Goal: Task Accomplishment & Management: Manage account settings

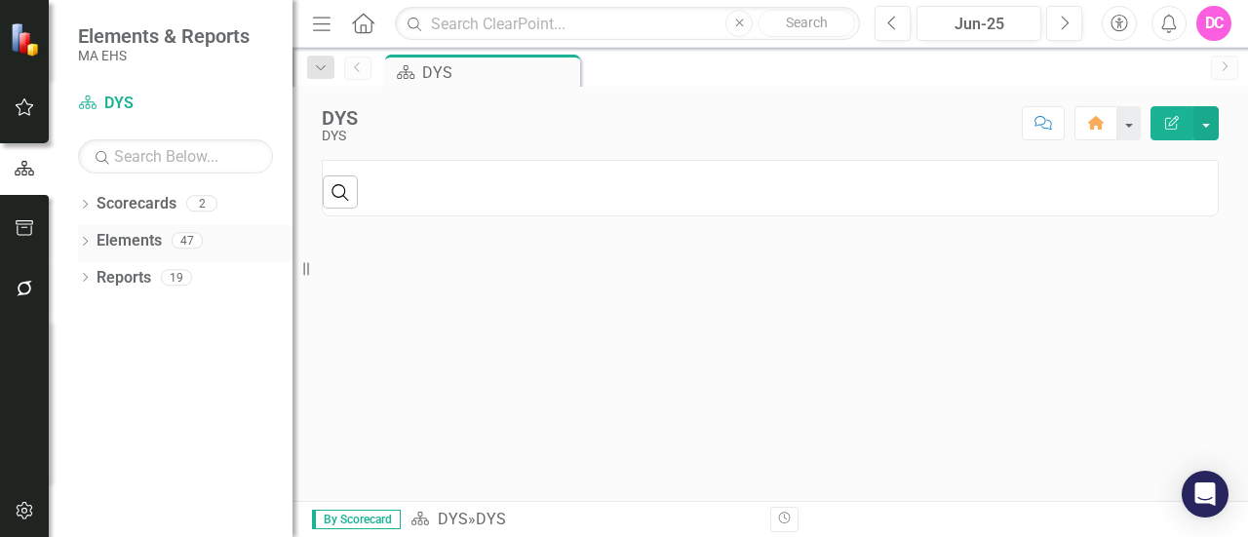
click at [140, 237] on link "Elements" at bounding box center [129, 241] width 65 height 22
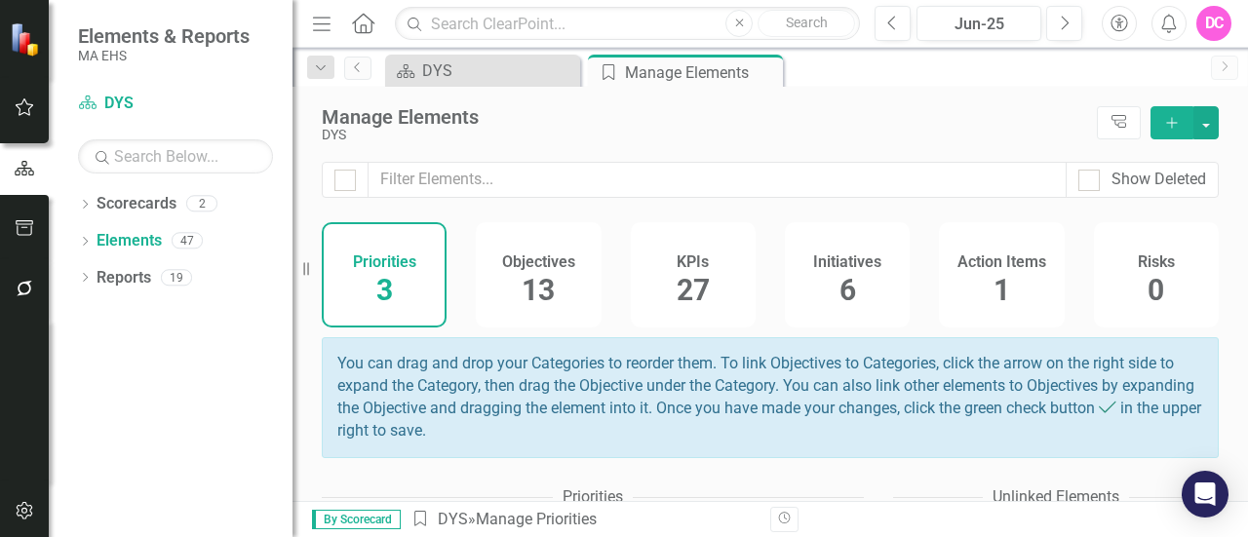
click at [704, 280] on div "KPIs 27" at bounding box center [693, 274] width 125 height 105
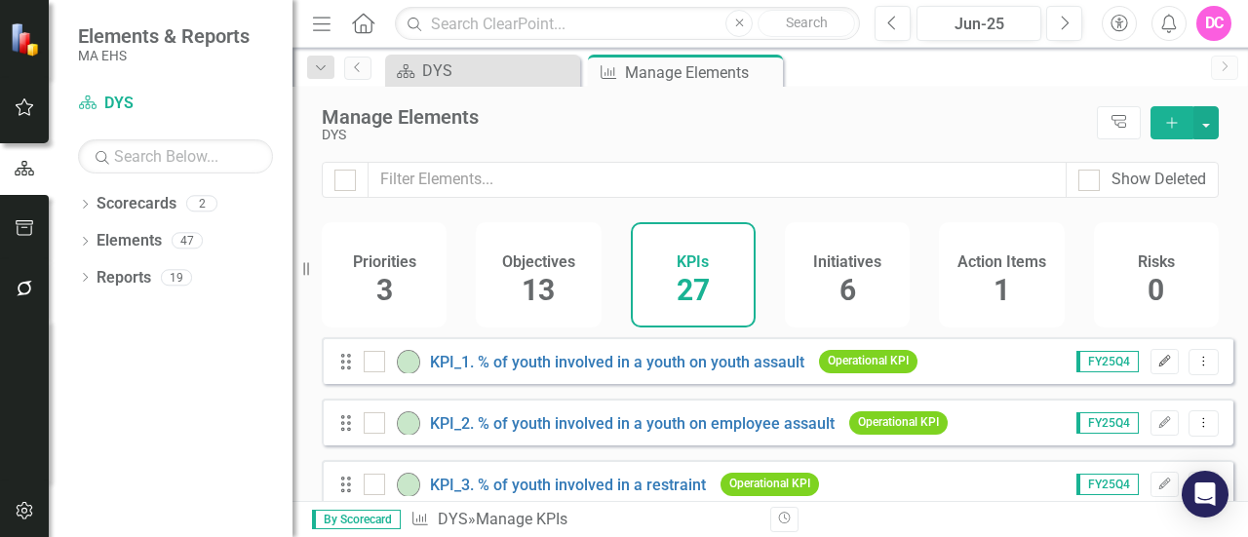
click at [1158, 368] on icon "Edit" at bounding box center [1165, 362] width 15 height 12
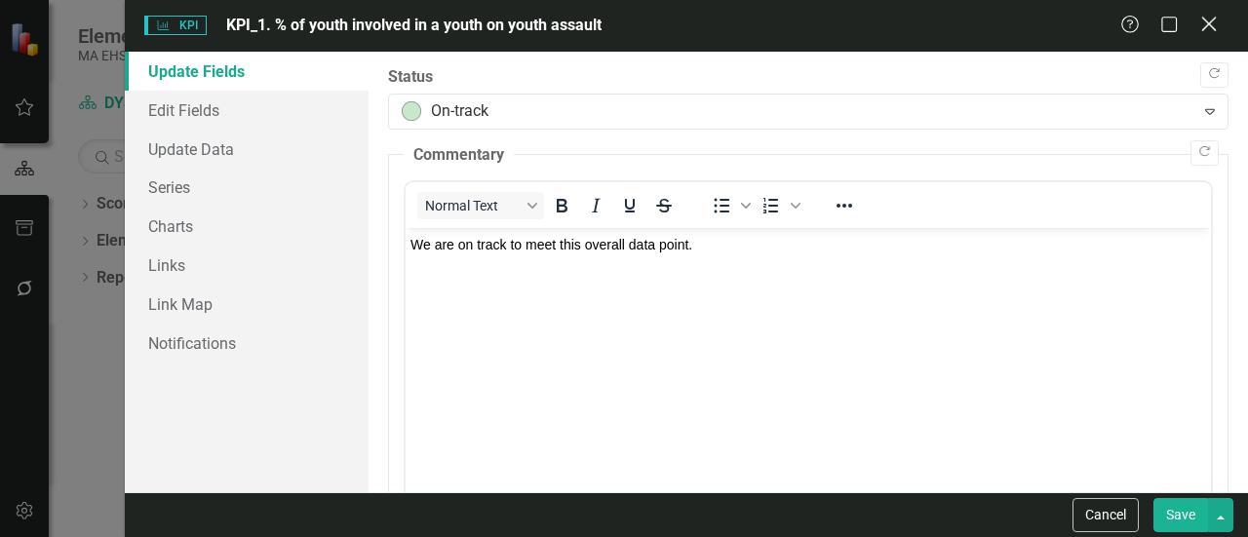
click at [1209, 23] on icon at bounding box center [1208, 24] width 15 height 15
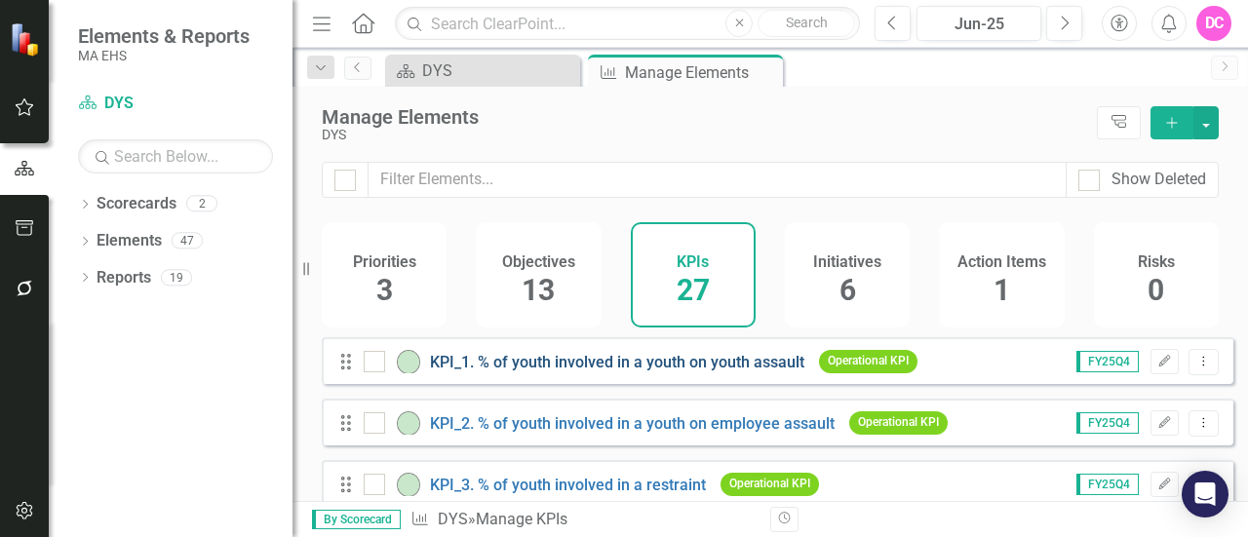
click at [658, 372] on link "KPI_1. % of youth involved in a youth on youth assault" at bounding box center [617, 362] width 374 height 19
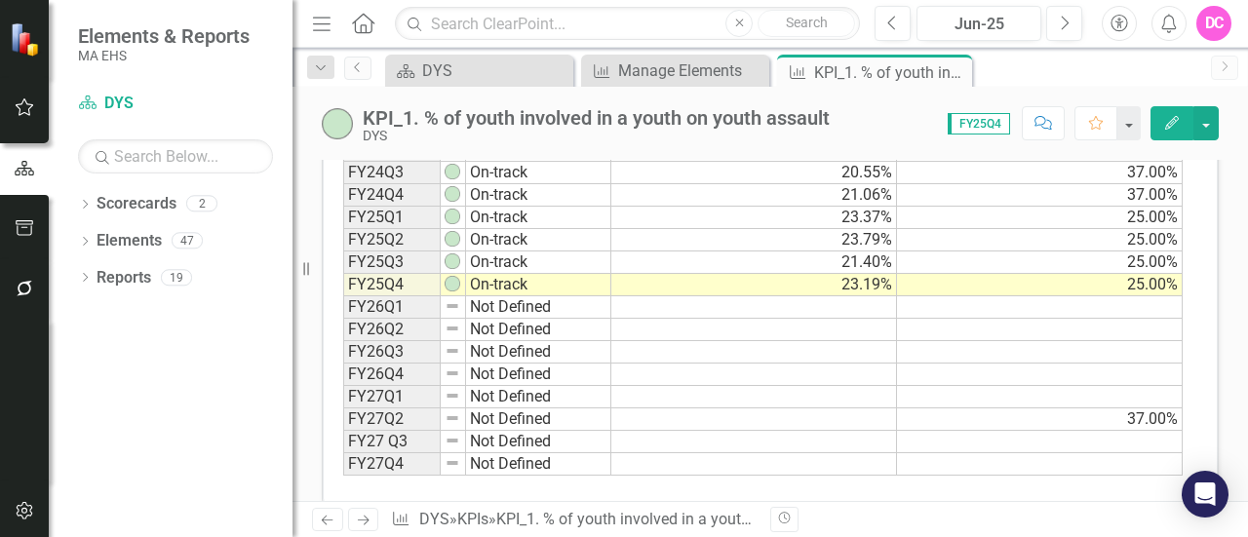
scroll to position [848, 0]
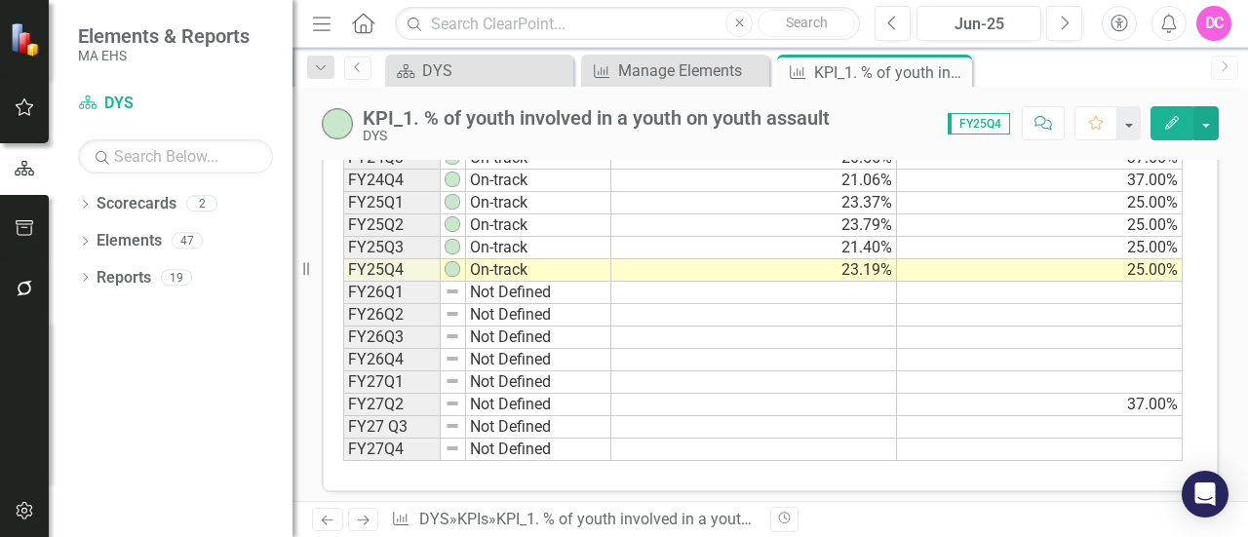
click at [500, 284] on td "Not Defined" at bounding box center [538, 293] width 145 height 22
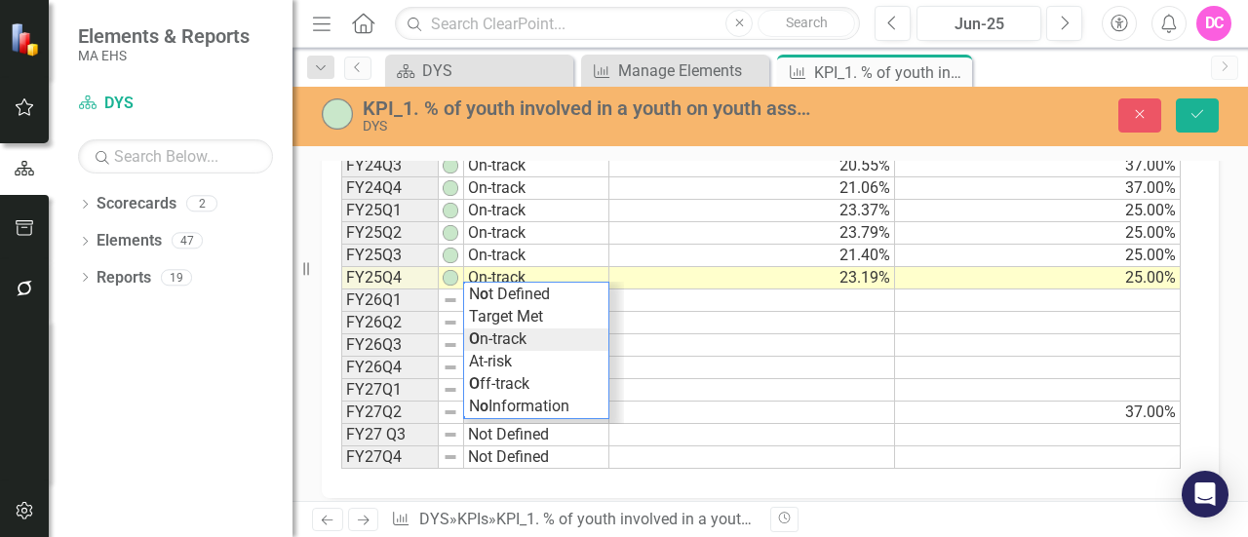
scroll to position [856, 0]
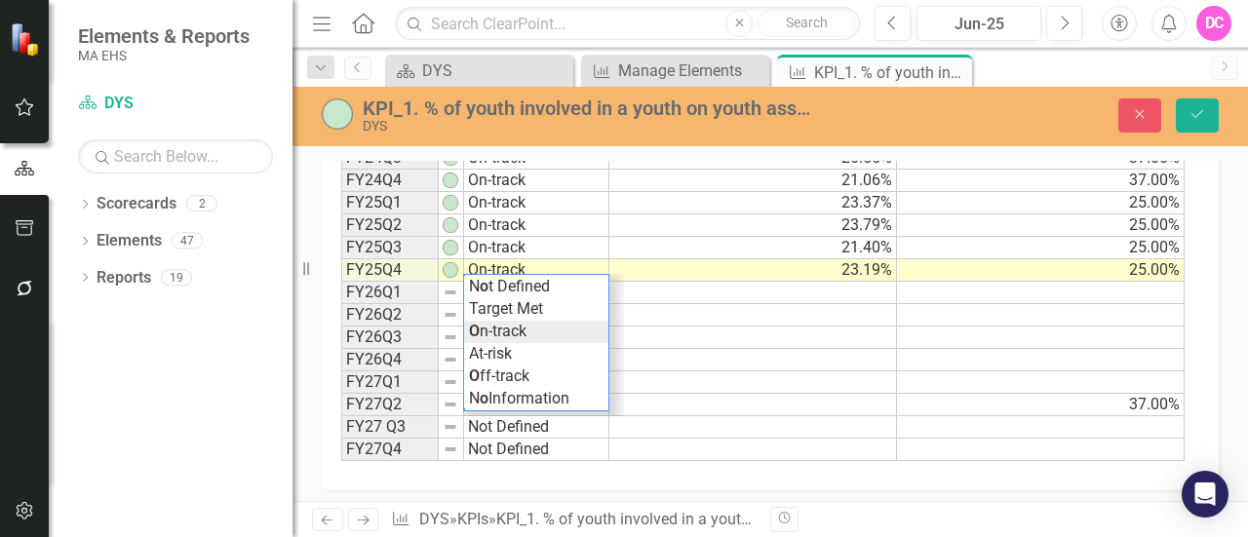
click at [518, 326] on div "Period Status Actual Target FY24Q1 Not Defined FY24Q2 On-track 23.96% FY24Q3 On…" at bounding box center [763, 270] width 844 height 383
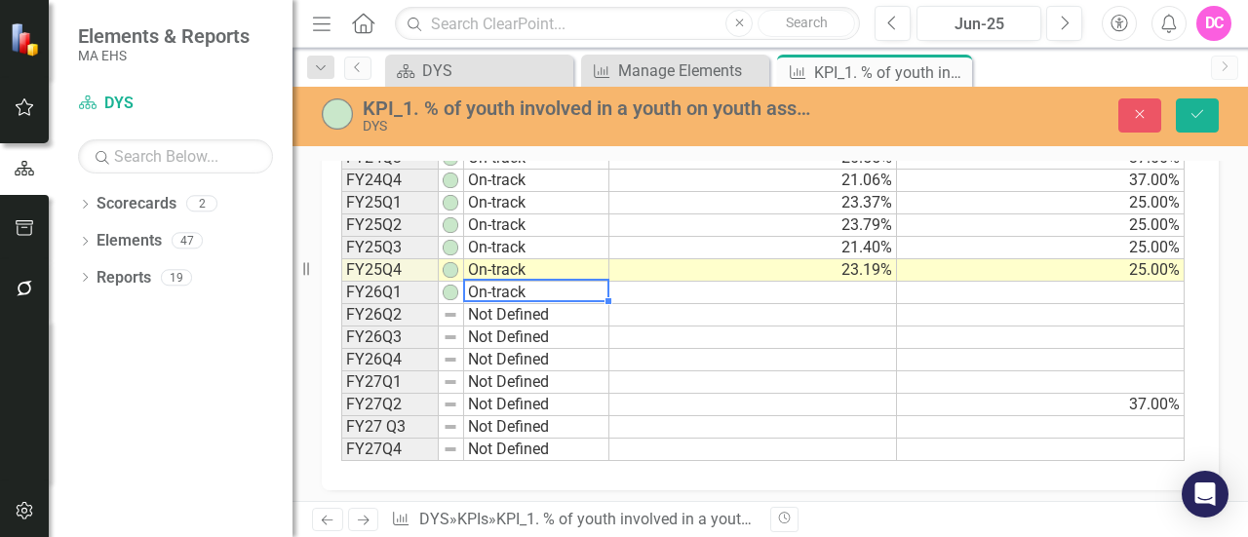
type textarea "On-track"
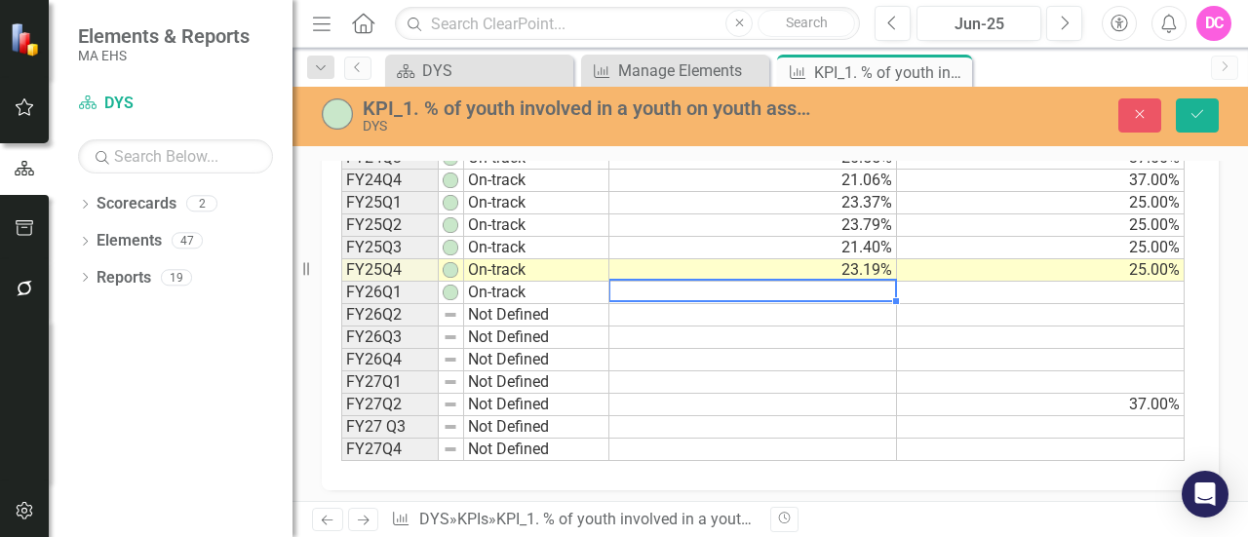
click at [872, 286] on td at bounding box center [754, 293] width 288 height 22
click at [1164, 282] on td at bounding box center [1041, 293] width 288 height 22
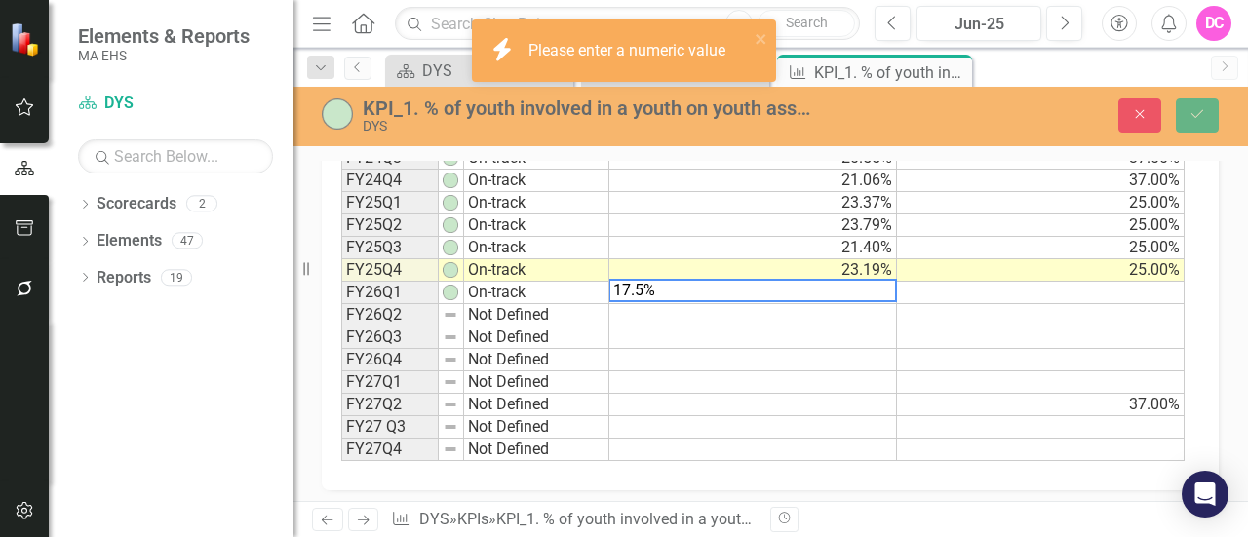
click at [1100, 285] on td at bounding box center [1041, 293] width 288 height 22
click at [841, 333] on td at bounding box center [754, 338] width 288 height 22
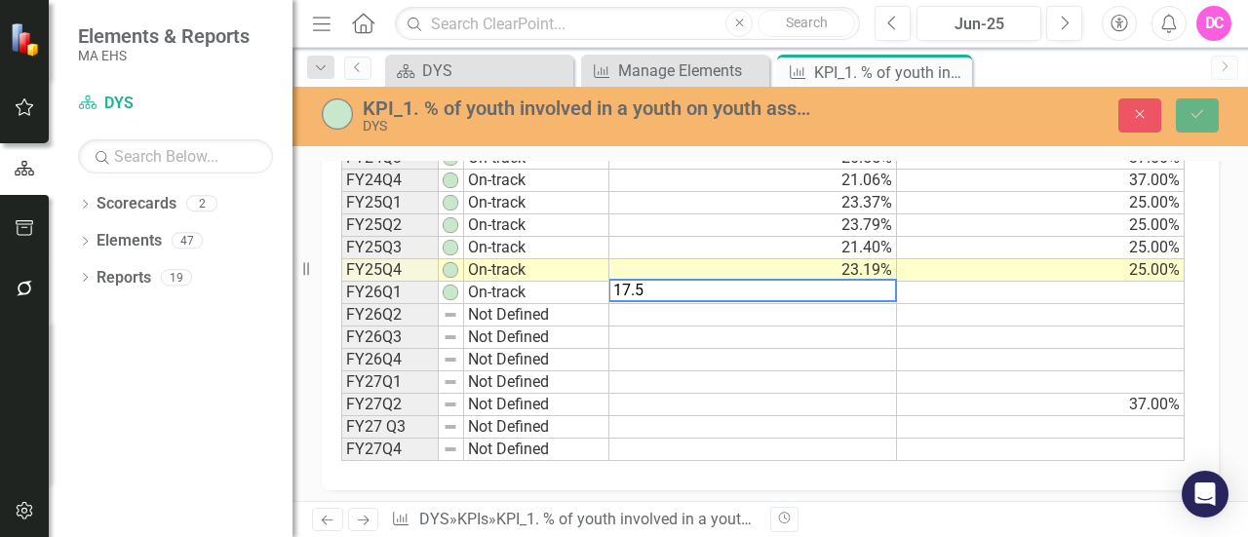
type textarea "17.5"
click at [745, 335] on td at bounding box center [754, 338] width 288 height 22
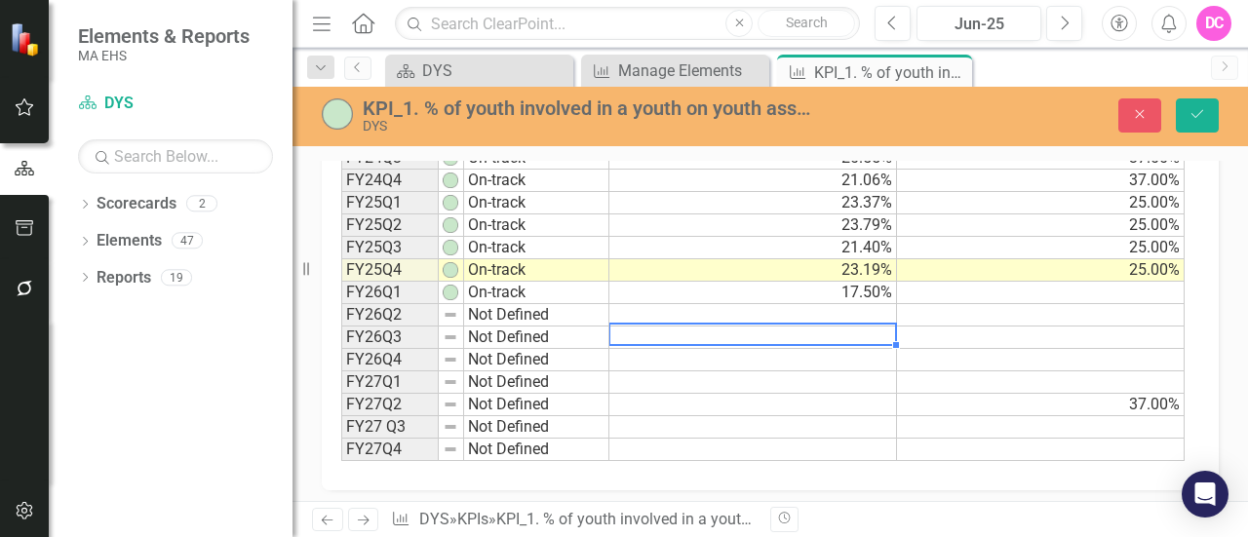
click at [1140, 282] on td at bounding box center [1041, 293] width 288 height 22
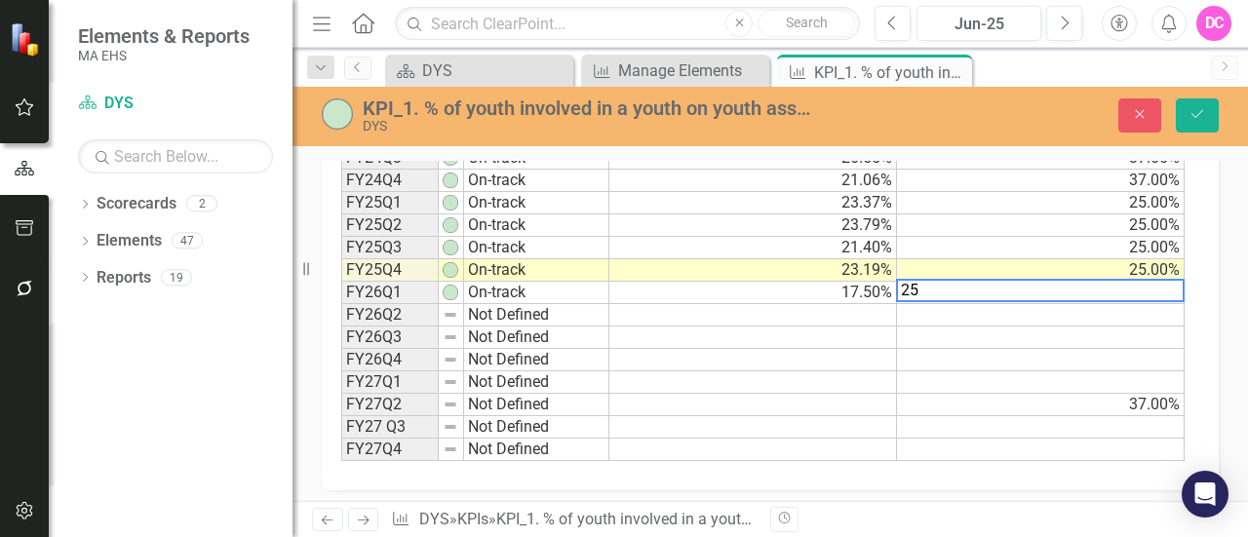
type textarea "25"
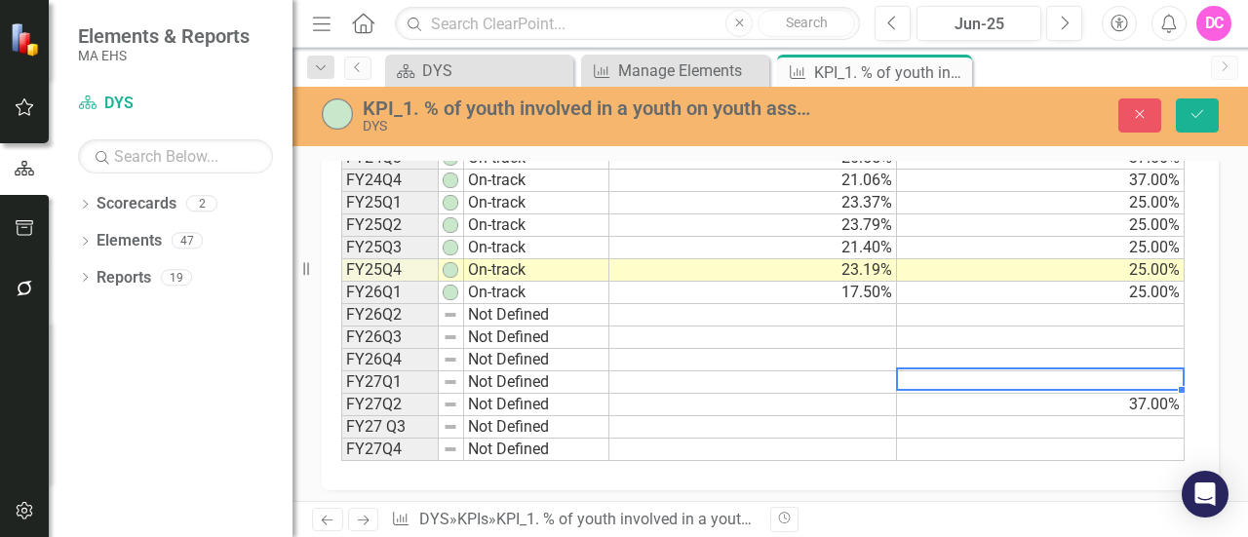
click at [1092, 372] on td at bounding box center [1041, 383] width 288 height 22
click at [858, 285] on td "17.50%" at bounding box center [754, 293] width 288 height 22
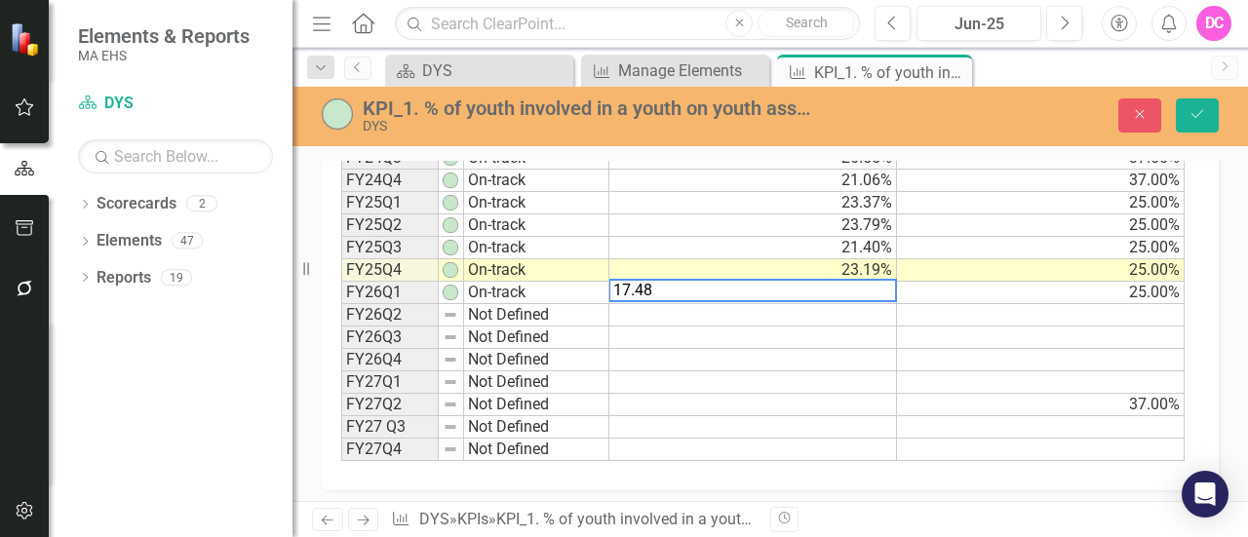
type textarea "17.48"
click at [341, 383] on div "Period Status Actual Target FY24Q1 Not Defined FY24Q2 On-track 23.96% FY24Q3 On…" at bounding box center [341, 270] width 0 height 382
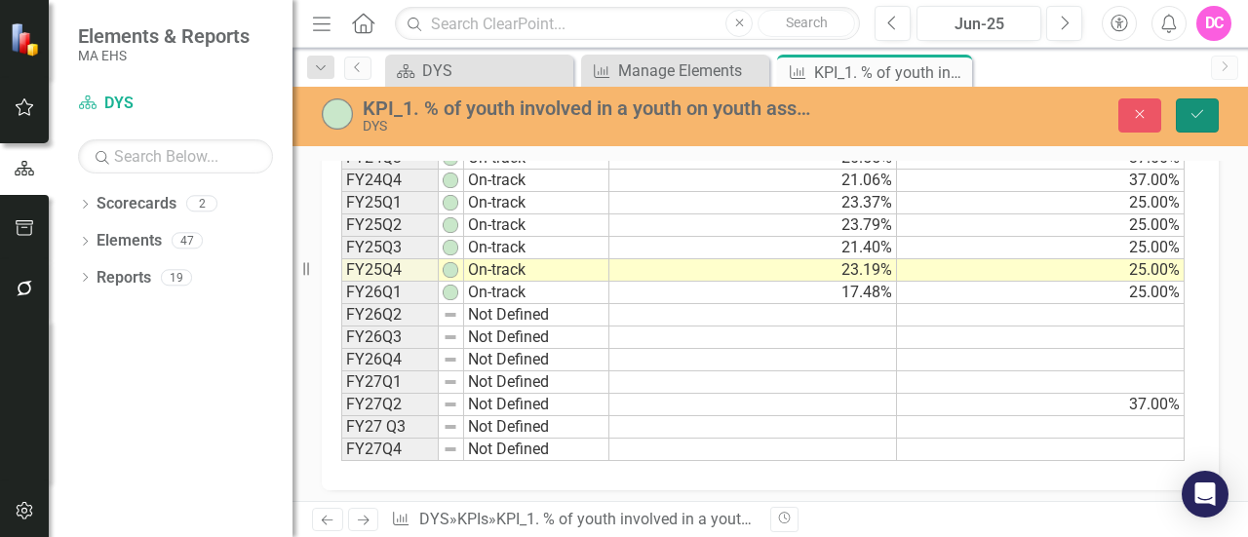
click at [1205, 114] on icon "Save" at bounding box center [1198, 114] width 18 height 14
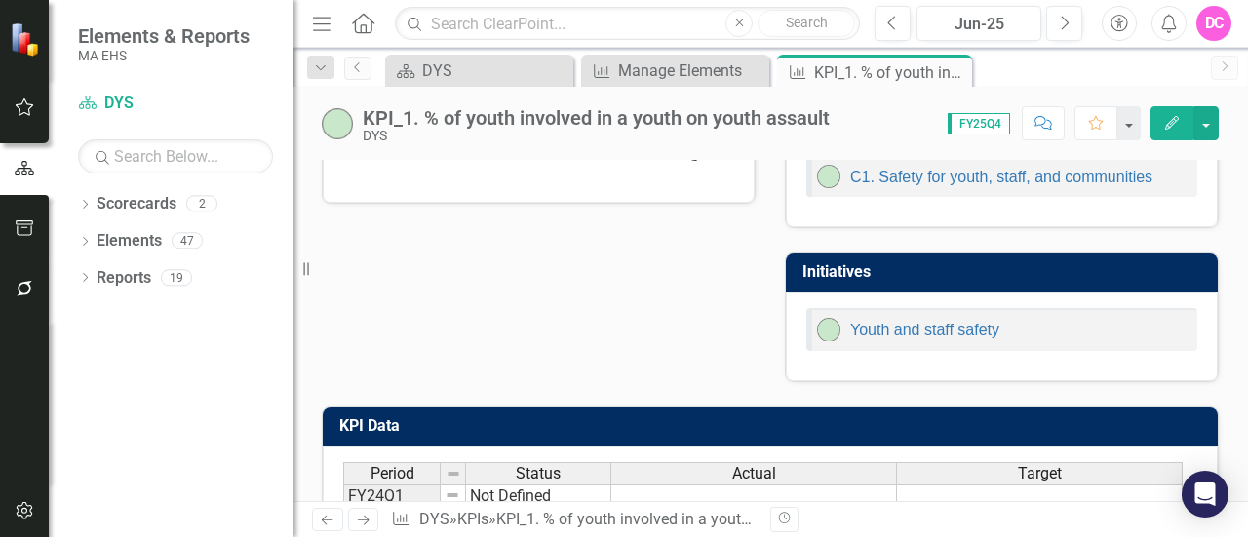
scroll to position [0, 0]
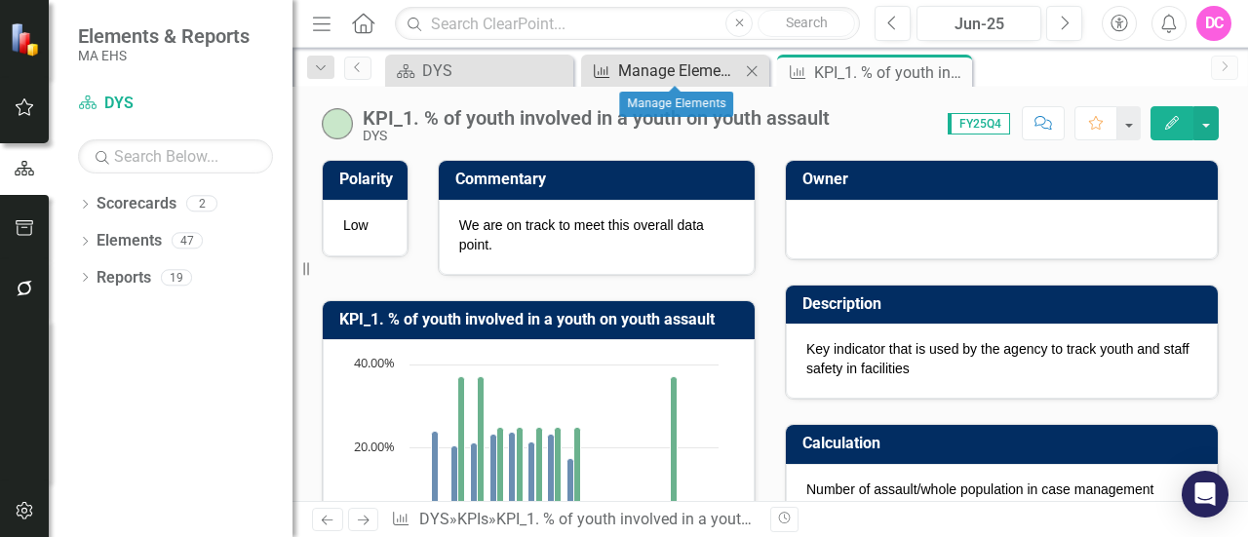
click at [695, 71] on div "Manage Elements" at bounding box center [679, 71] width 122 height 24
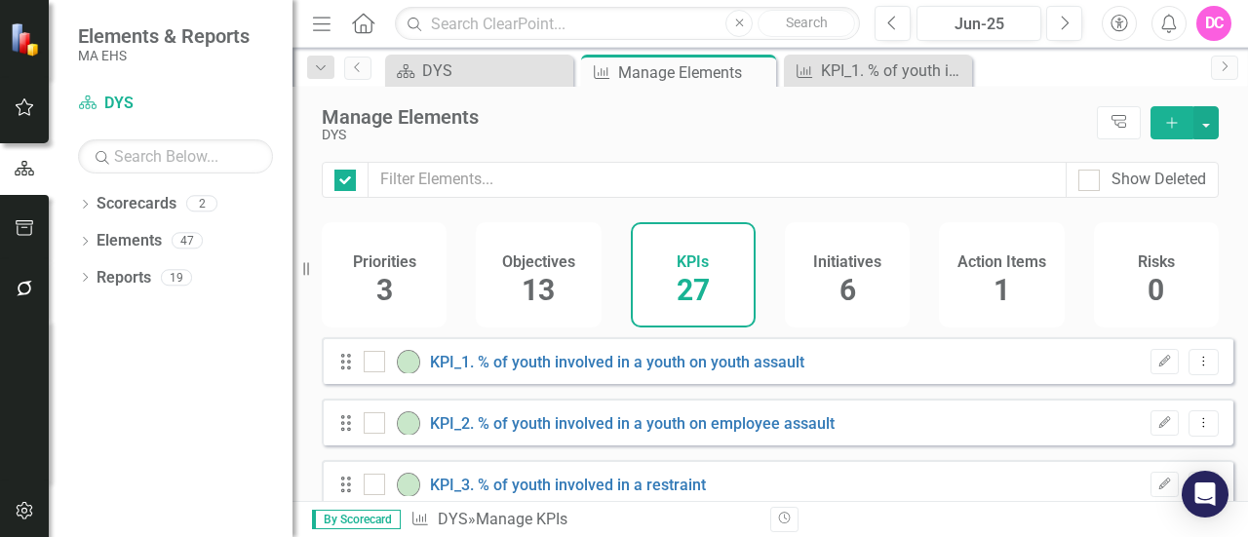
checkbox input "false"
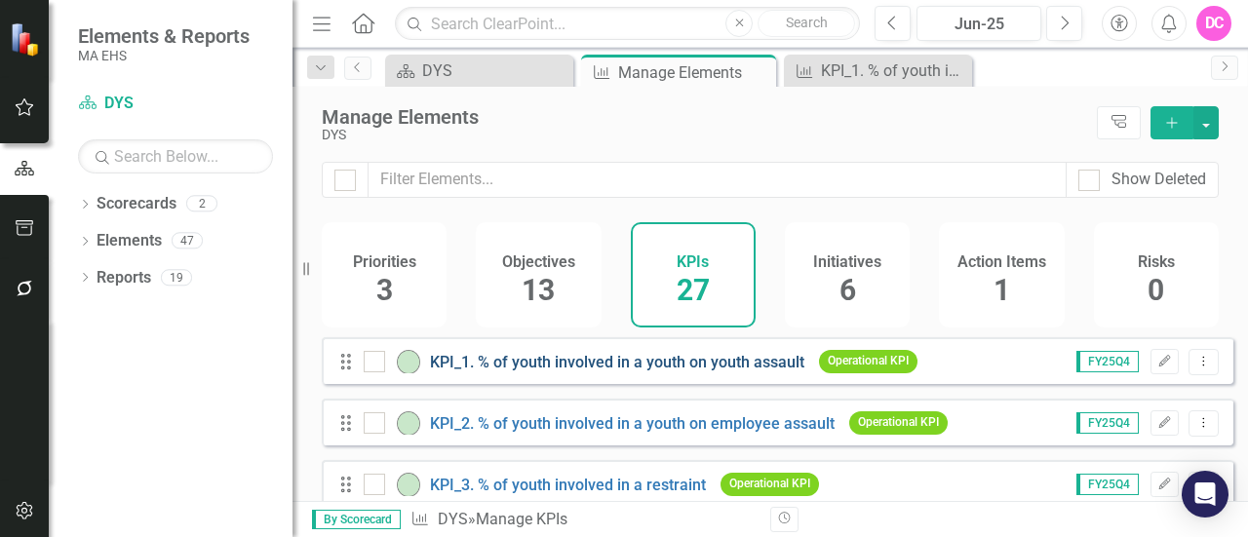
click at [658, 372] on link "KPI_1. % of youth involved in a youth on youth assault" at bounding box center [617, 362] width 374 height 19
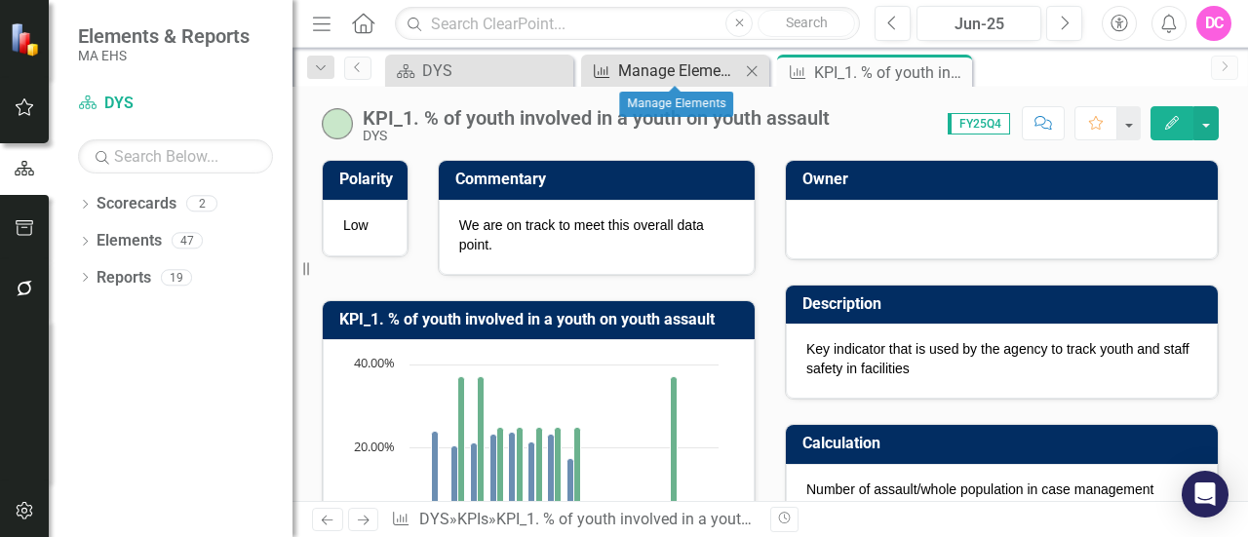
click at [650, 74] on div "Manage Elements" at bounding box center [679, 71] width 122 height 24
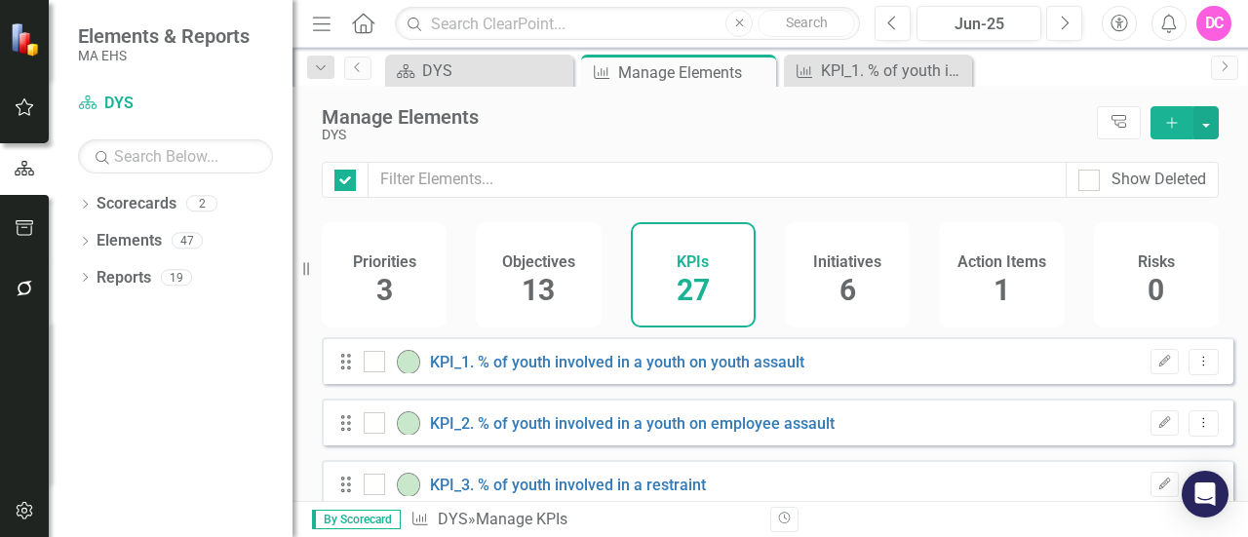
checkbox input "false"
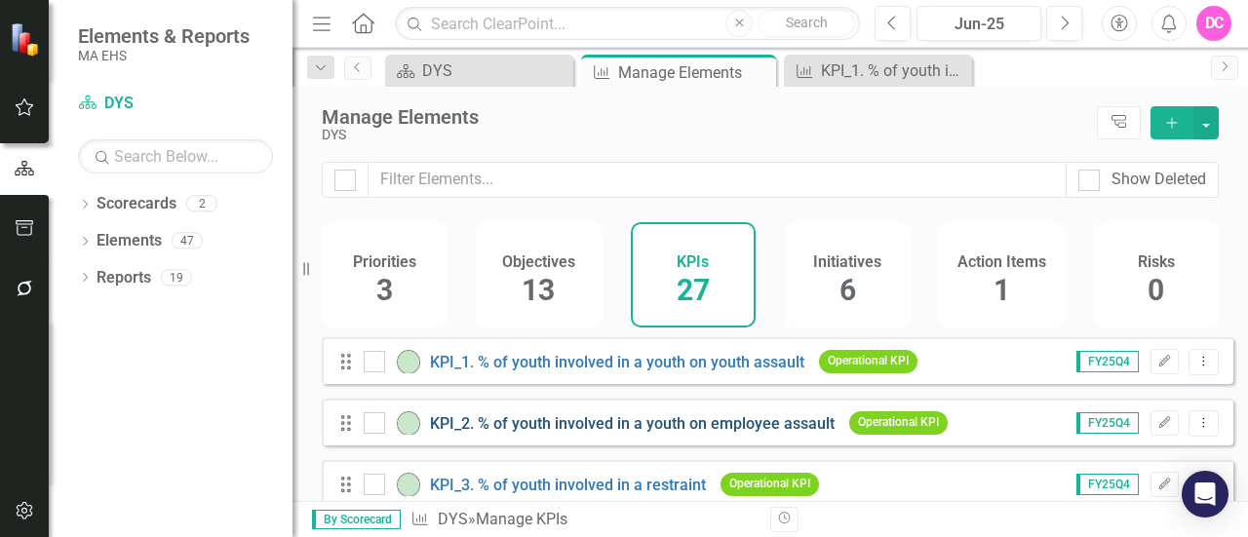
click at [764, 433] on link "KPI_2. % of youth involved in a youth on employee assault" at bounding box center [632, 423] width 405 height 19
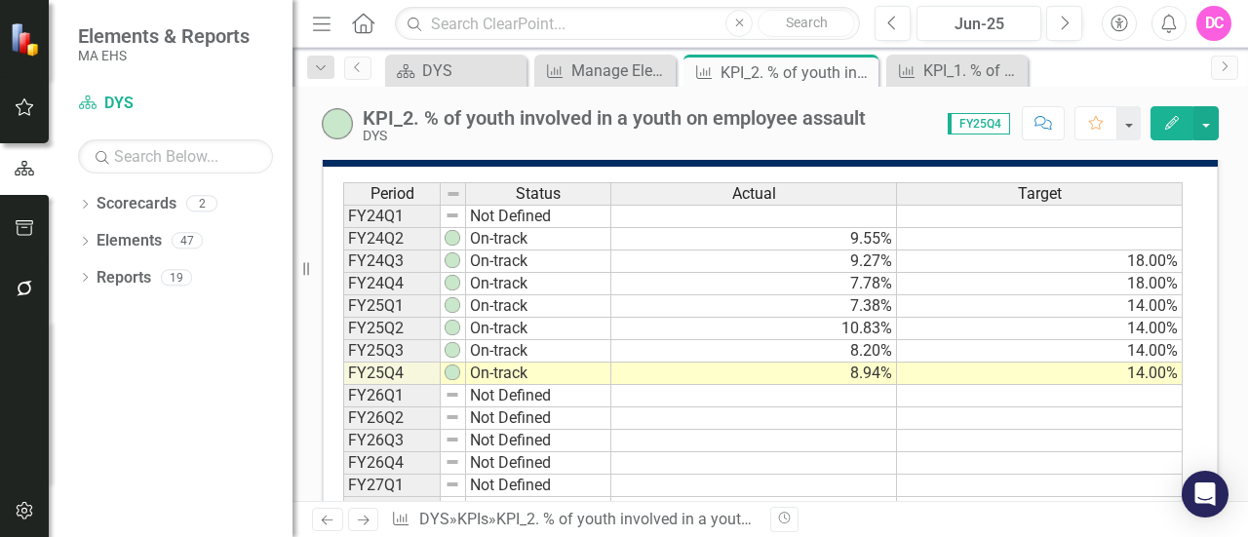
scroll to position [759, 0]
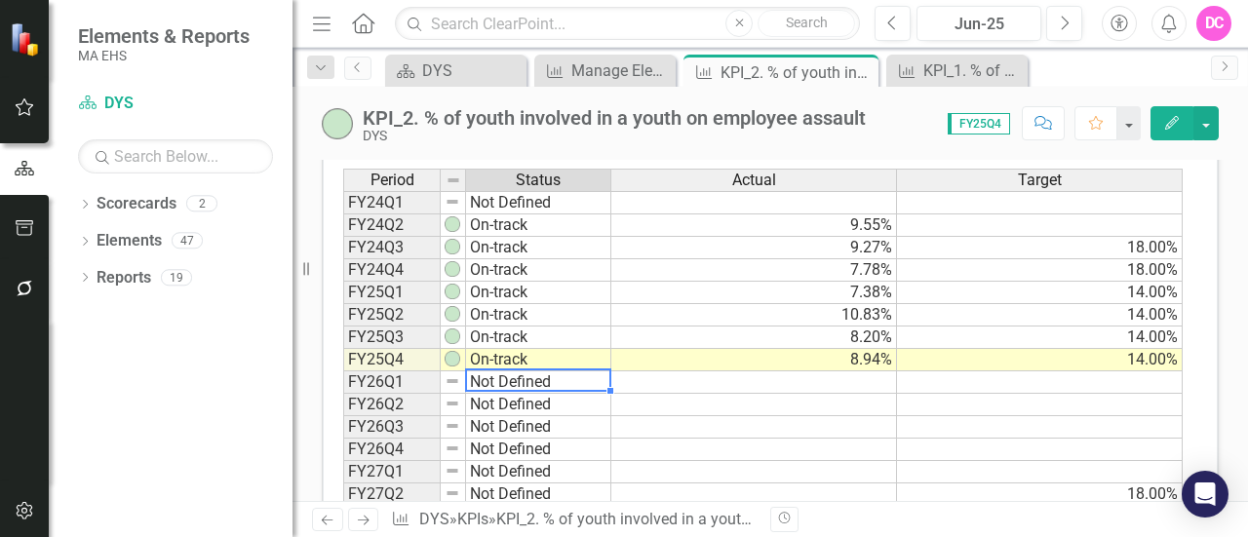
click at [532, 372] on td "Not Defined" at bounding box center [538, 383] width 145 height 22
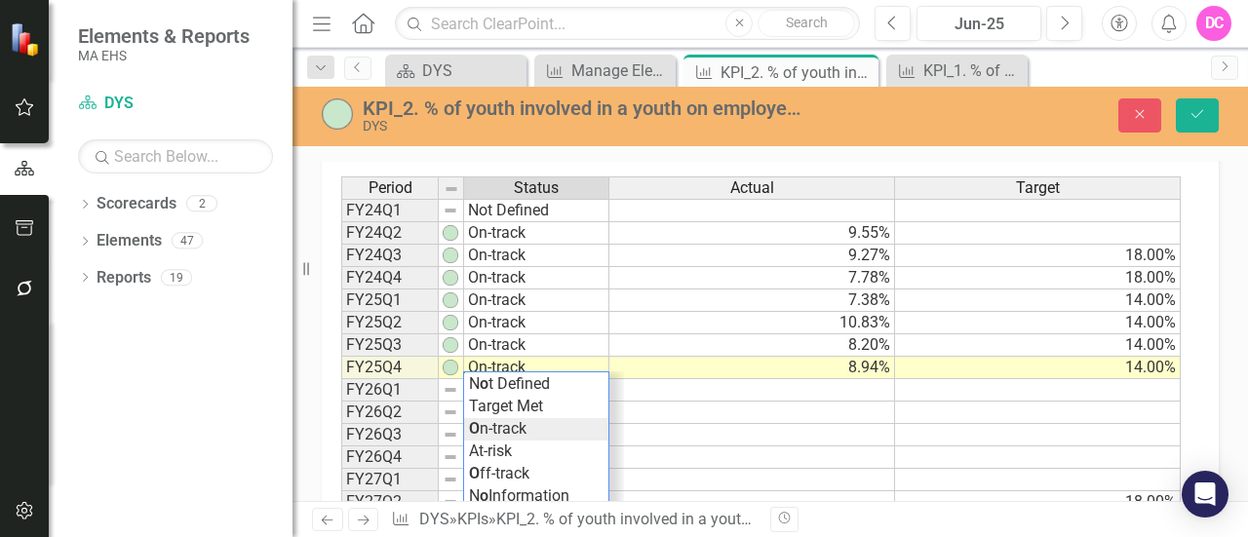
scroll to position [767, 0]
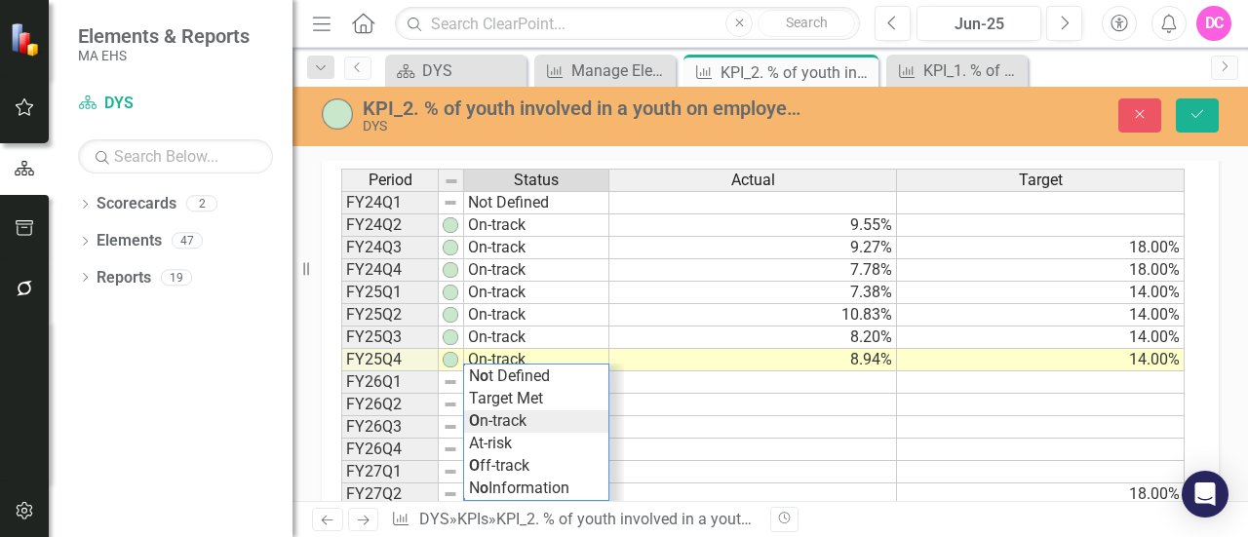
click at [538, 408] on div "Period Status Actual Target FY24Q1 Not Defined FY24Q2 On-track 9.55% FY24Q3 On-…" at bounding box center [763, 360] width 844 height 383
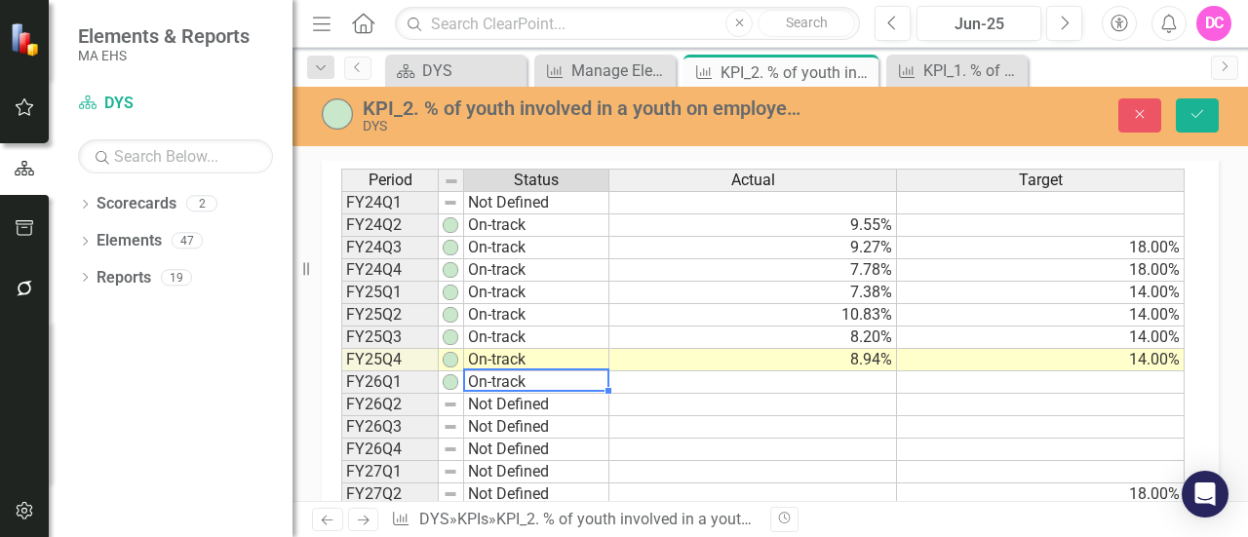
type textarea "On-track"
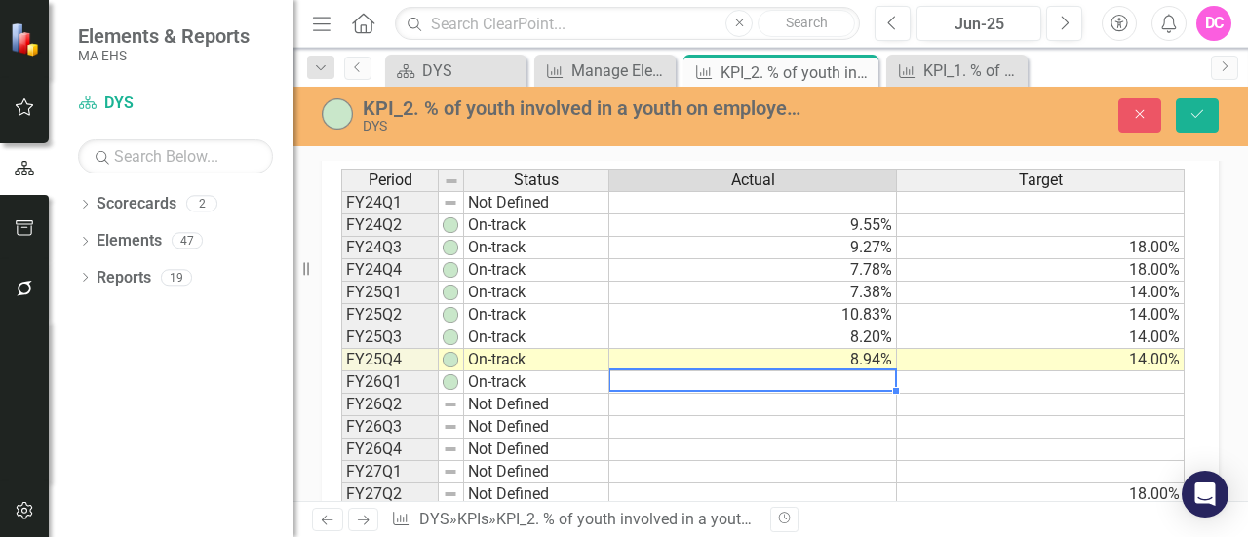
click at [825, 372] on td at bounding box center [754, 383] width 288 height 22
type textarea "7.71"
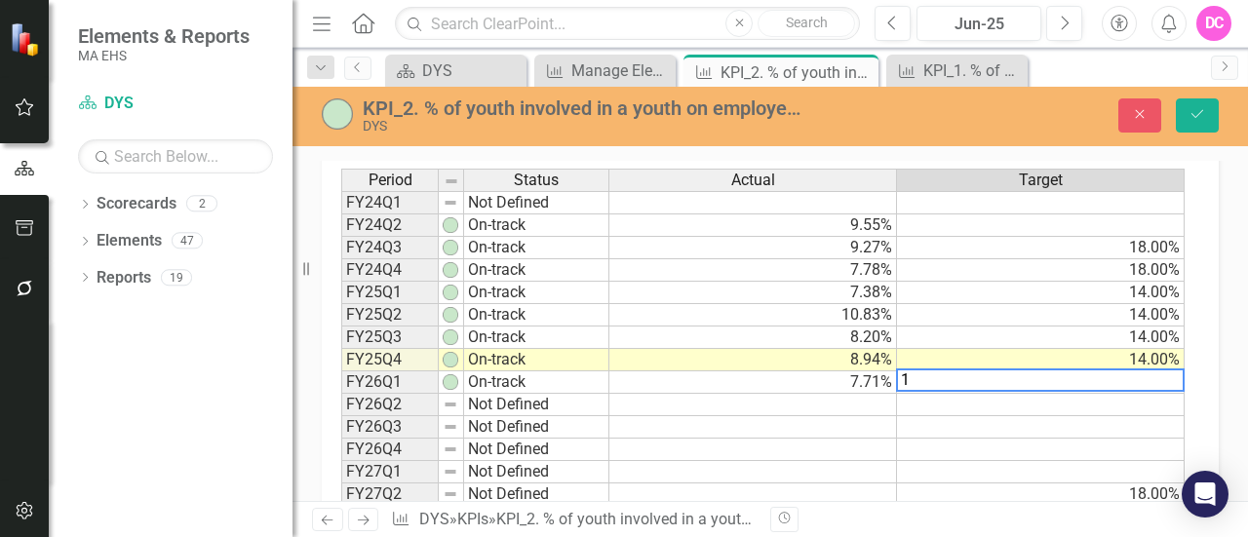
type textarea "14"
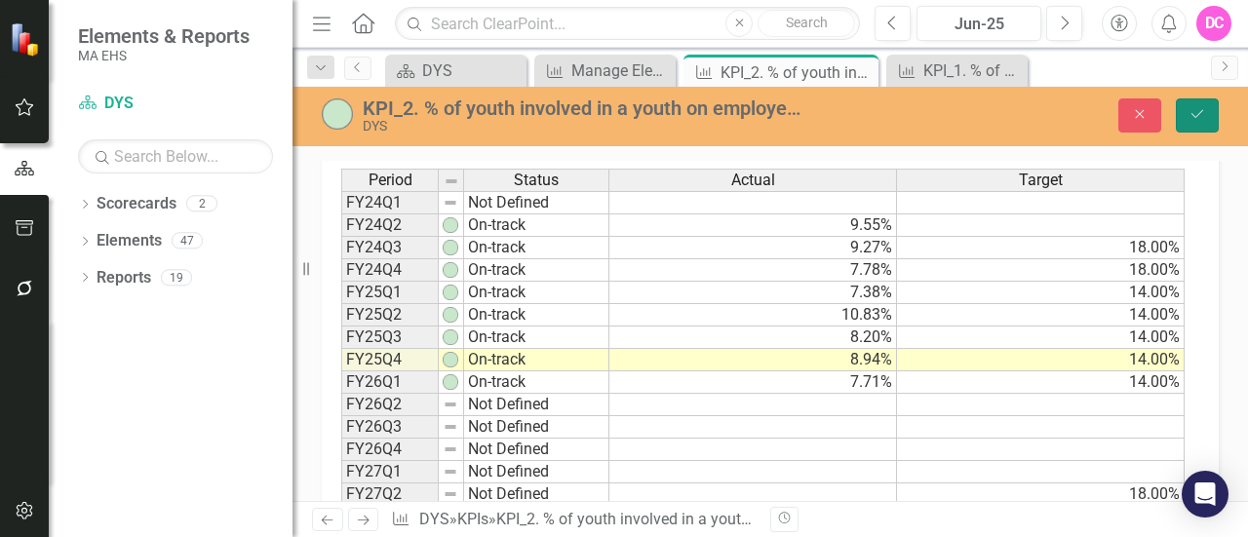
click at [1201, 108] on icon "Save" at bounding box center [1198, 114] width 18 height 14
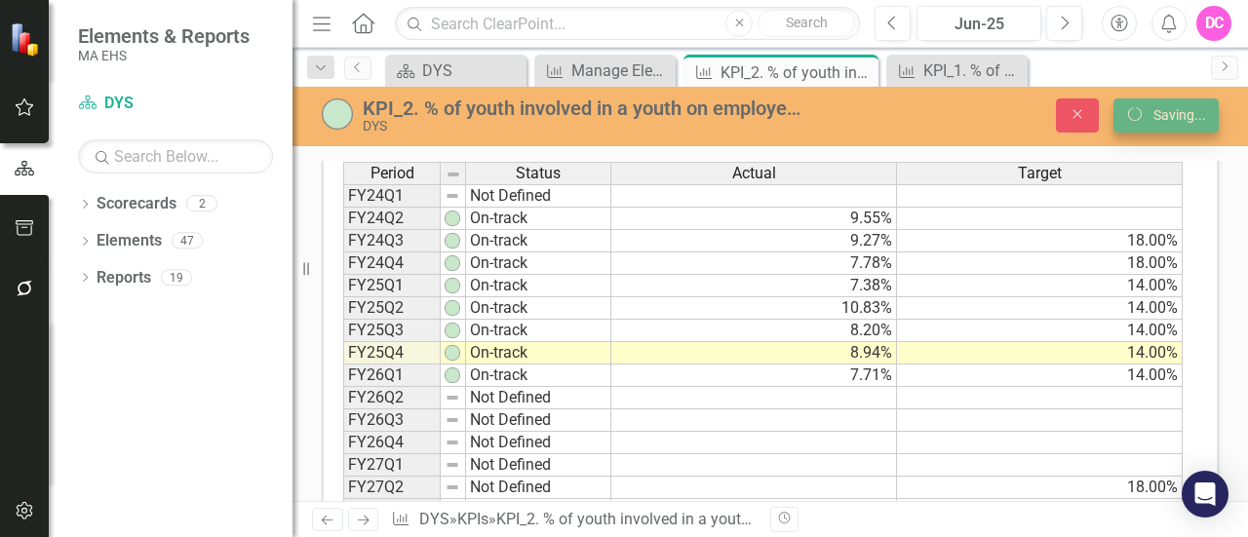
scroll to position [759, 0]
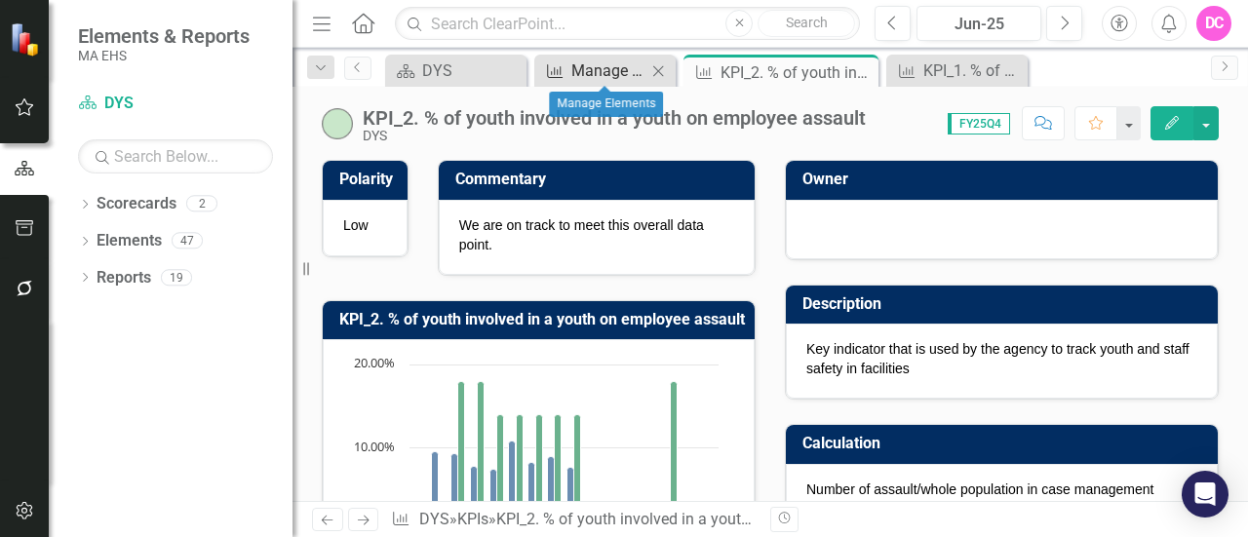
click at [642, 69] on div "Manage Elements" at bounding box center [608, 71] width 75 height 24
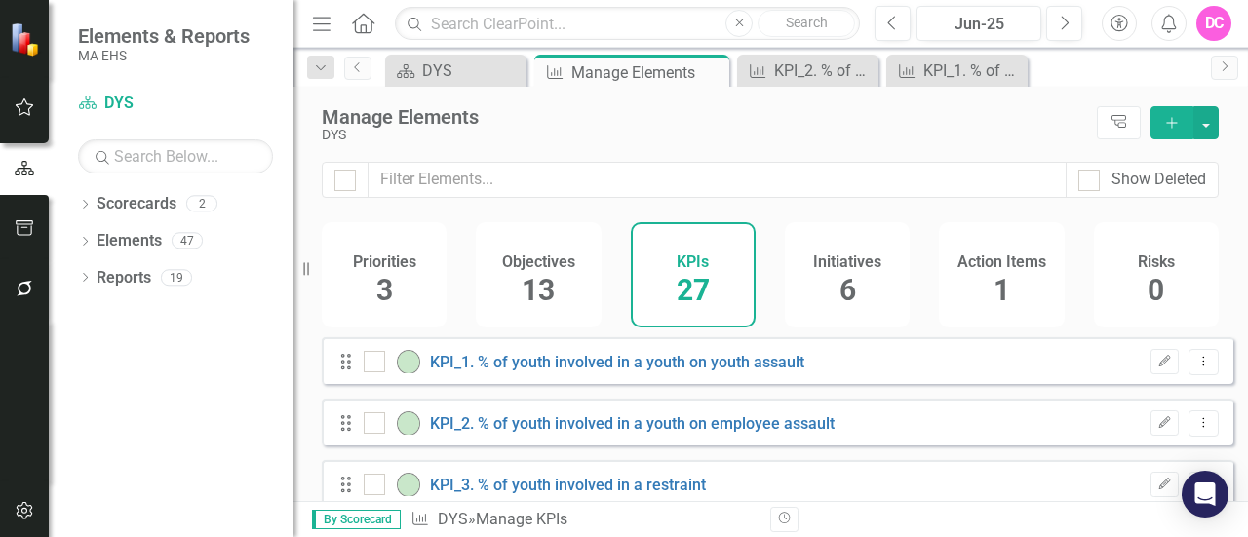
checkbox input "false"
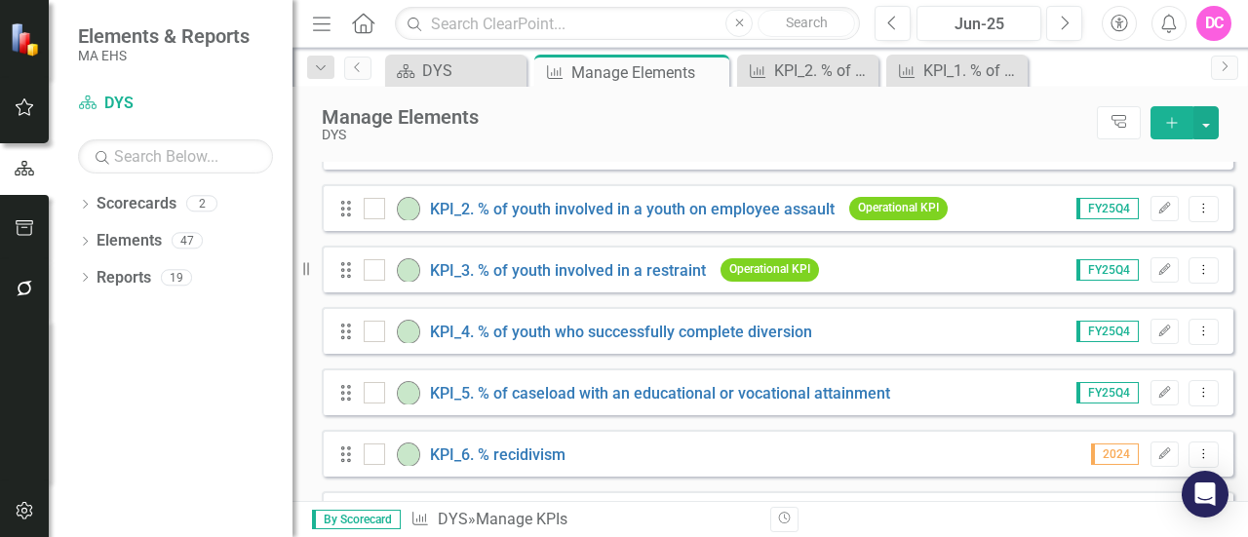
scroll to position [222, 0]
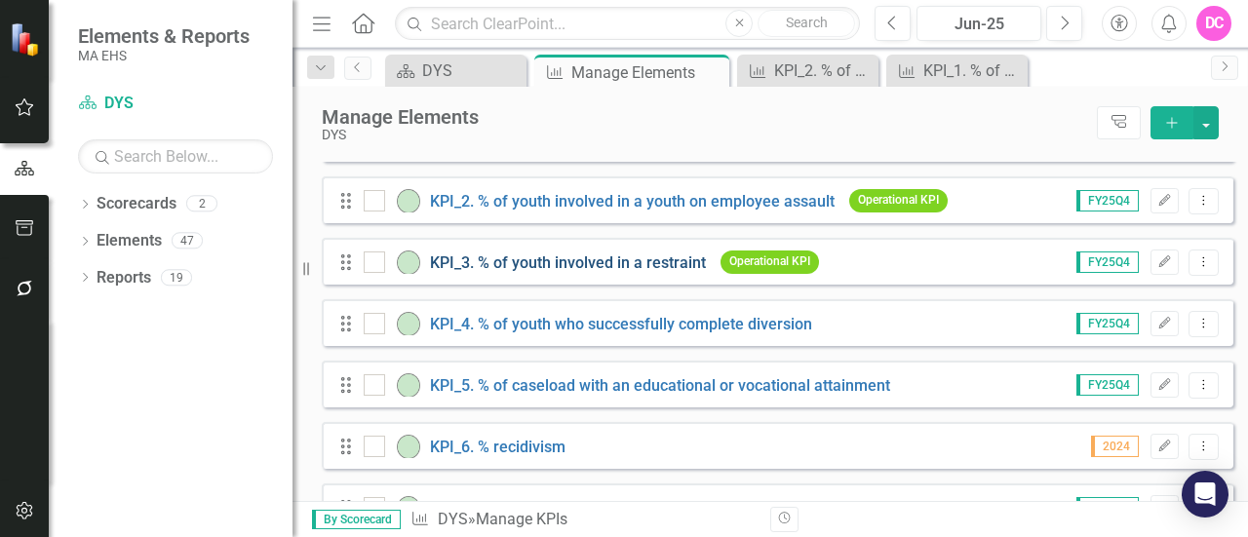
click at [616, 272] on link "KPI_3. % of youth involved in a restraint" at bounding box center [568, 263] width 276 height 19
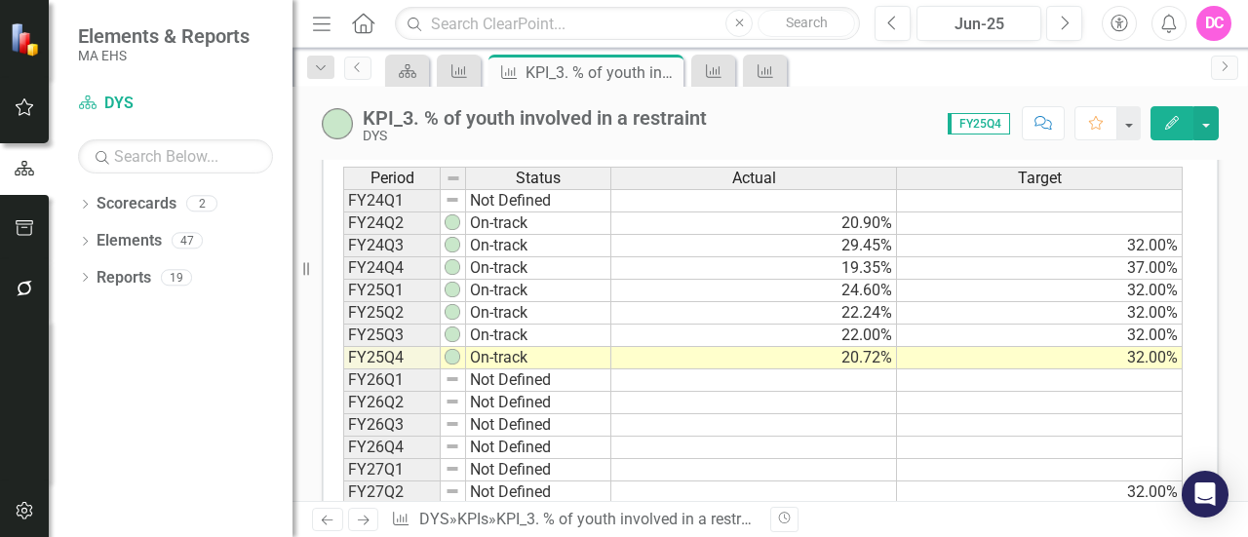
scroll to position [764, 0]
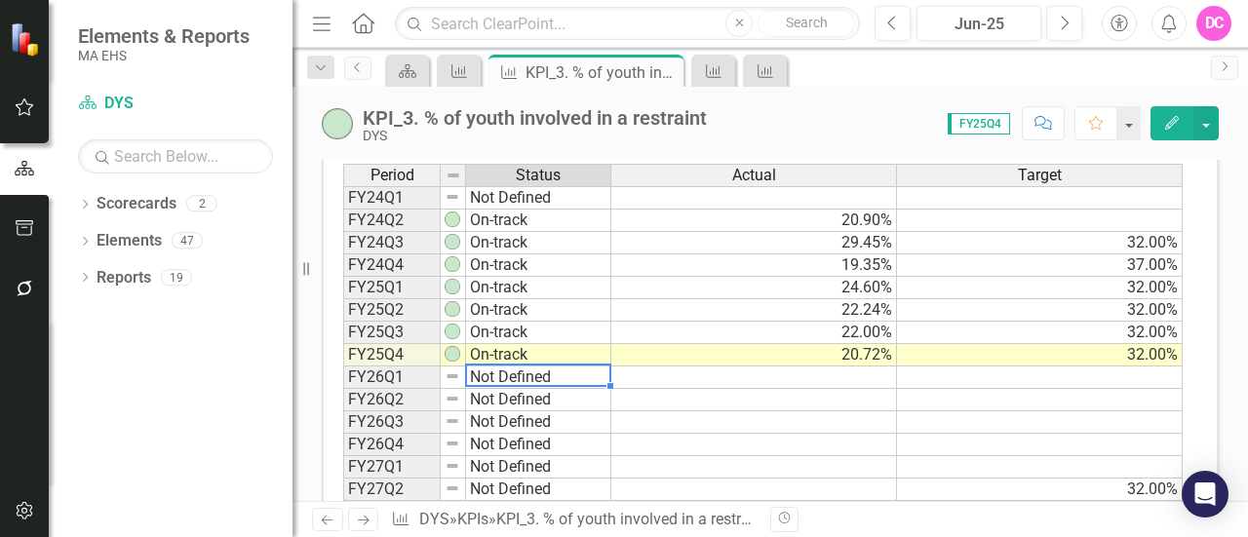
click at [566, 367] on td "Not Defined" at bounding box center [538, 378] width 145 height 22
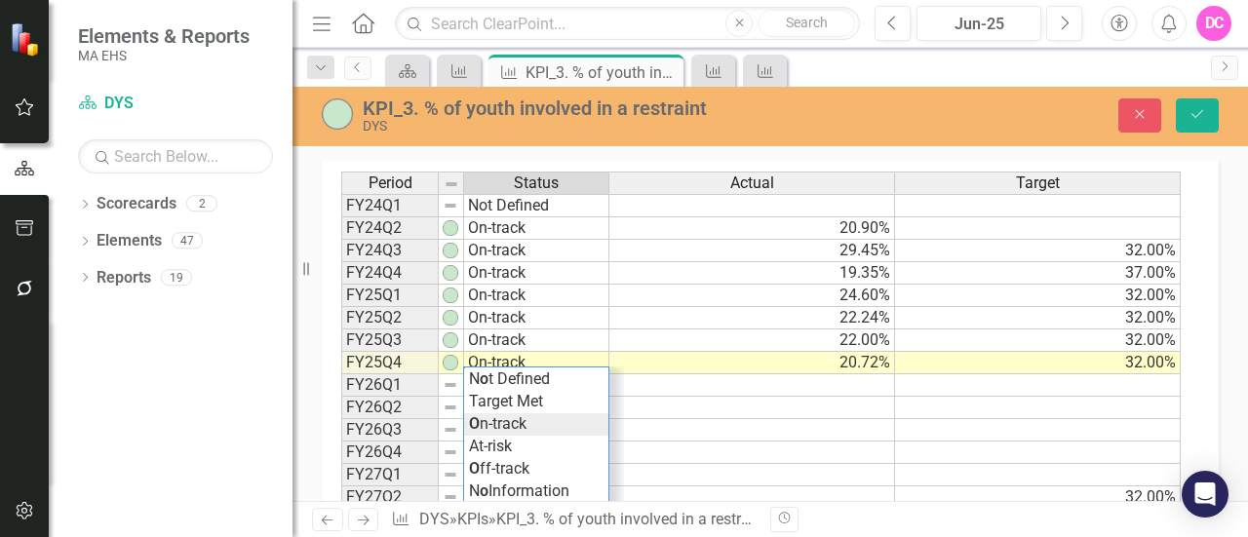
scroll to position [770, 0]
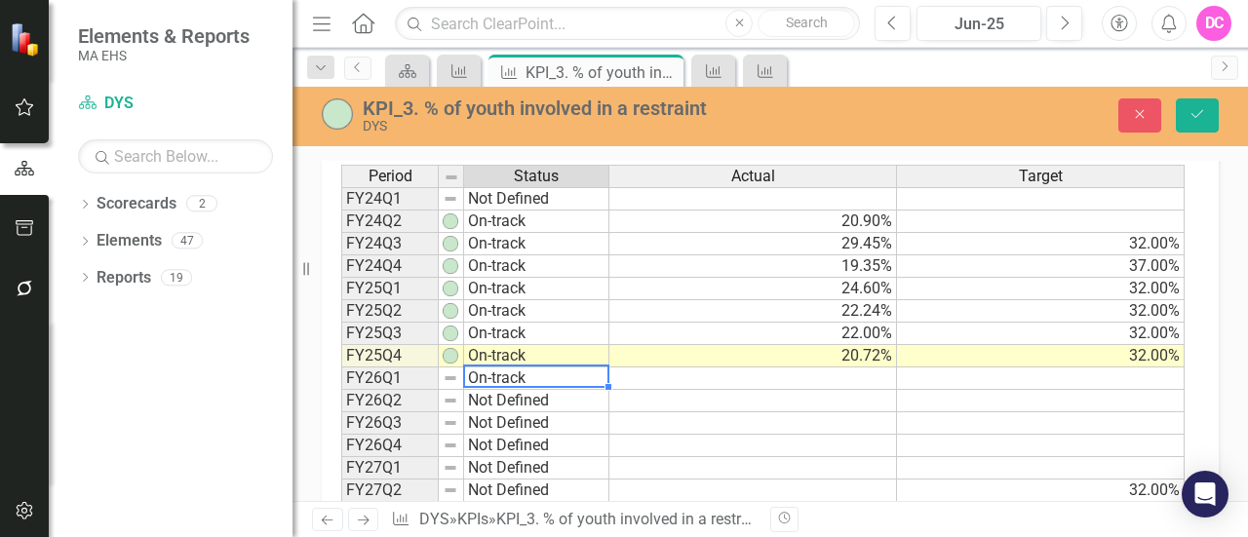
click at [524, 408] on div "Period Status Actual Target FY24Q1 Not Defined FY24Q2 On-track 20.90% FY24Q3 On…" at bounding box center [763, 356] width 844 height 383
type textarea "On-track"
click at [864, 368] on td at bounding box center [754, 379] width 288 height 22
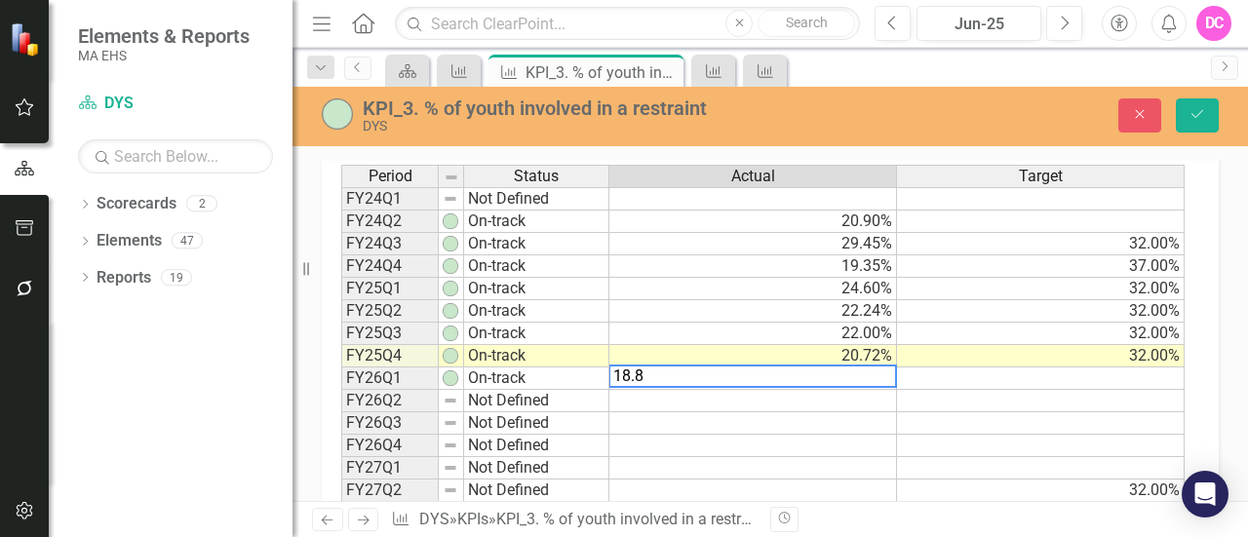
type textarea "18.8"
click at [1122, 395] on td at bounding box center [1041, 401] width 288 height 22
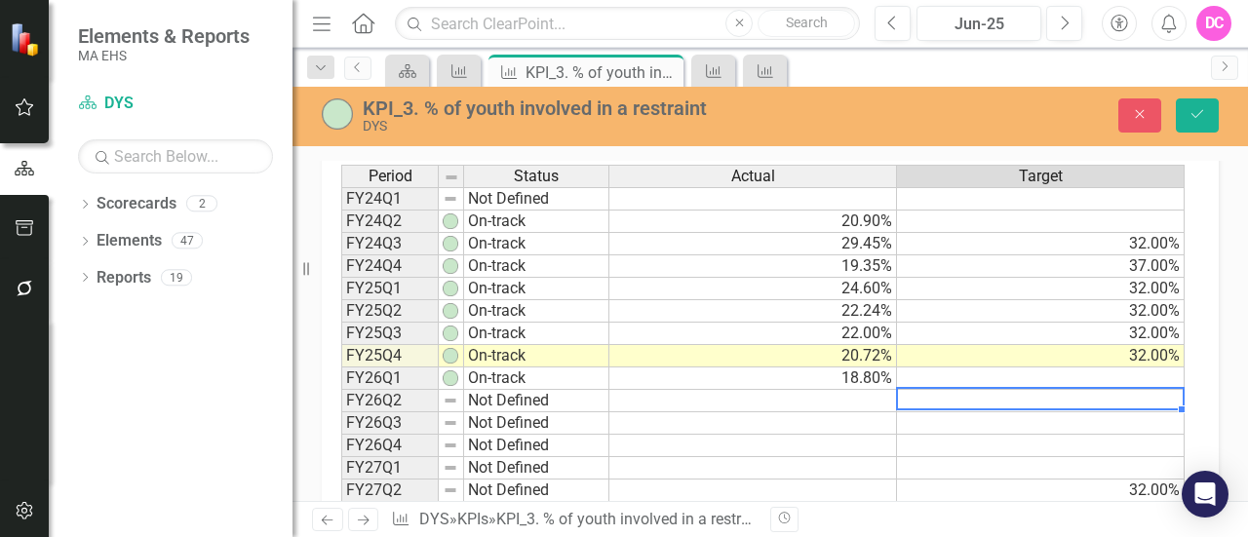
click at [1138, 369] on td at bounding box center [1041, 379] width 288 height 22
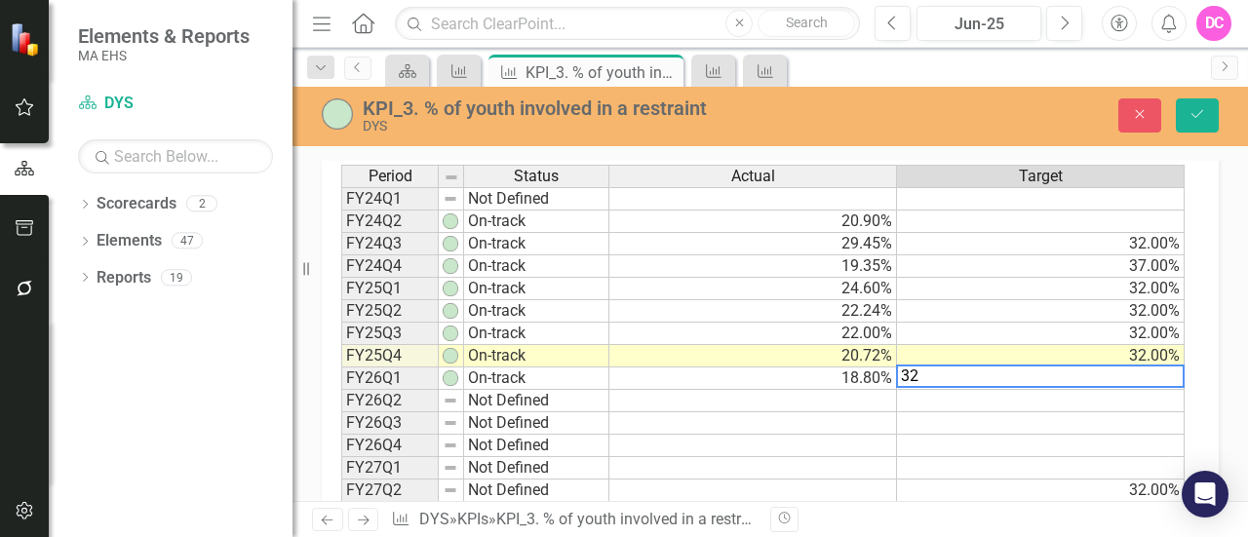
type textarea "32"
click at [1059, 437] on td at bounding box center [1041, 446] width 288 height 22
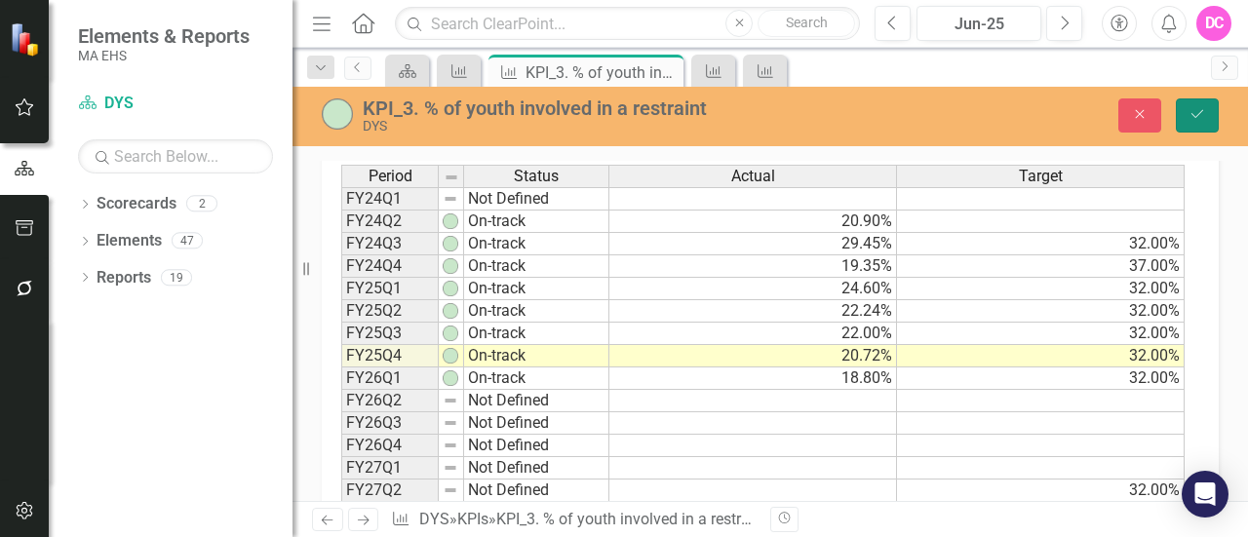
click at [1203, 108] on icon "Save" at bounding box center [1198, 114] width 18 height 14
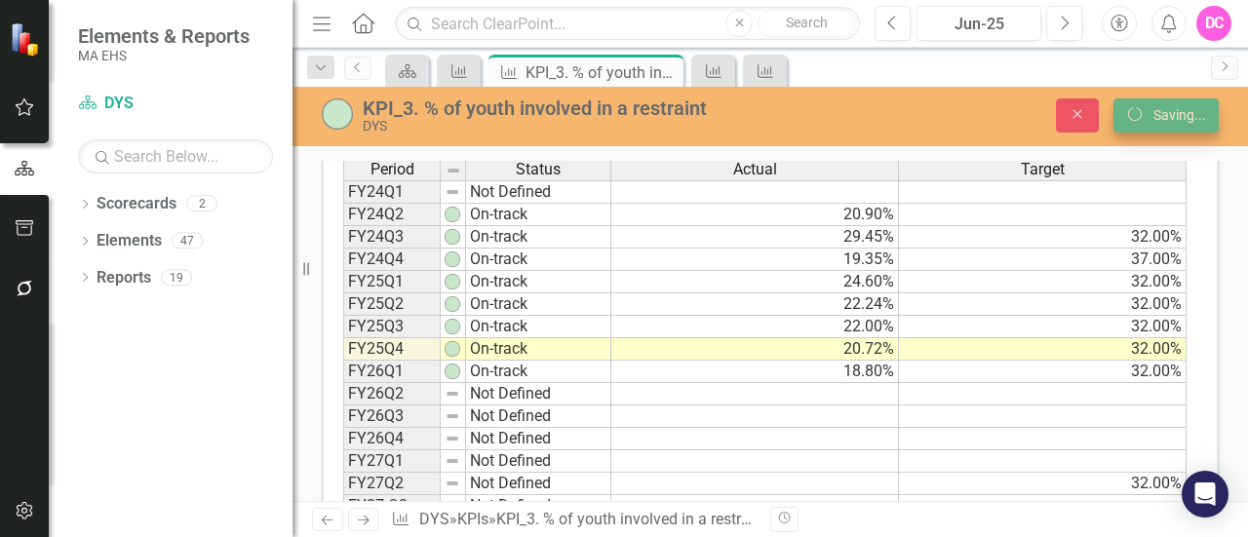
scroll to position [764, 0]
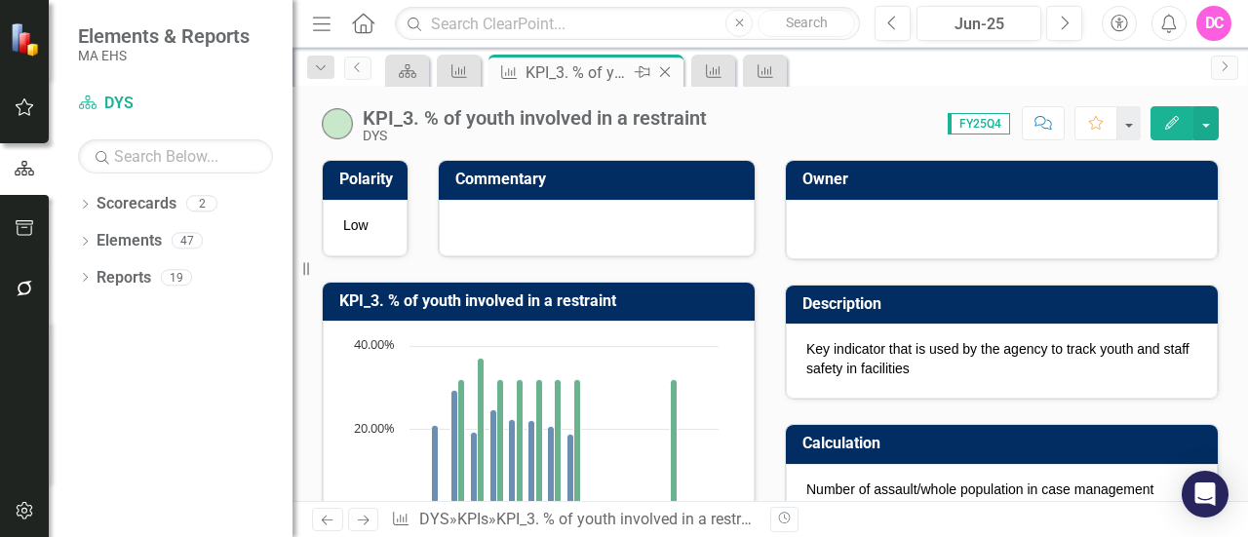
click at [608, 72] on div "KPI_3. % of youth involved in a restraint" at bounding box center [578, 72] width 104 height 24
click at [454, 73] on icon "KPI" at bounding box center [460, 71] width 20 height 16
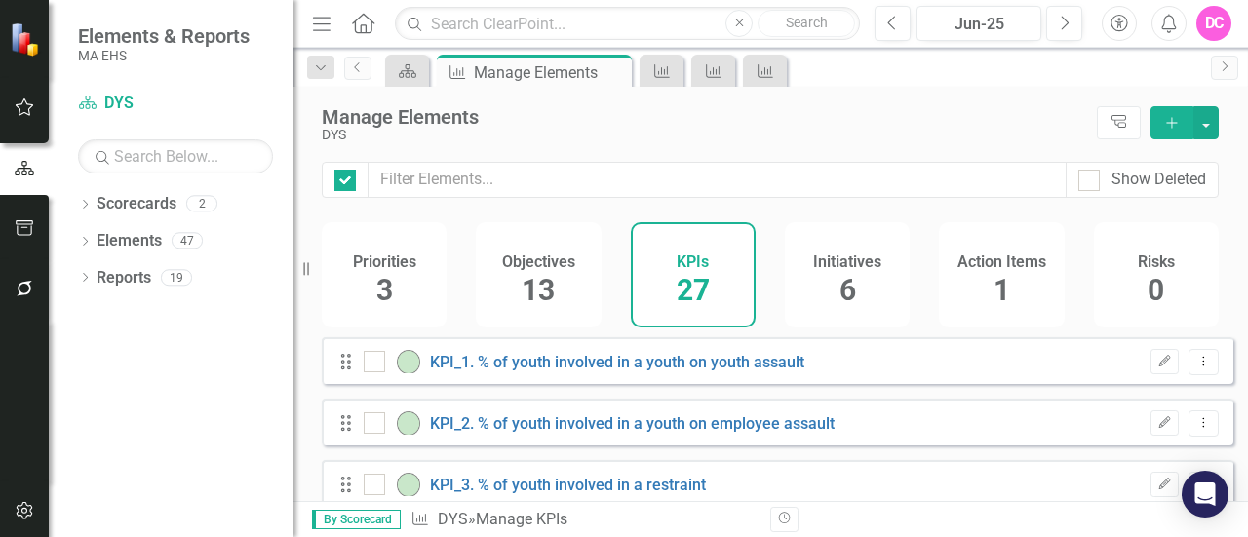
checkbox input "false"
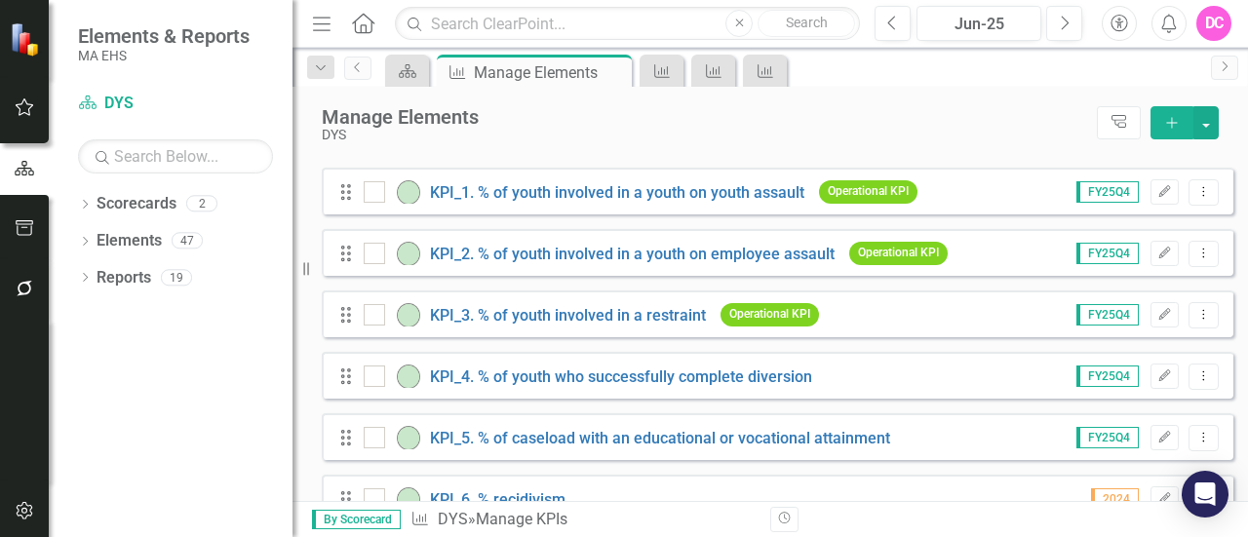
scroll to position [173, 0]
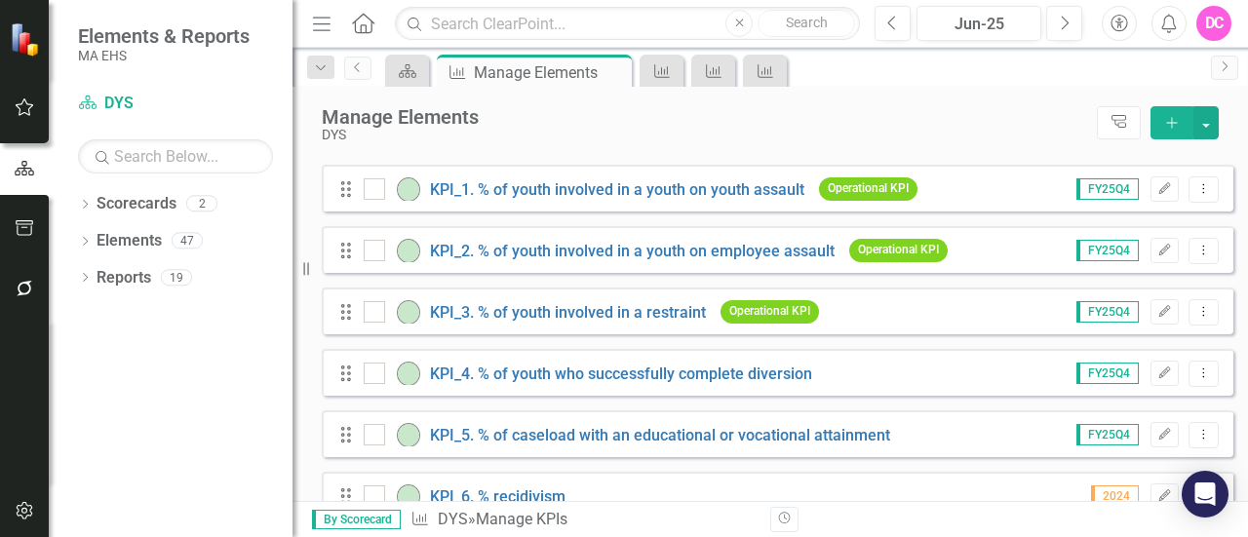
click at [1107, 321] on span "FY25Q4" at bounding box center [1108, 311] width 62 height 21
click at [1196, 318] on icon "Dropdown Menu" at bounding box center [1204, 311] width 17 height 13
click at [1097, 323] on span "FY25Q4" at bounding box center [1108, 311] width 62 height 21
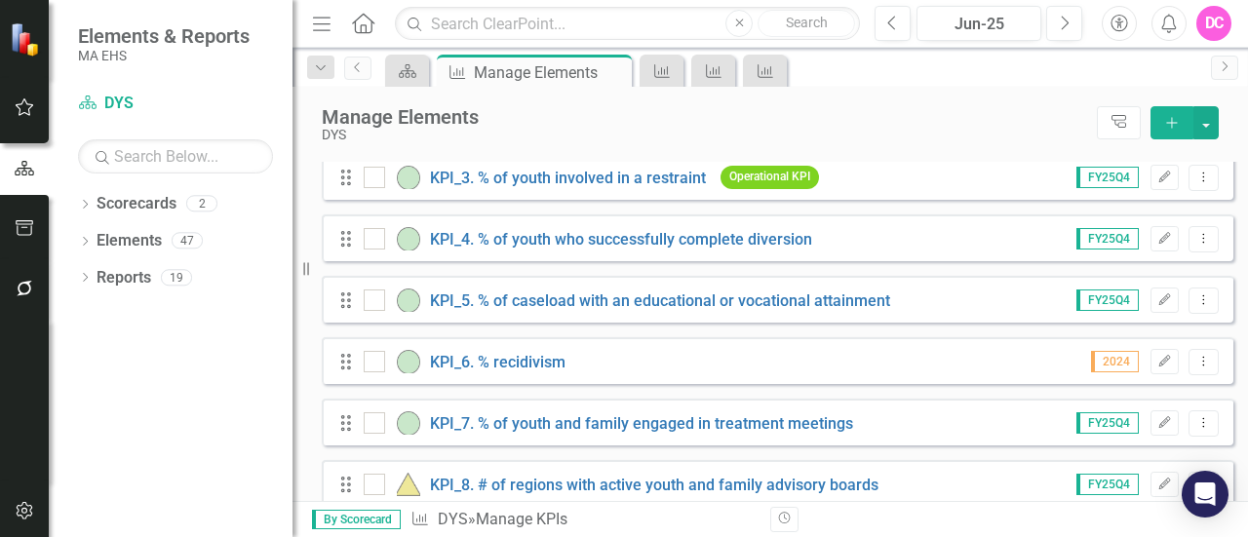
scroll to position [303, 0]
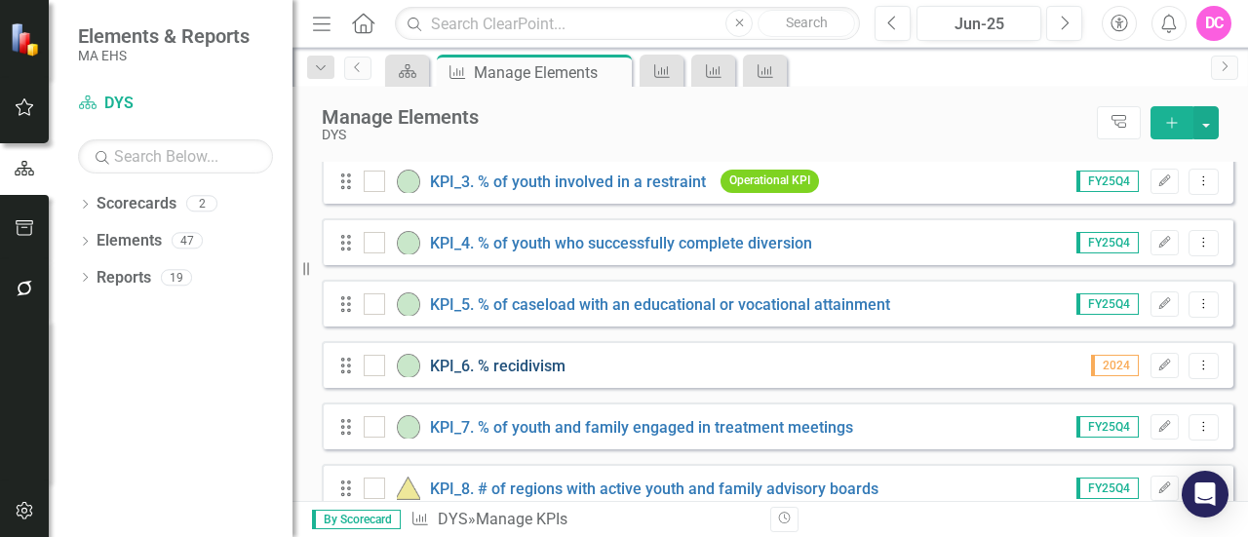
click at [539, 375] on link "KPI_6. % recidivism" at bounding box center [498, 366] width 136 height 19
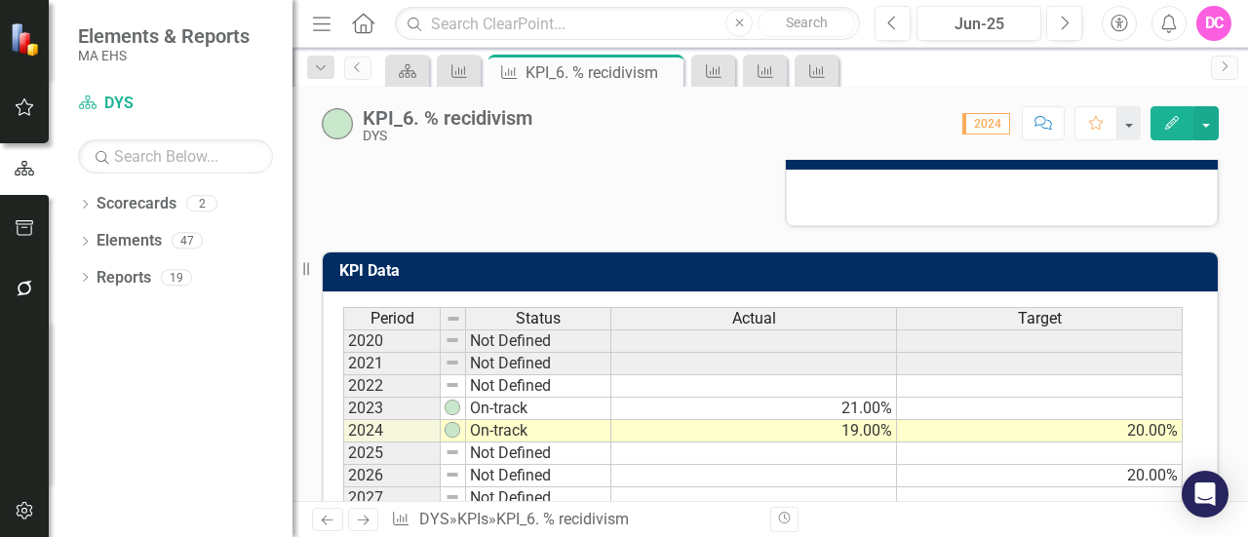
scroll to position [640, 0]
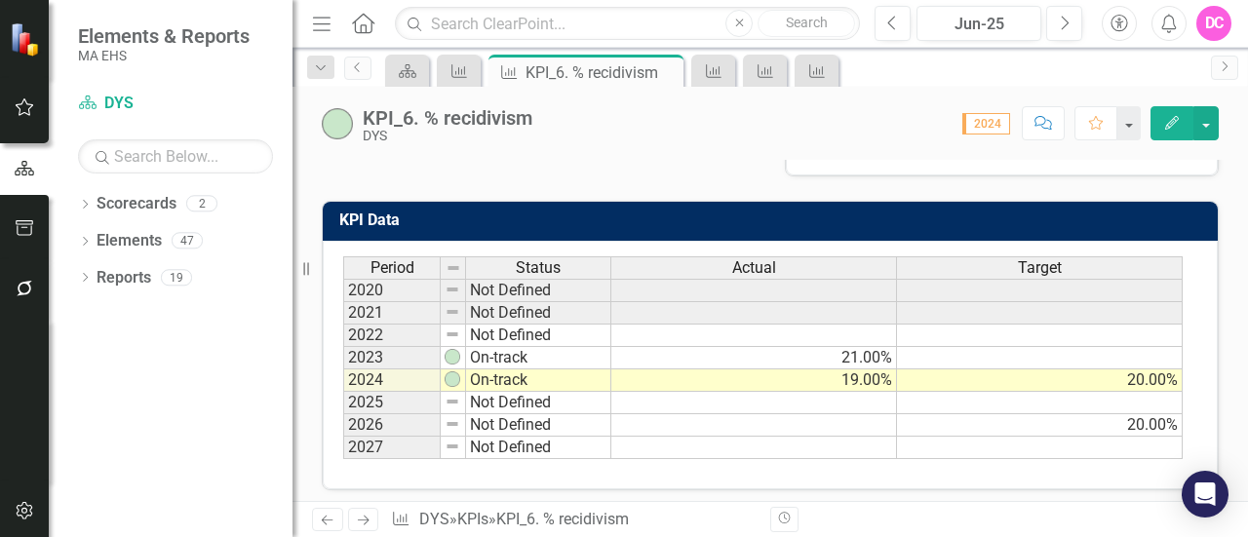
click at [783, 398] on td at bounding box center [754, 403] width 286 height 22
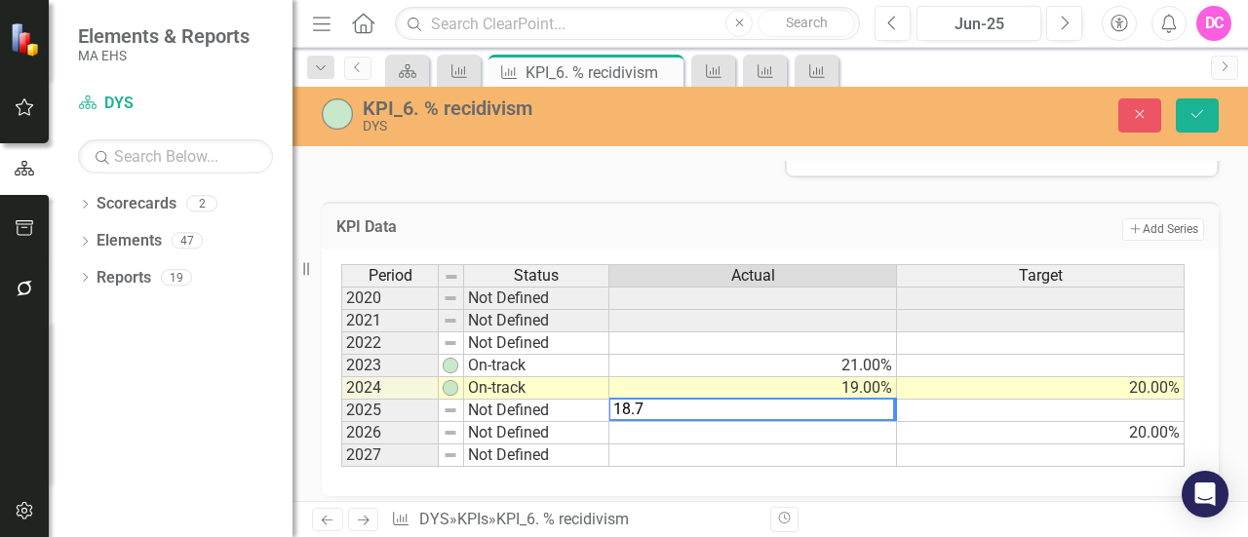
type textarea "18.7"
click at [517, 409] on td "Not Defined" at bounding box center [536, 411] width 145 height 22
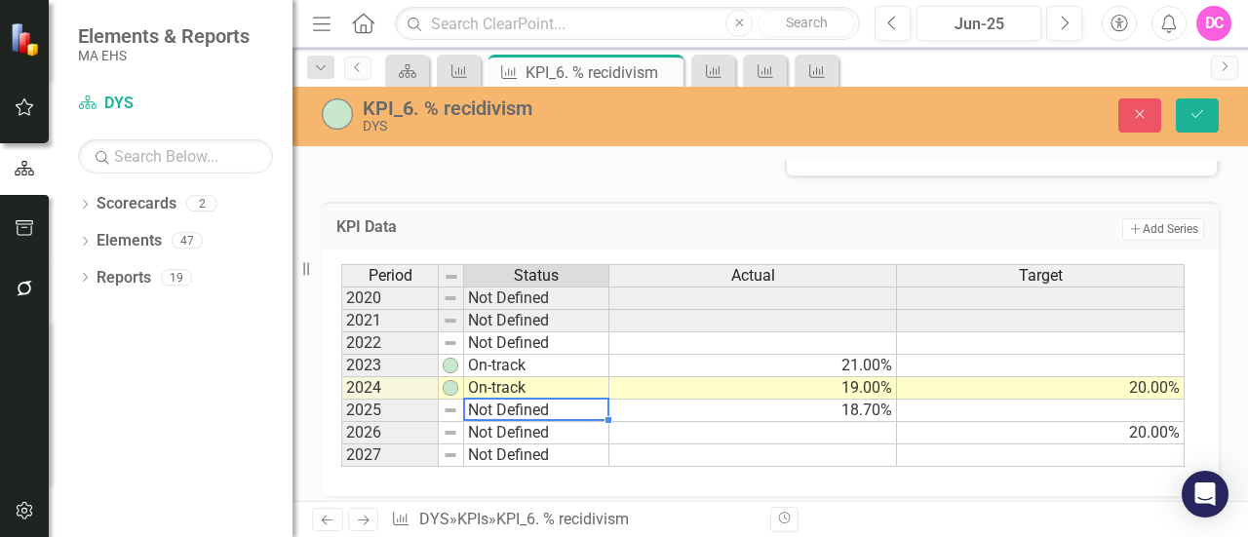
click at [517, 409] on td "Not Defined" at bounding box center [536, 411] width 145 height 22
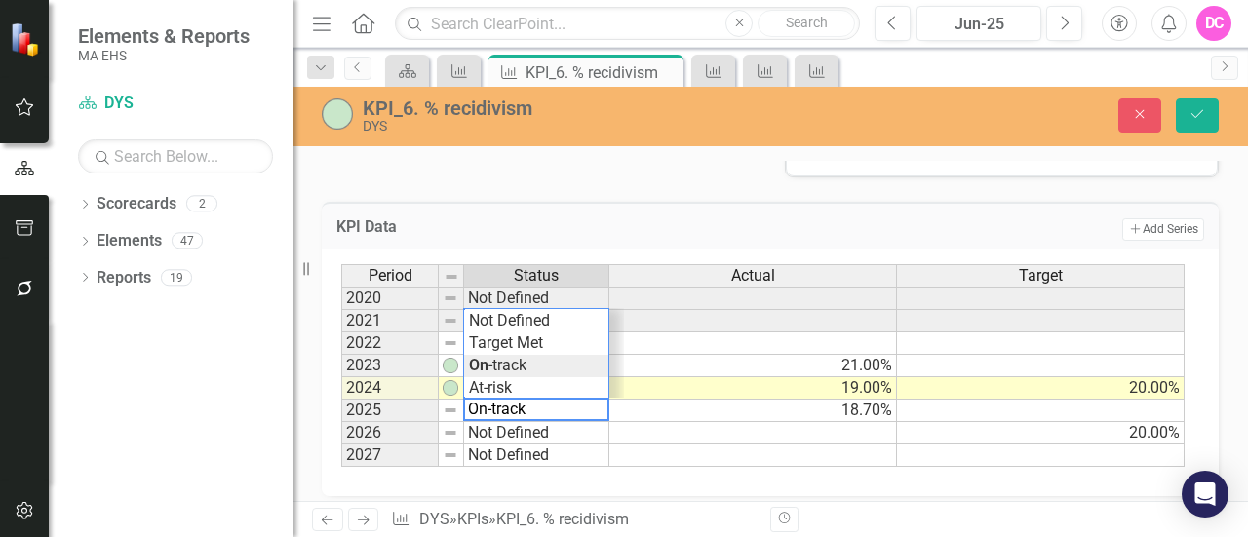
click at [511, 362] on div "Period Status Actual Target 2020 Not Defined 2021 Not Defined 2022 Not Defined …" at bounding box center [763, 366] width 844 height 204
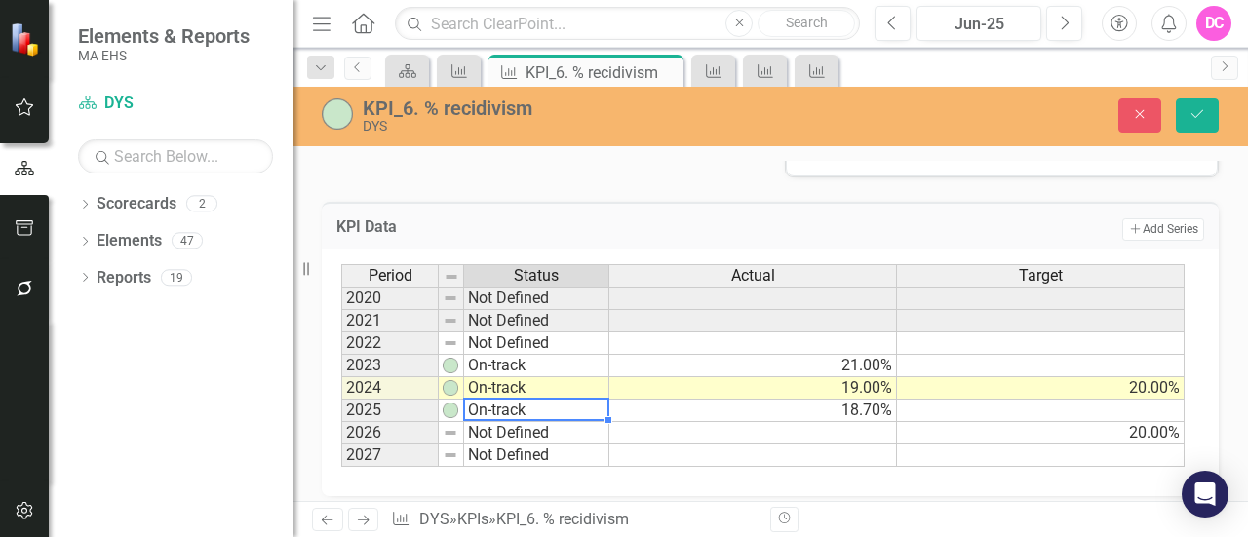
type textarea "On-track"
click at [1140, 401] on td at bounding box center [1041, 411] width 288 height 22
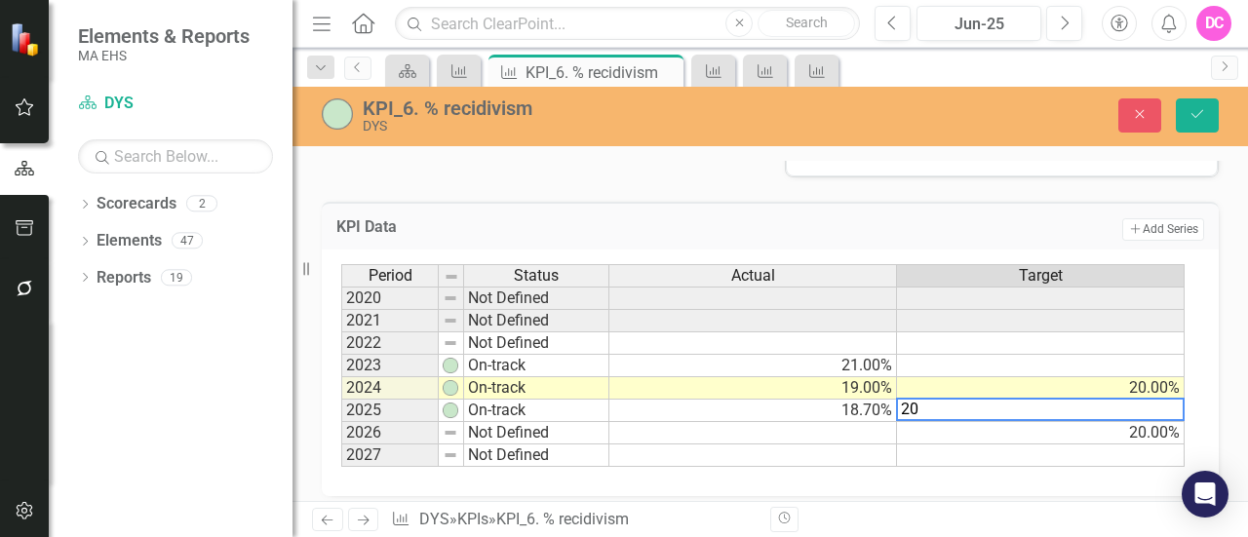
type textarea "20"
click at [940, 473] on div "Period Status Actual Target 2020 Not Defined 2021 Not Defined 2022 Not Defined …" at bounding box center [770, 373] width 897 height 247
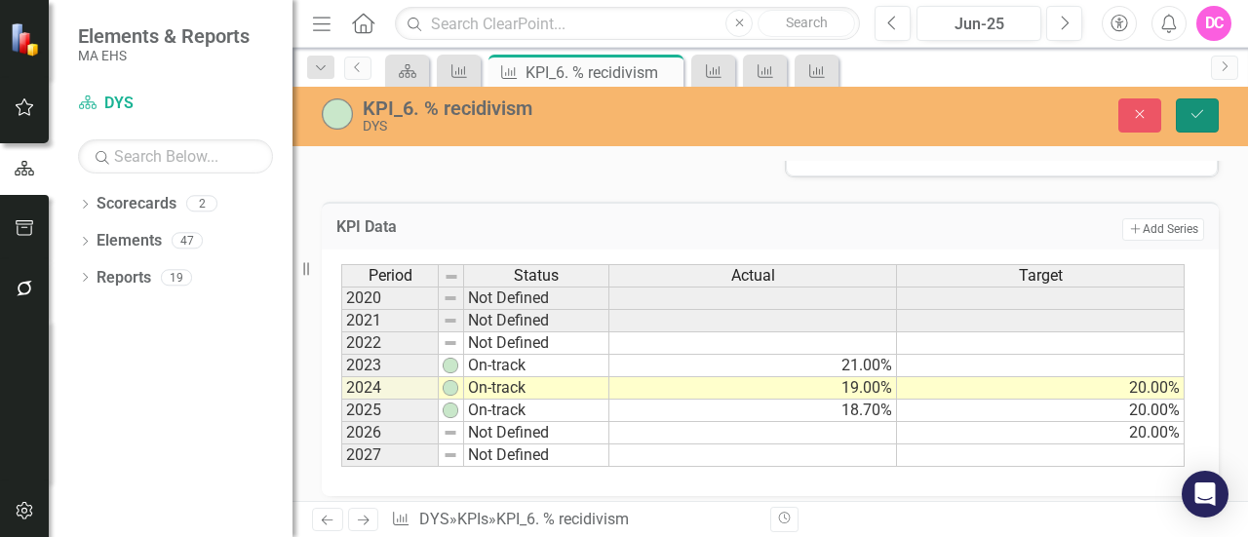
click at [1190, 111] on icon "Save" at bounding box center [1198, 114] width 18 height 14
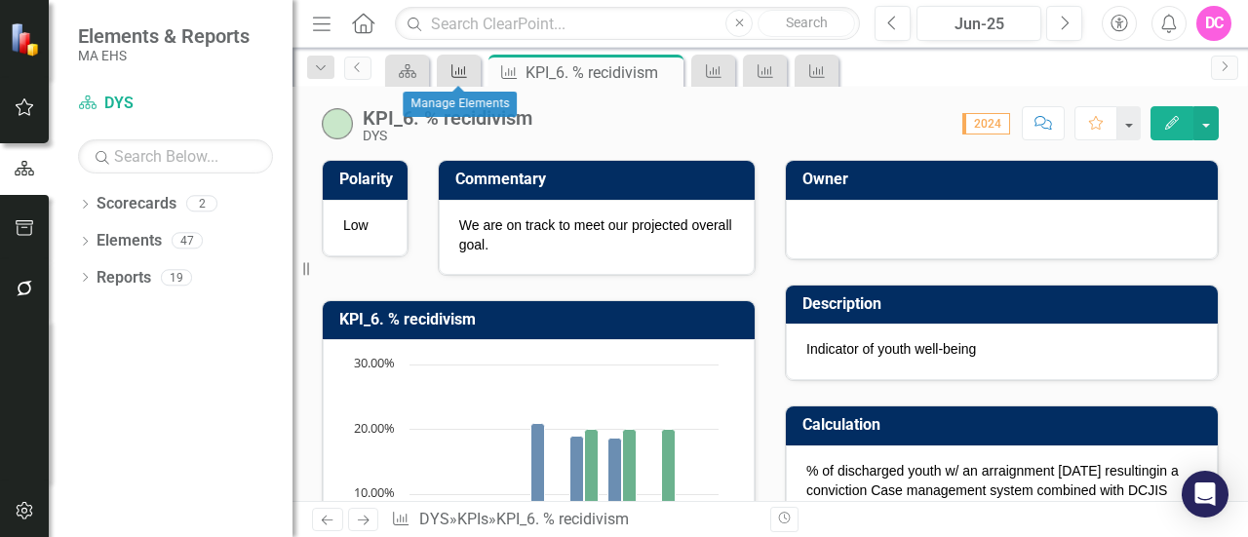
click at [462, 74] on icon "KPI" at bounding box center [460, 71] width 20 height 16
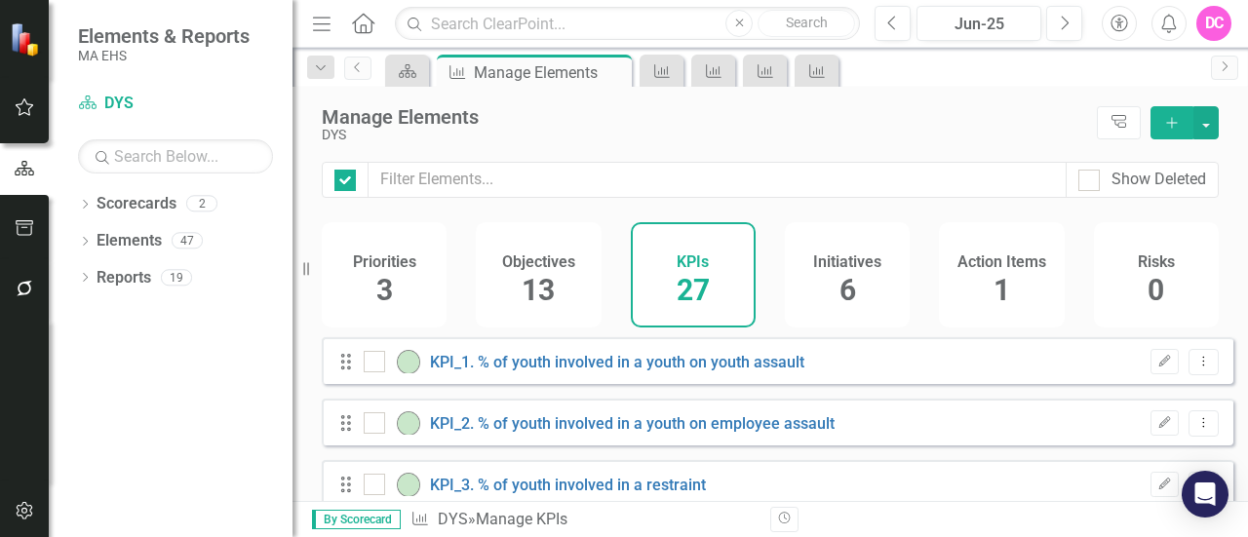
checkbox input "false"
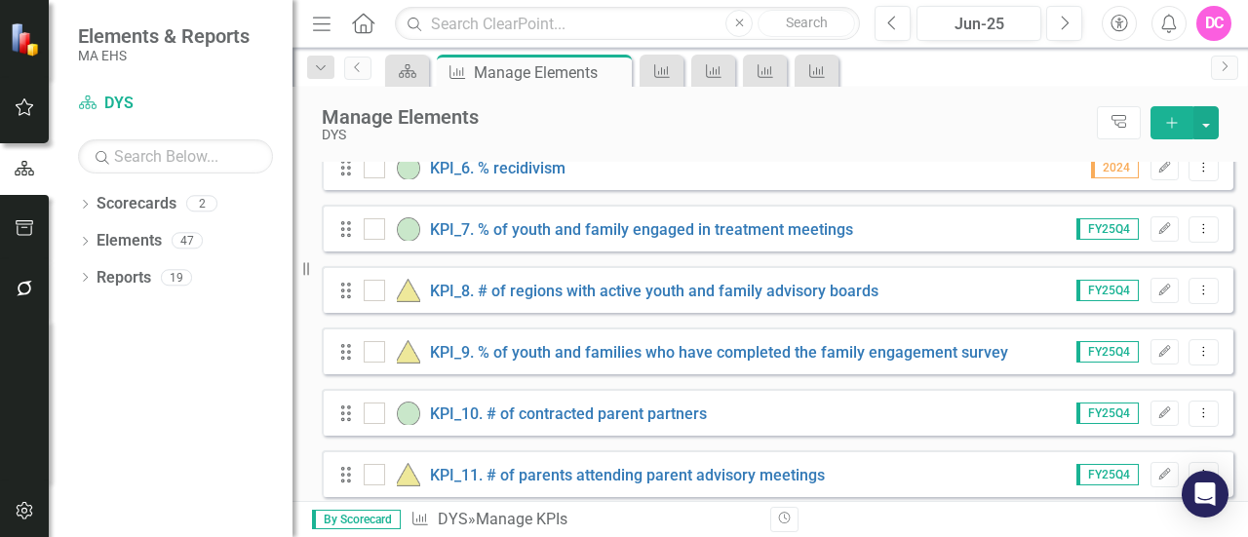
scroll to position [512, 0]
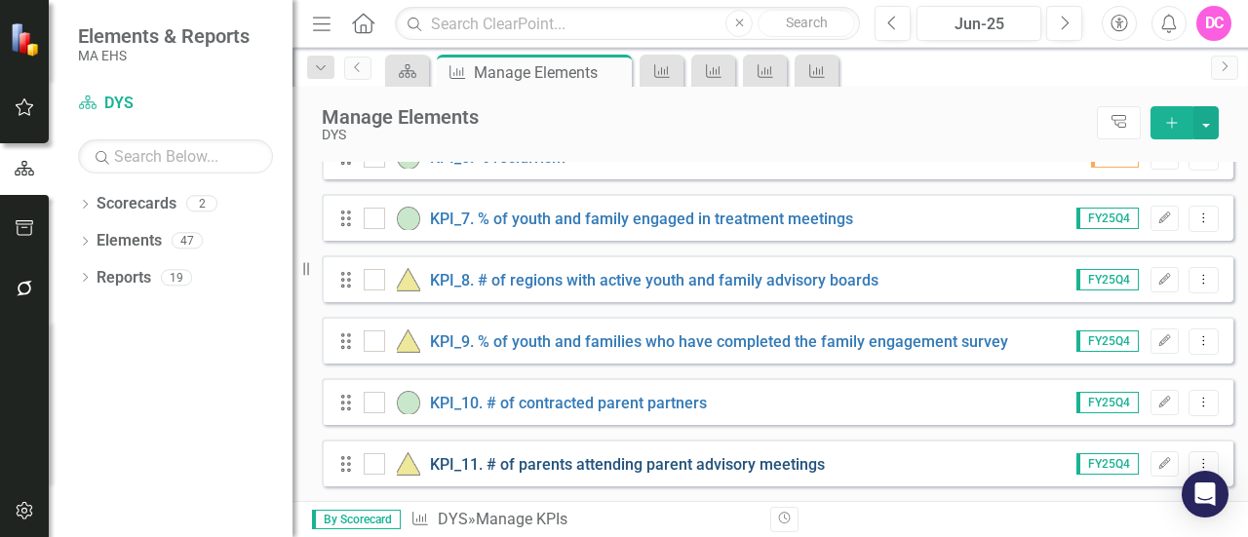
click at [757, 474] on link "KPI_11. # of parents attending parent advisory meetings" at bounding box center [627, 464] width 395 height 19
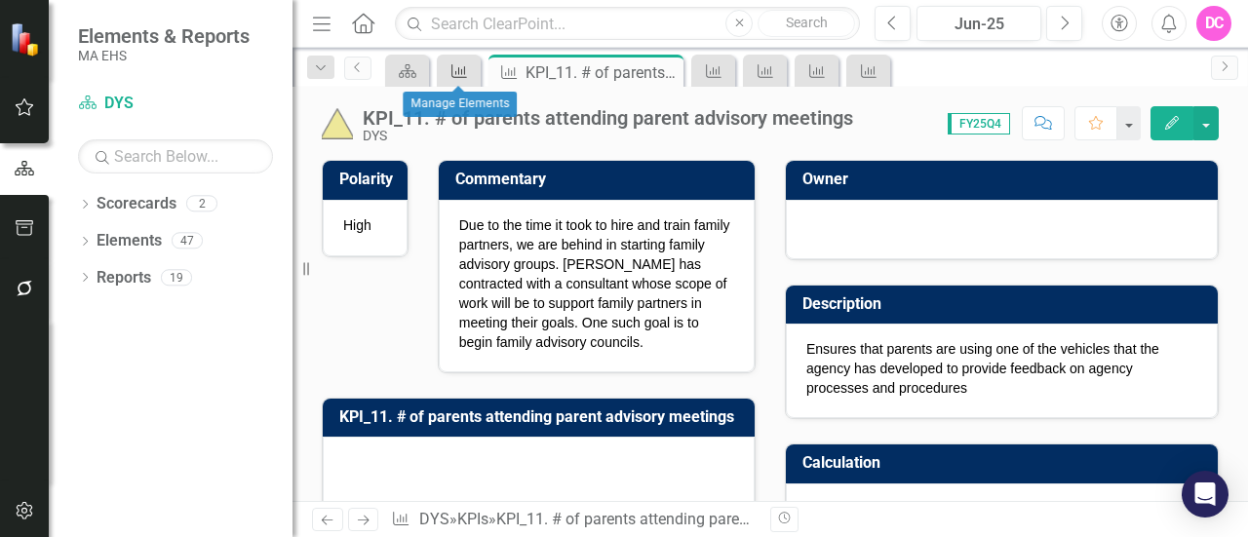
click at [460, 69] on icon "KPI" at bounding box center [460, 71] width 20 height 16
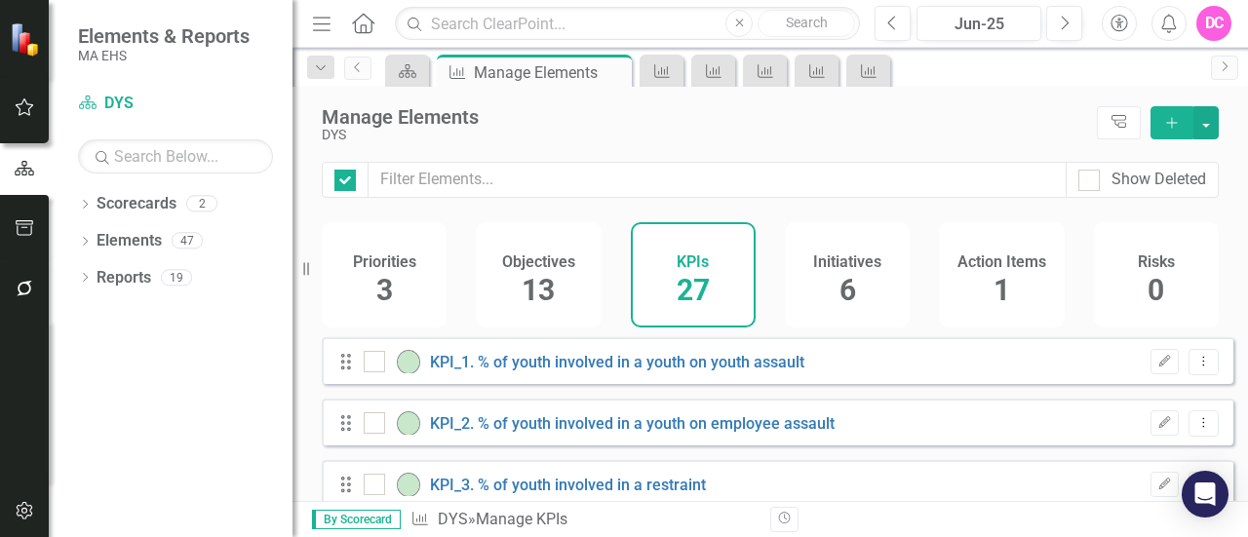
checkbox input "false"
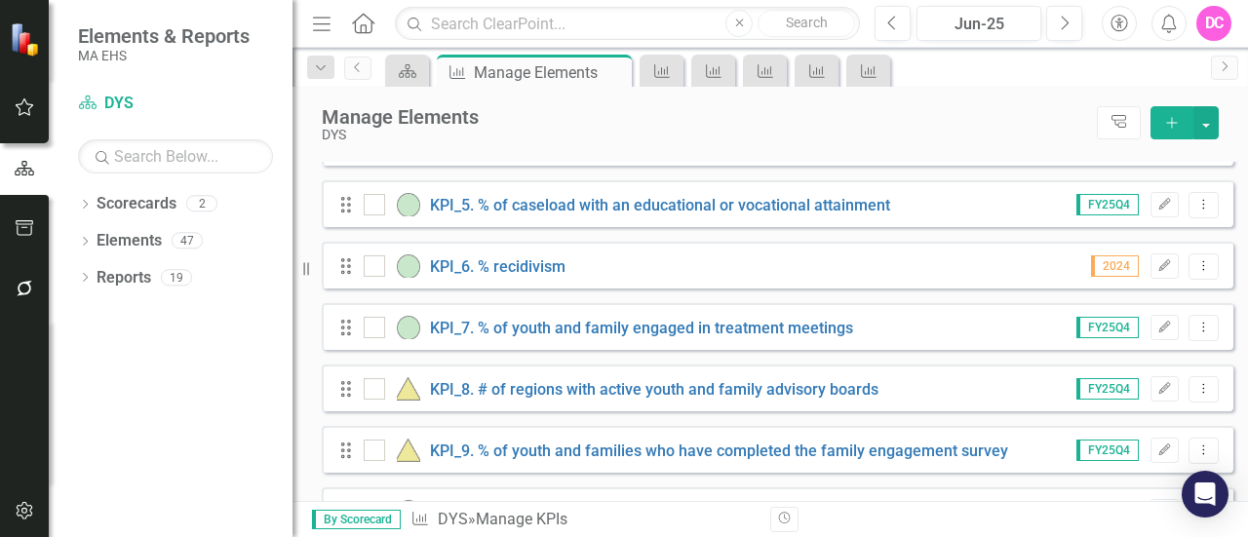
scroll to position [434, 0]
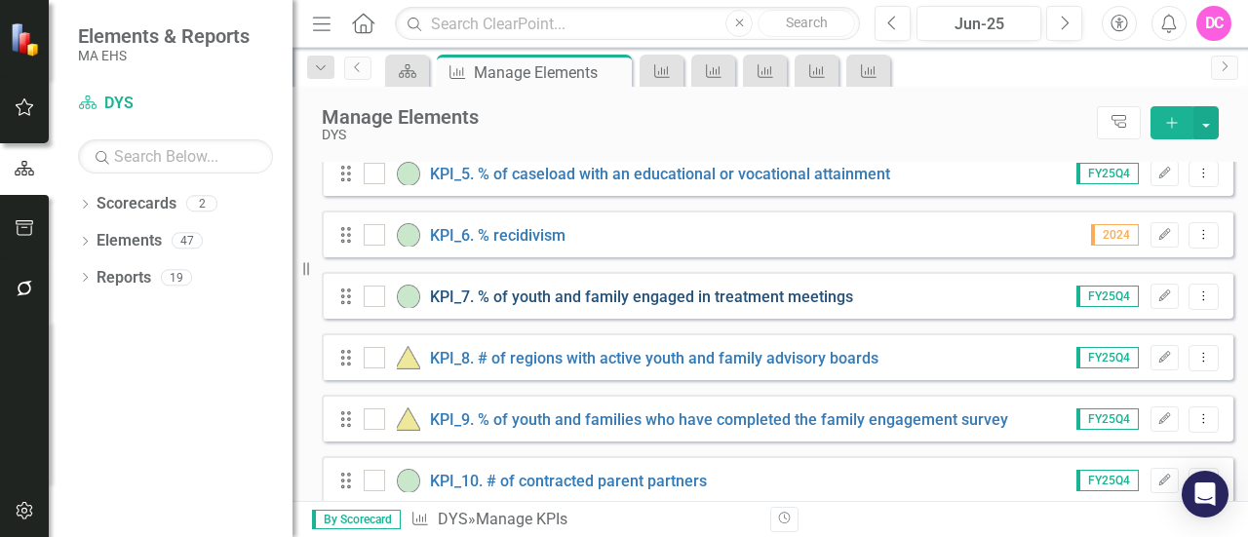
click at [796, 306] on link "KPI_7. % of youth and family engaged in treatment meetings" at bounding box center [641, 297] width 423 height 19
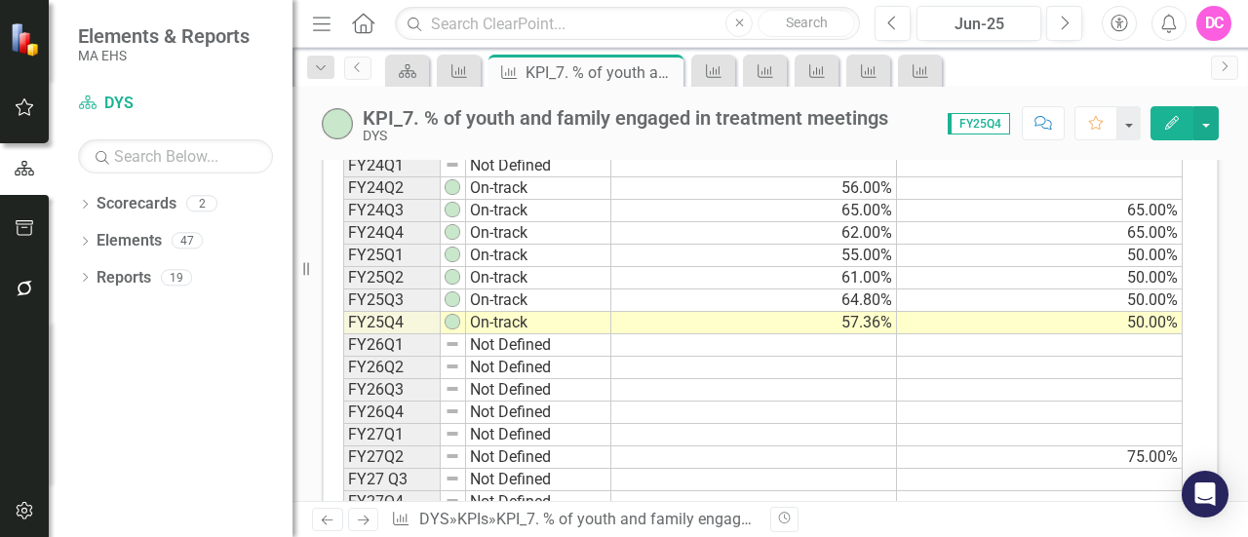
scroll to position [802, 0]
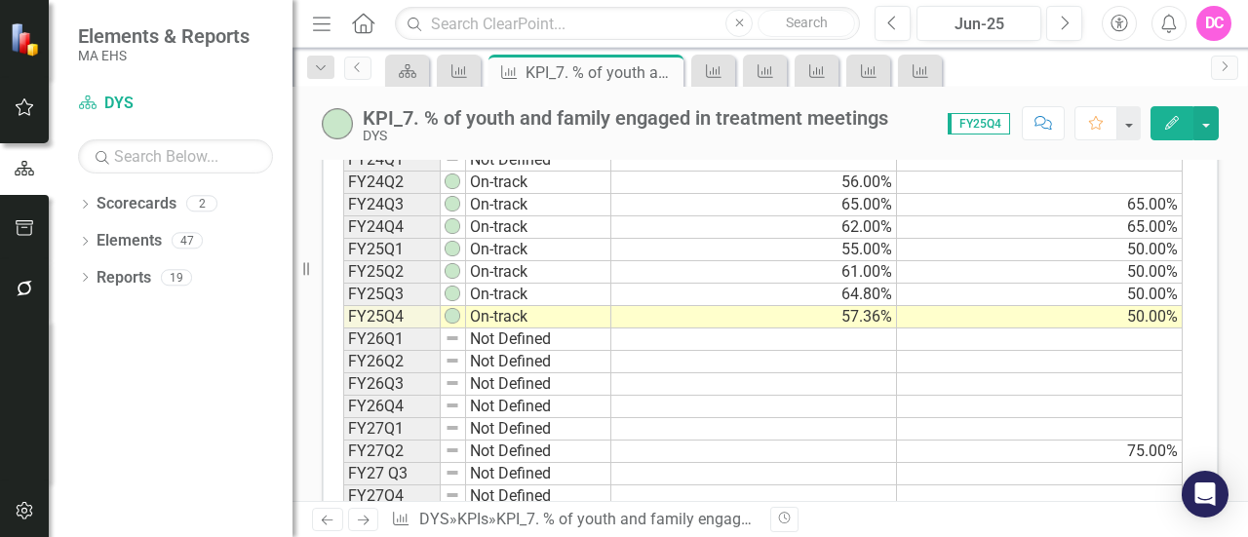
click at [504, 329] on td "Not Defined" at bounding box center [538, 340] width 145 height 22
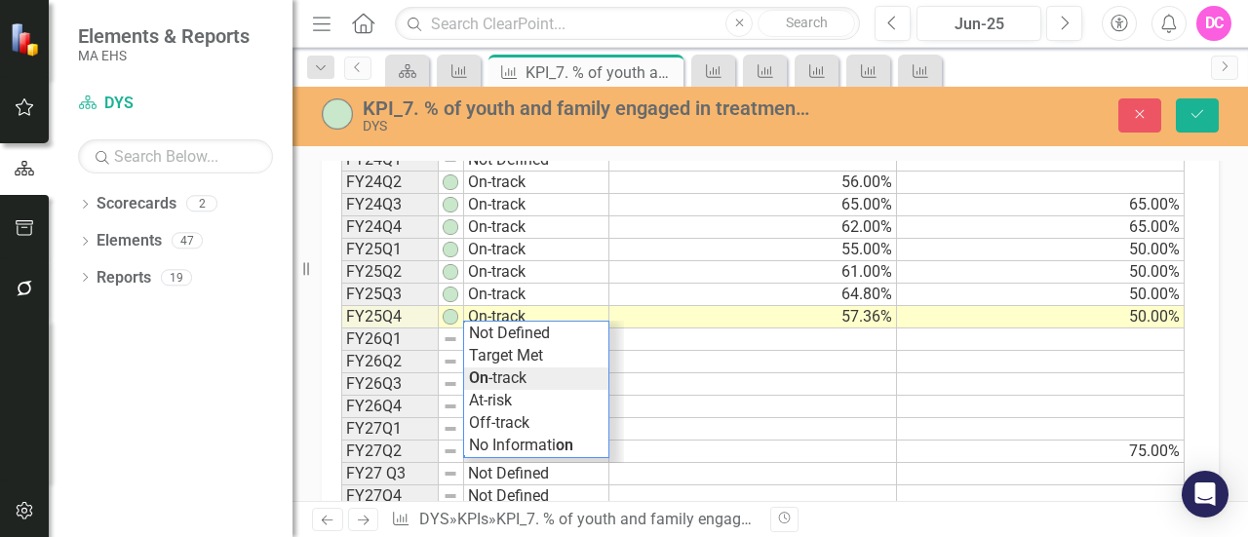
click at [527, 374] on div "Period Status Actual Target FY24Q1 Not Defined FY24Q2 On-track 56.00% FY24Q3 On…" at bounding box center [763, 317] width 844 height 383
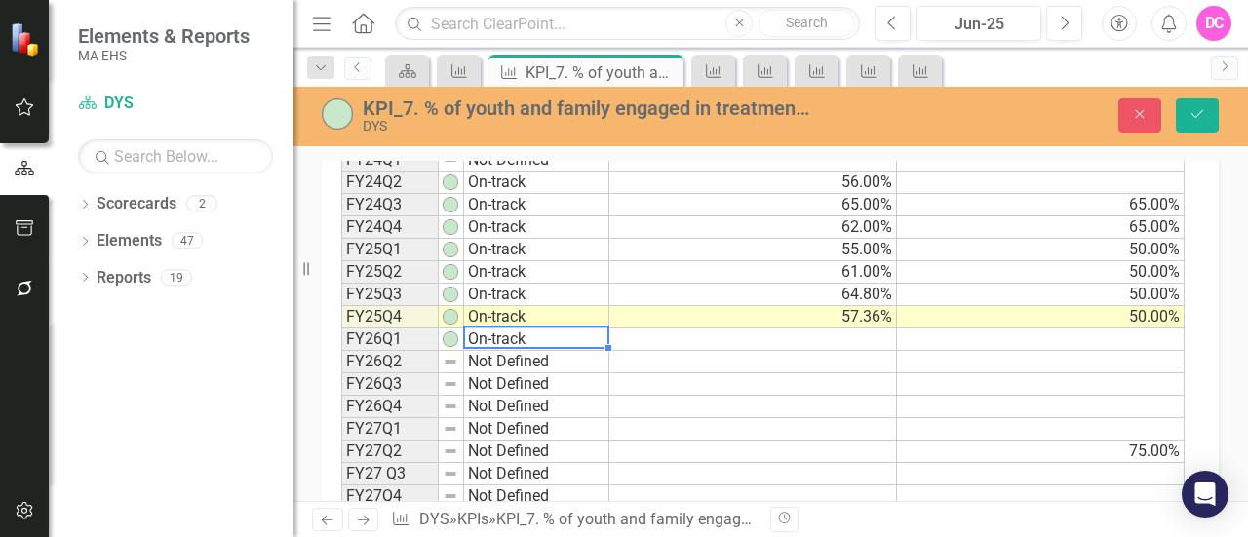
type textarea "On-track"
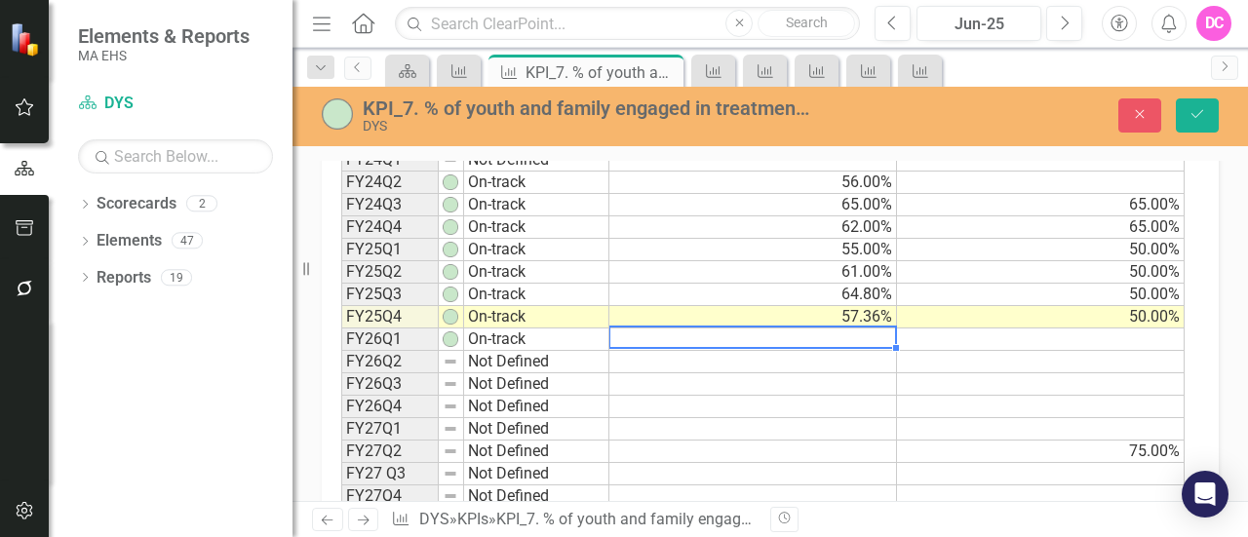
click at [852, 329] on td at bounding box center [754, 340] width 288 height 22
type textarea "54.48"
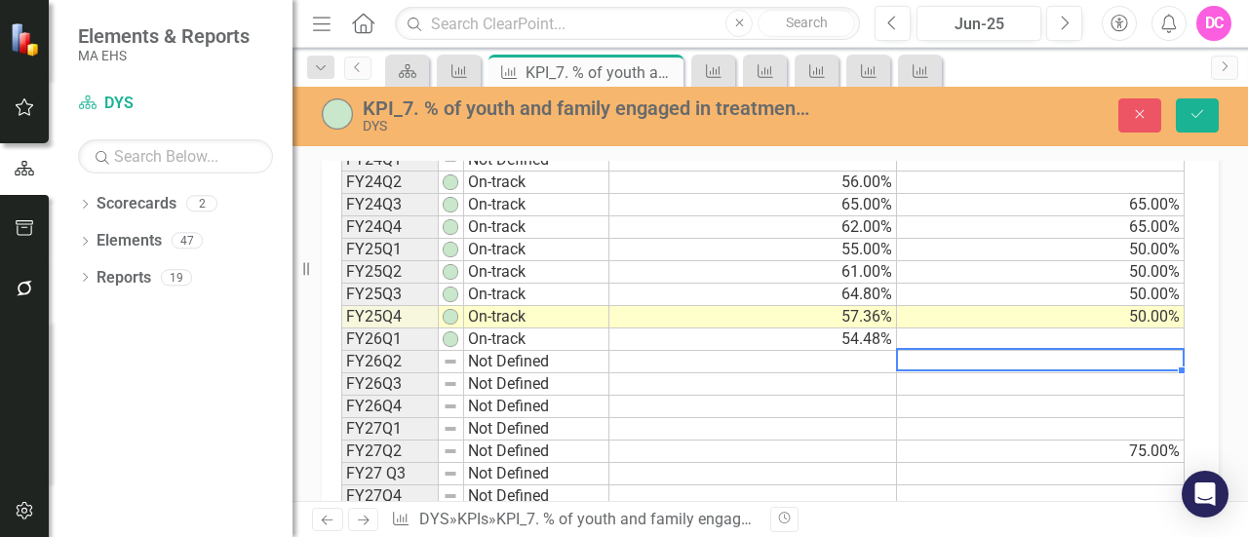
click at [341, 362] on div "Period Status Actual Target FY24Q1 Not Defined FY24Q2 On-track 56.00% FY24Q3 On…" at bounding box center [341, 317] width 0 height 382
click at [1147, 329] on td at bounding box center [1041, 340] width 288 height 22
type textarea "50"
click at [1102, 396] on td at bounding box center [1041, 407] width 288 height 22
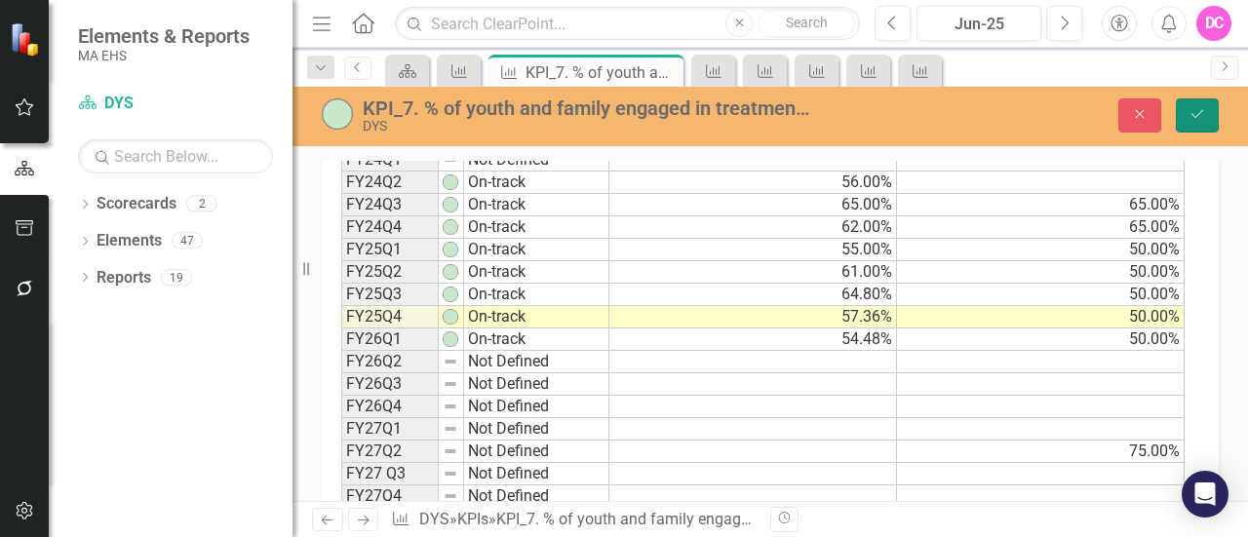
click at [1196, 107] on icon "Save" at bounding box center [1198, 114] width 18 height 14
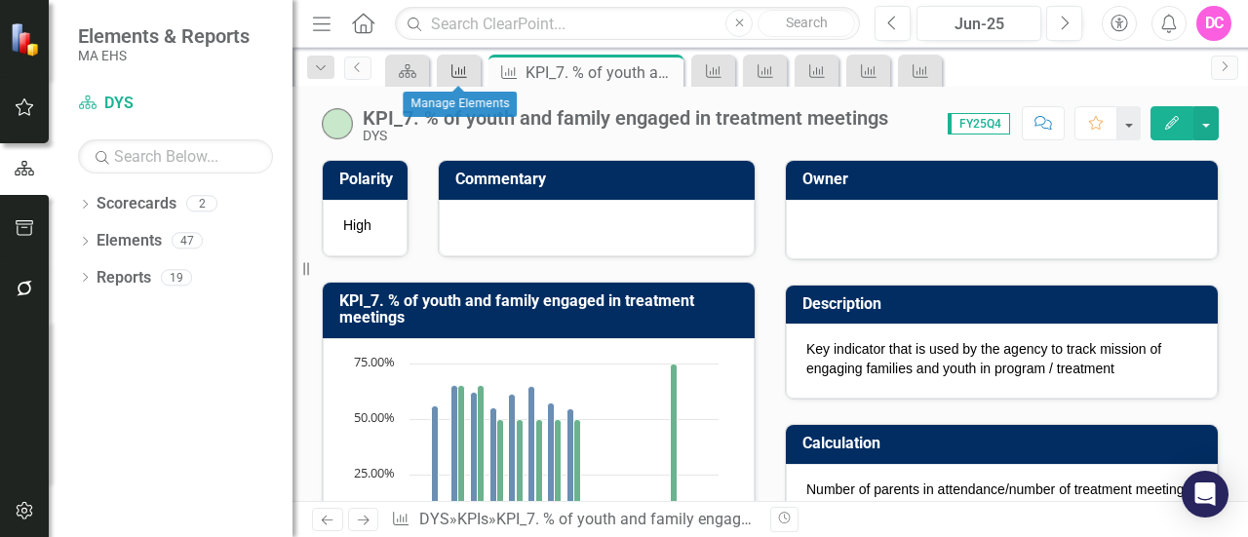
click at [458, 75] on icon "KPI" at bounding box center [460, 71] width 20 height 16
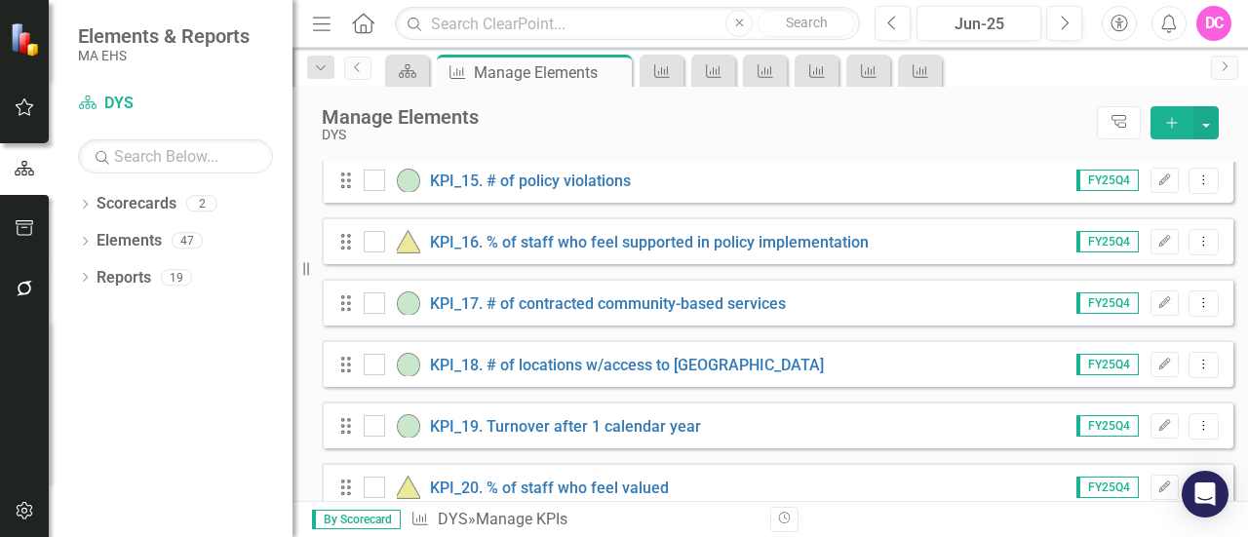
scroll to position [1045, 0]
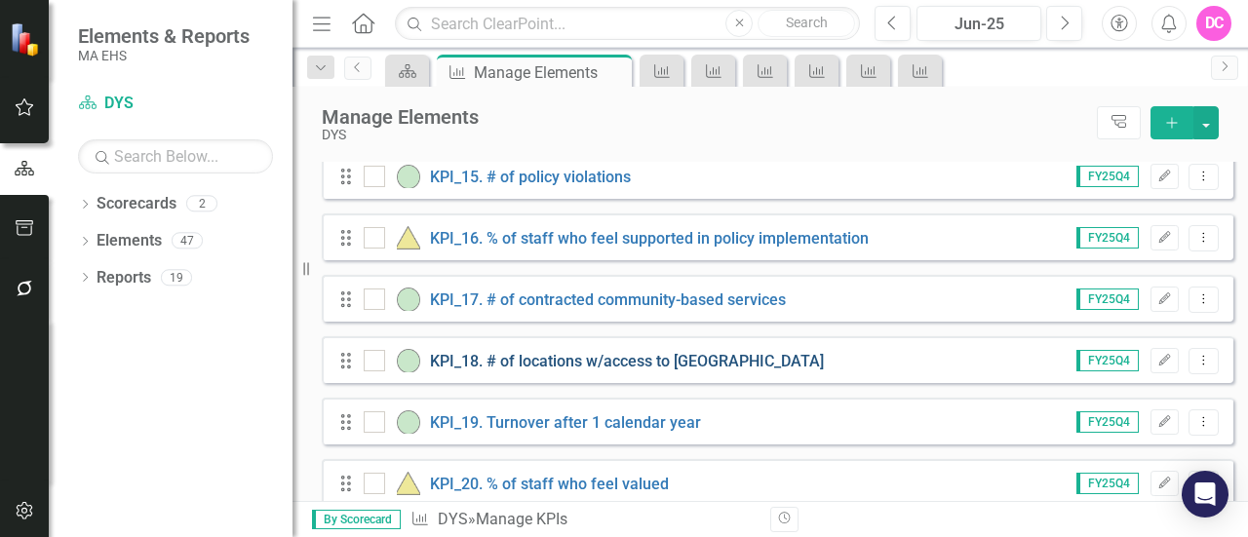
click at [671, 371] on link "KPI_18. # of locations w/access to [GEOGRAPHIC_DATA]" at bounding box center [627, 361] width 394 height 19
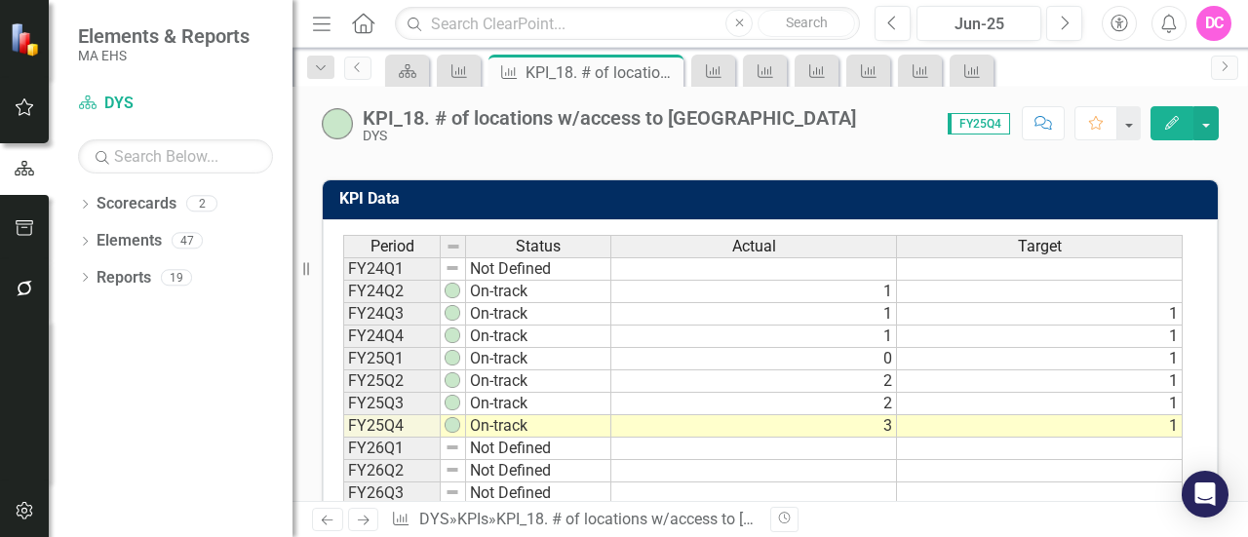
scroll to position [644, 0]
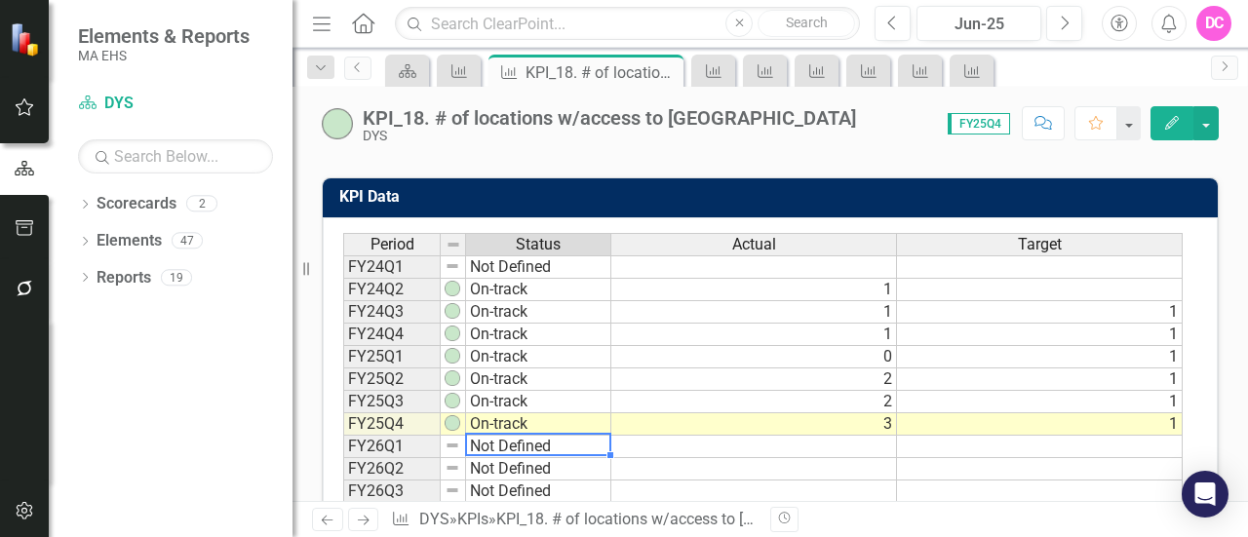
click at [552, 438] on td "Not Defined" at bounding box center [538, 447] width 145 height 22
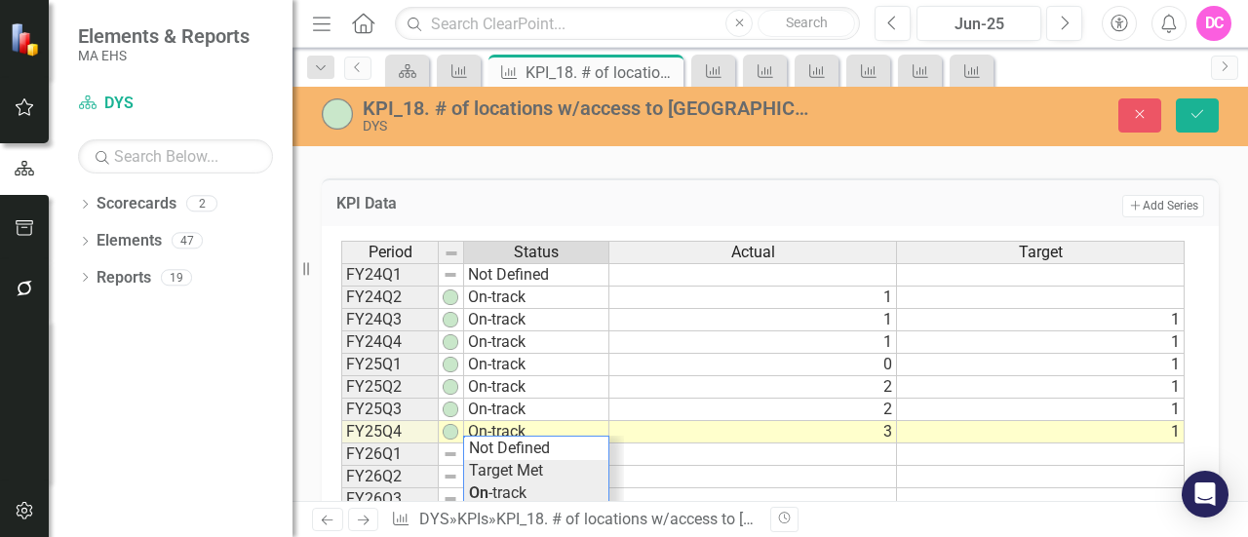
click at [540, 461] on div "Period Status Actual Target FY24Q1 Not Defined FY24Q2 On-track 1 FY24Q3 On-trac…" at bounding box center [763, 432] width 844 height 383
type textarea "Target Met"
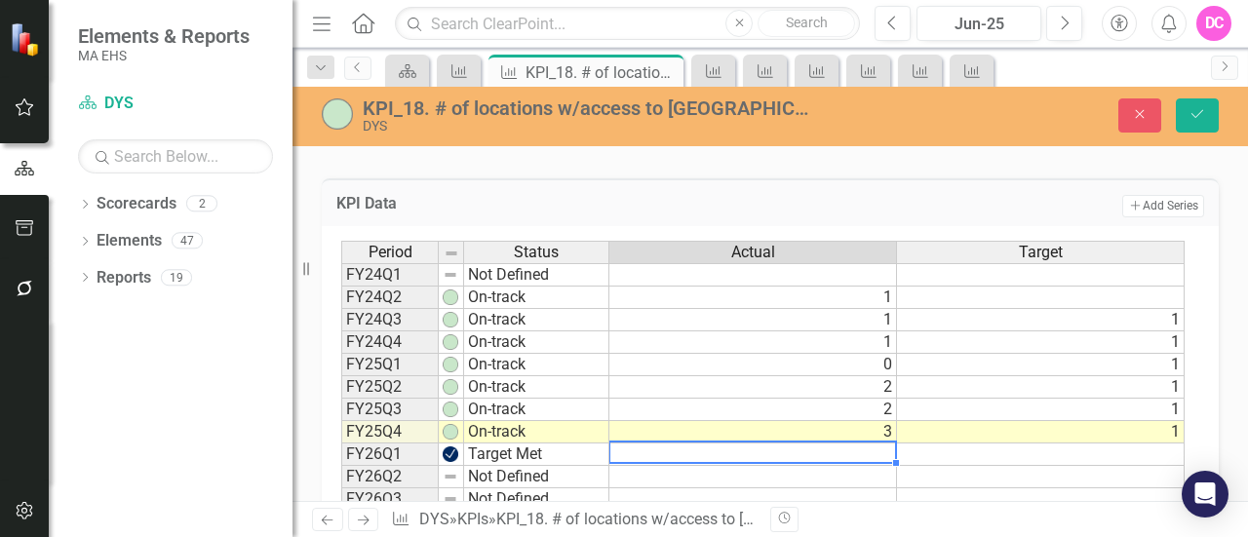
click at [886, 444] on td at bounding box center [754, 455] width 288 height 22
type textarea "3"
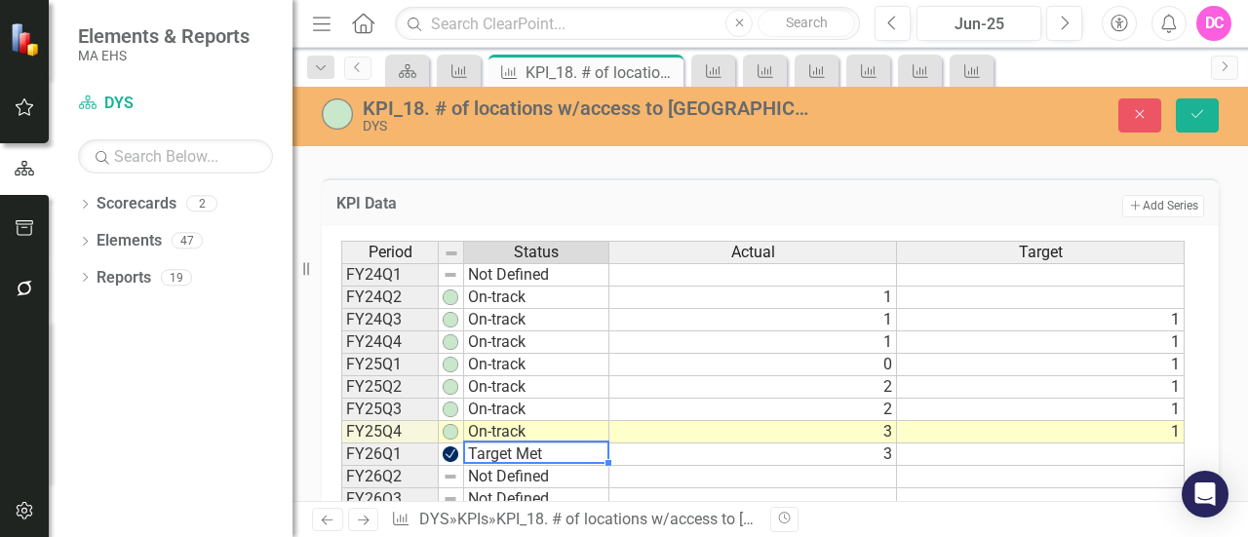
click at [512, 452] on td "Target Met" at bounding box center [536, 455] width 145 height 22
click at [452, 447] on img at bounding box center [451, 455] width 16 height 16
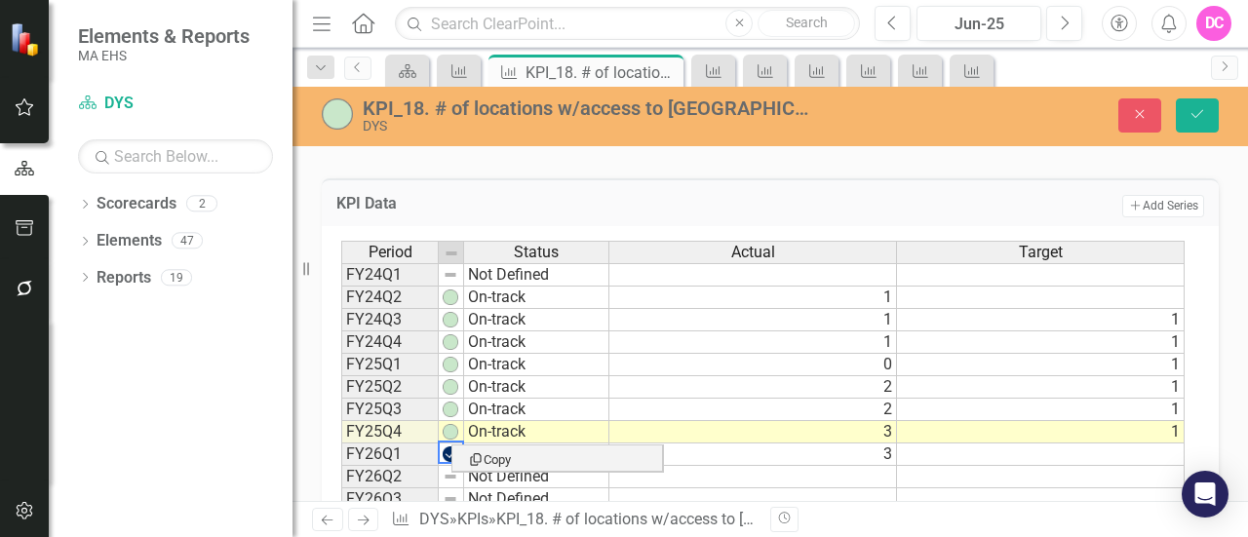
click at [566, 429] on td "On-track" at bounding box center [536, 432] width 145 height 22
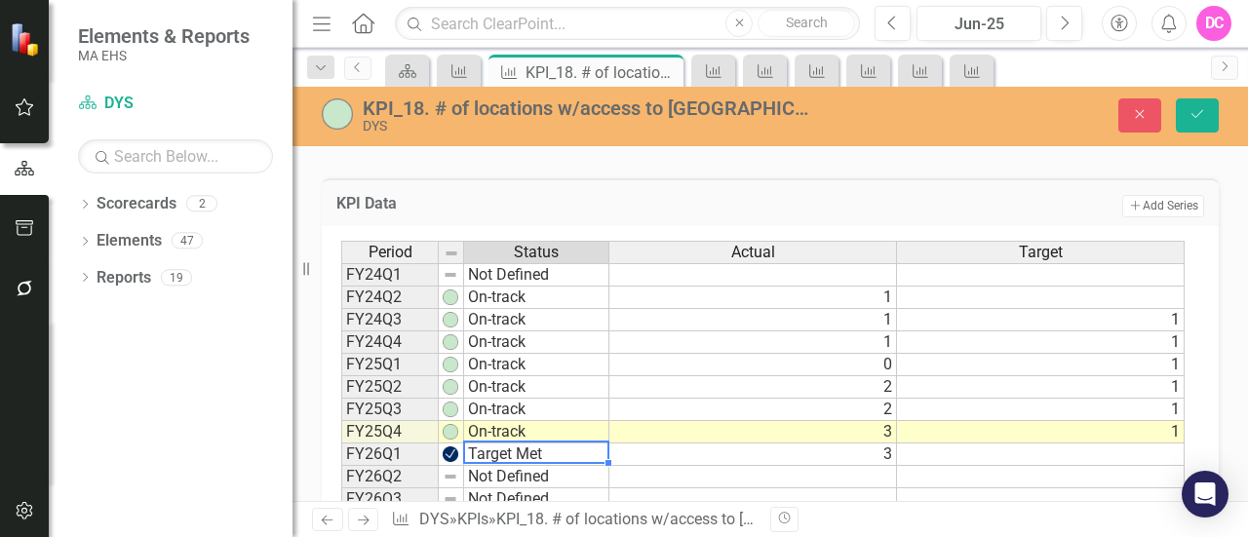
click at [561, 448] on td "Target Met" at bounding box center [536, 455] width 145 height 22
click at [454, 447] on img at bounding box center [451, 455] width 16 height 16
click at [526, 447] on td "Target Met" at bounding box center [536, 455] width 145 height 22
click at [526, 447] on div "Period Status Actual Target FY24Q1 Not Defined FY24Q2 On-track 1 FY24Q3 On-trac…" at bounding box center [763, 432] width 844 height 383
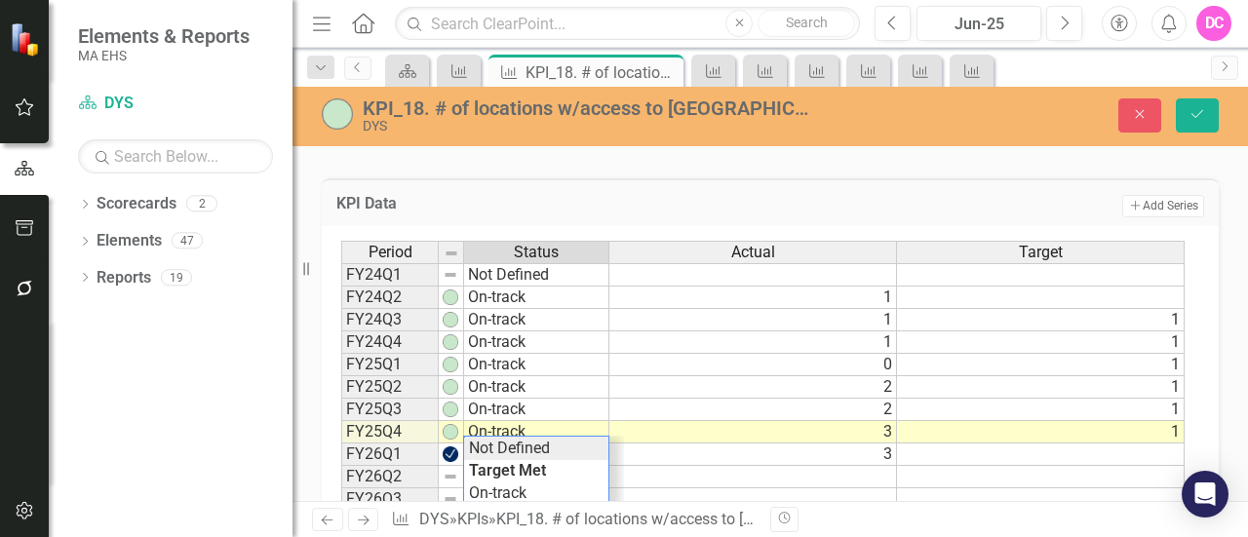
click at [526, 447] on td "Target Met" at bounding box center [536, 455] width 145 height 22
click at [526, 447] on td "Not Defined" at bounding box center [536, 455] width 145 height 22
click at [530, 484] on div "Period Status Actual Target FY24Q1 Not Defined FY24Q2 On-track 1 FY24Q3 On-trac…" at bounding box center [763, 432] width 844 height 383
type textarea "On-track"
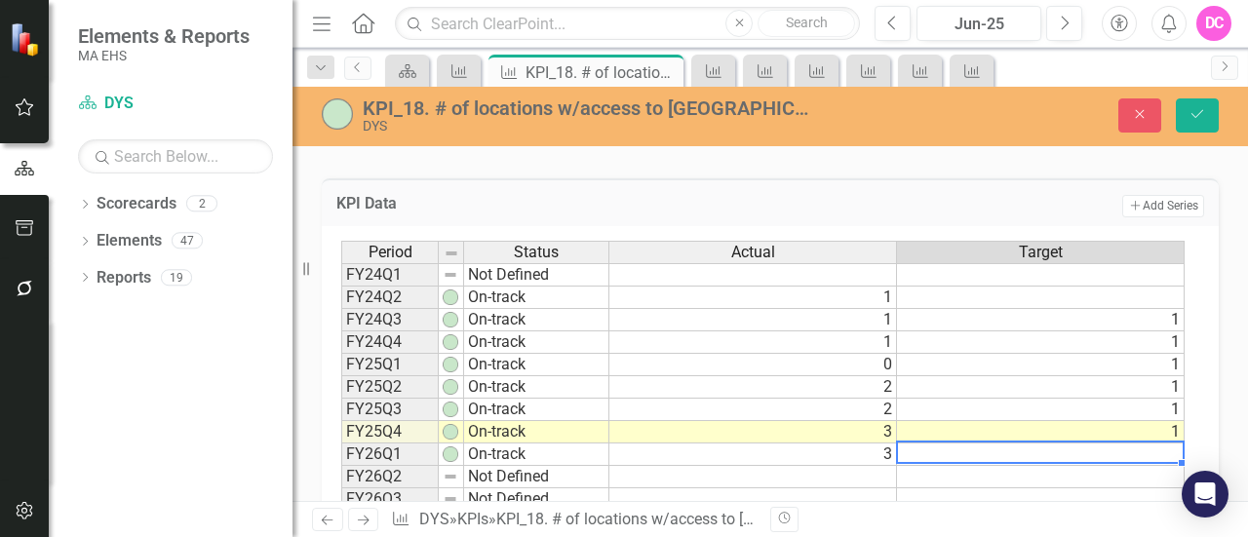
click at [1028, 450] on td at bounding box center [1041, 455] width 288 height 22
type textarea "1"
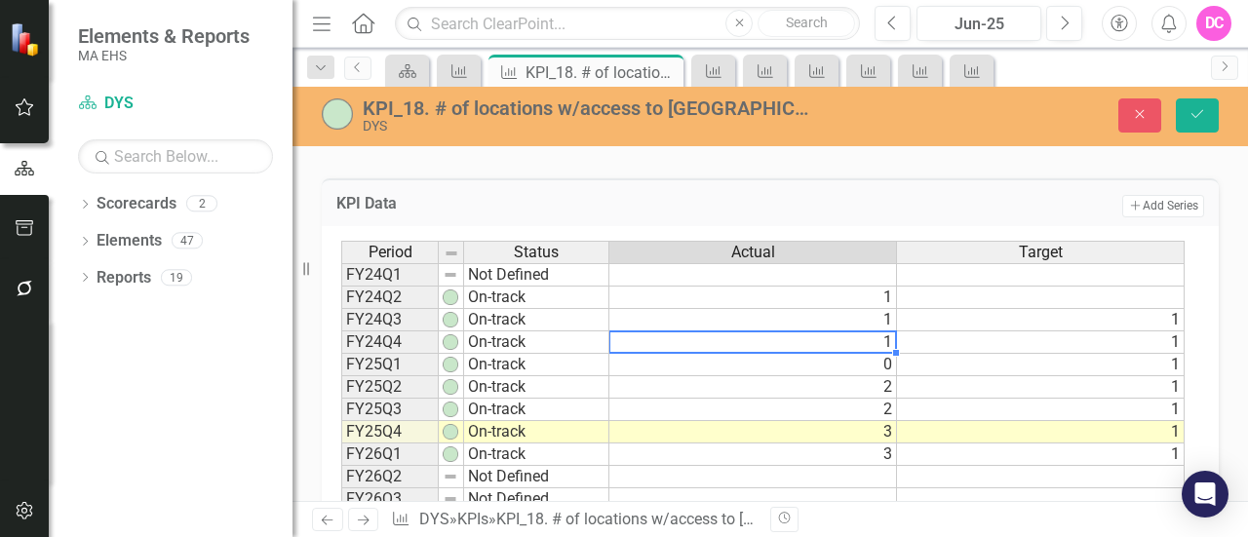
click at [753, 334] on td "1" at bounding box center [754, 343] width 288 height 22
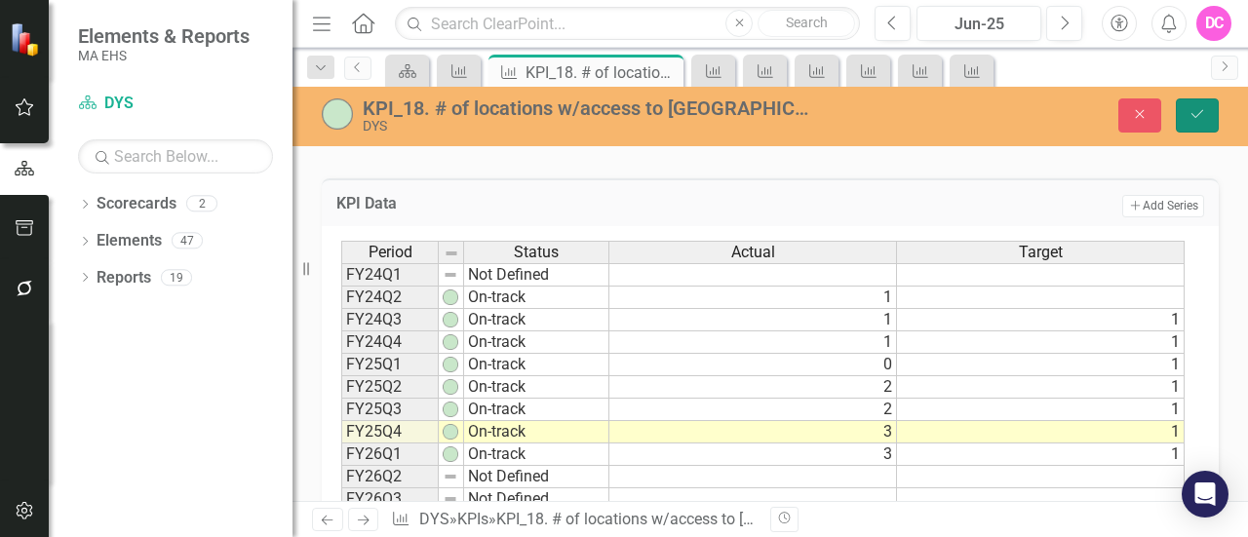
click at [1203, 115] on icon "Save" at bounding box center [1198, 114] width 18 height 14
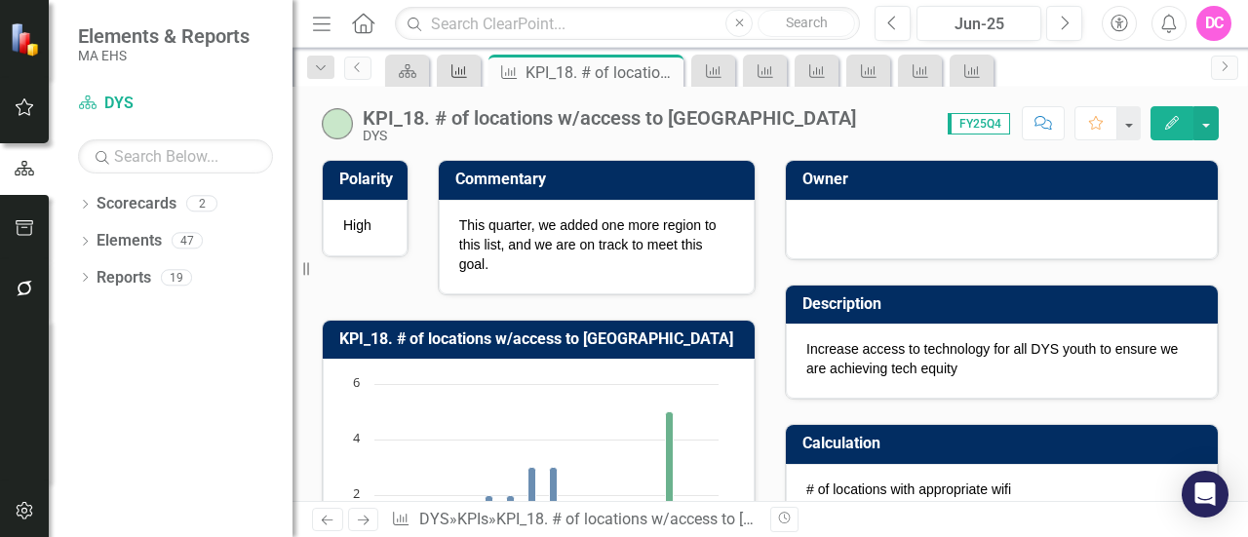
click at [466, 70] on icon "KPI" at bounding box center [460, 71] width 20 height 16
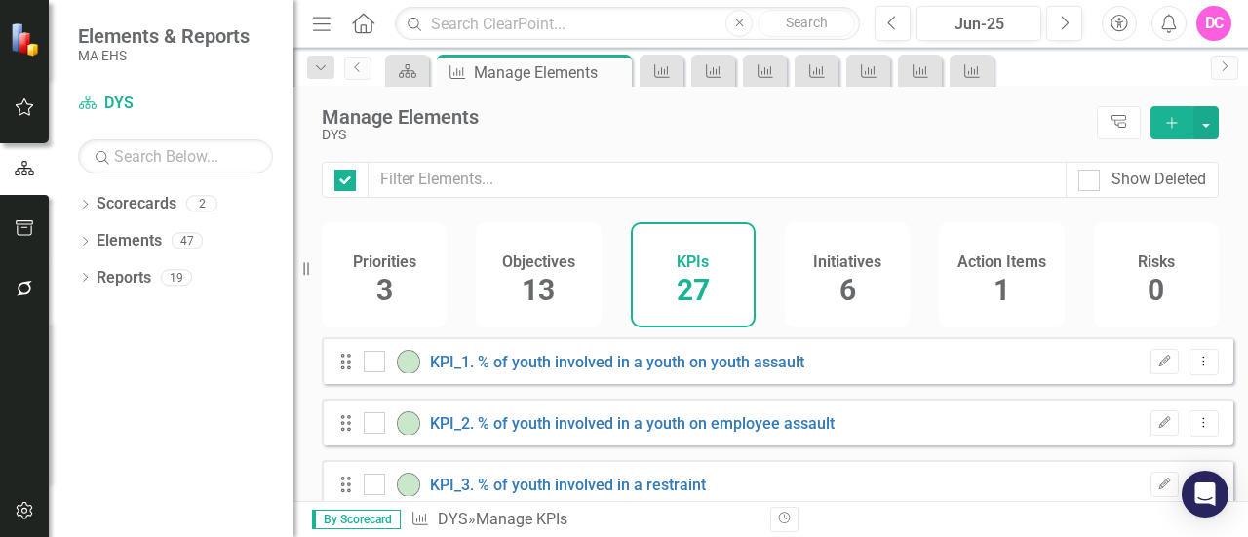
checkbox input "false"
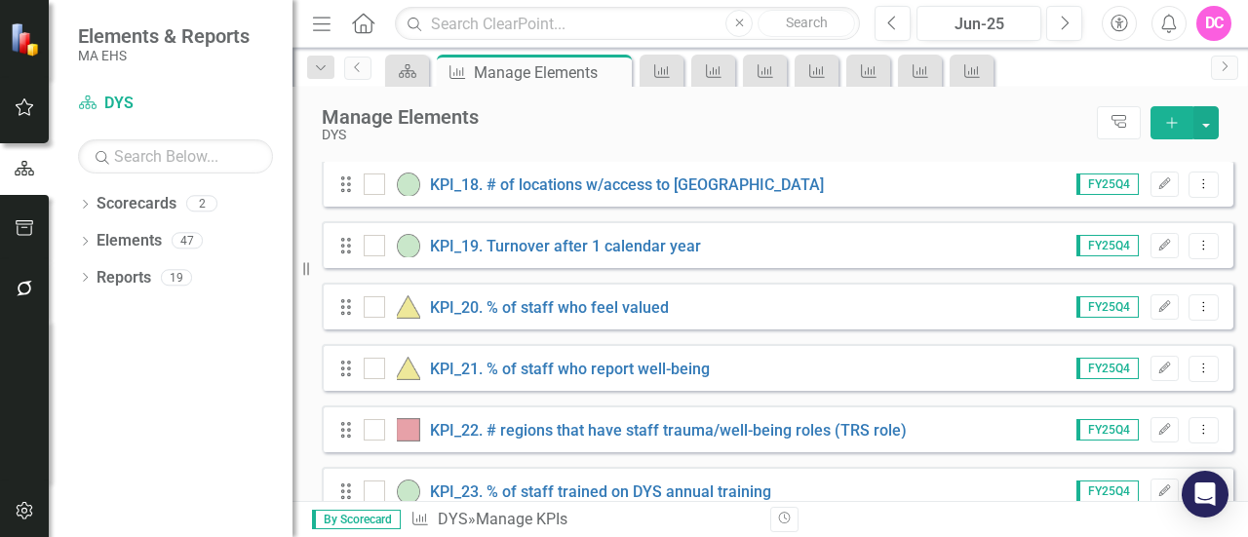
scroll to position [1229, 0]
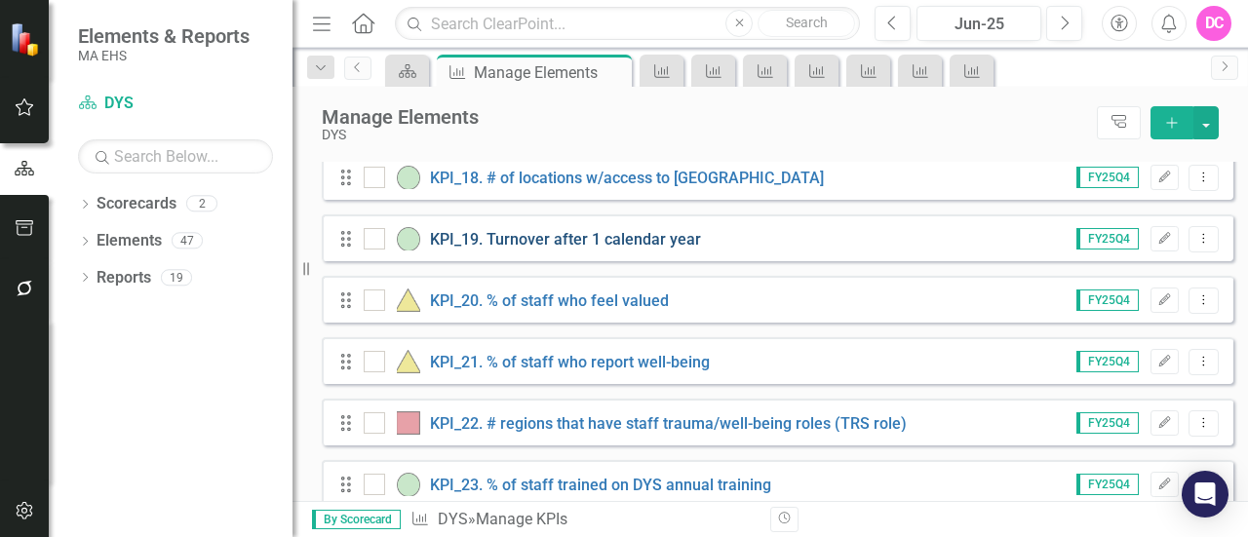
click at [620, 249] on link "KPI_19. Turnover after 1 calendar year" at bounding box center [565, 239] width 271 height 19
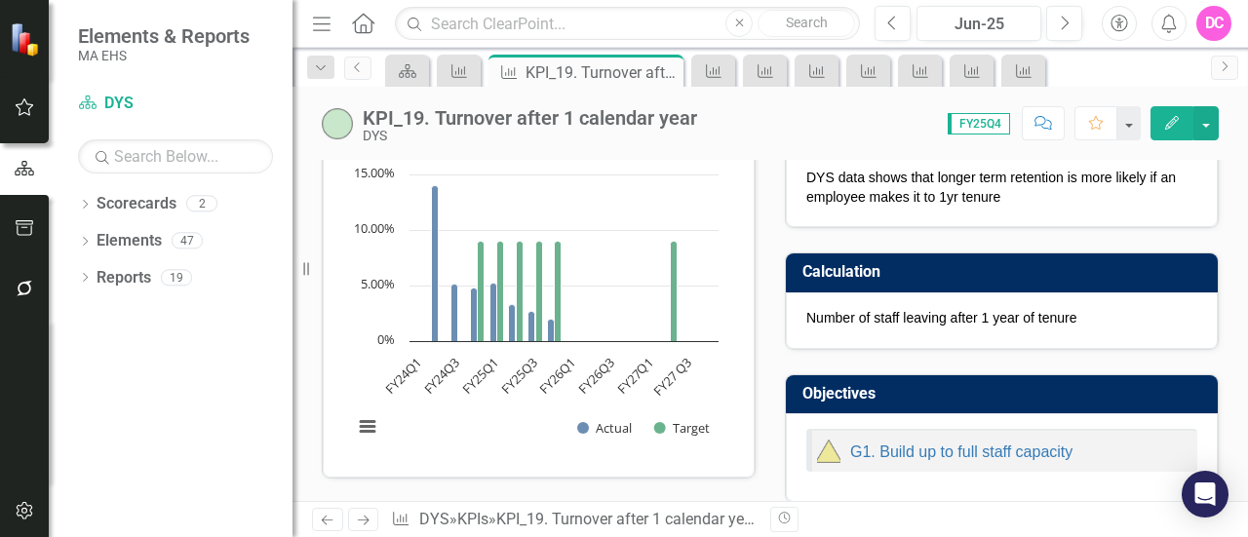
scroll to position [209, 0]
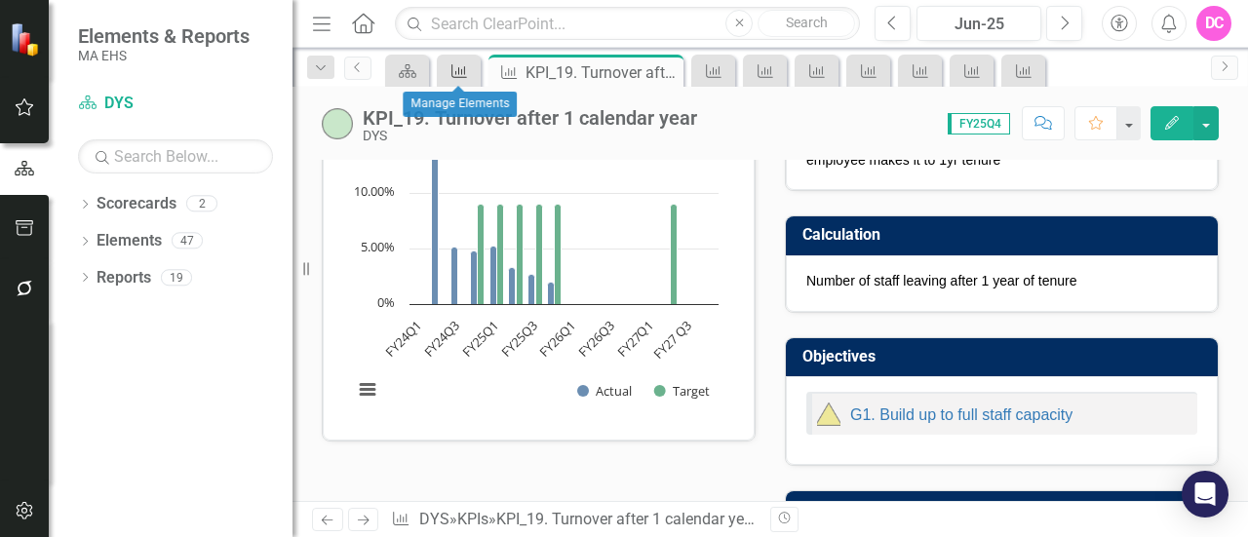
click at [459, 72] on icon "KPI" at bounding box center [460, 71] width 20 height 16
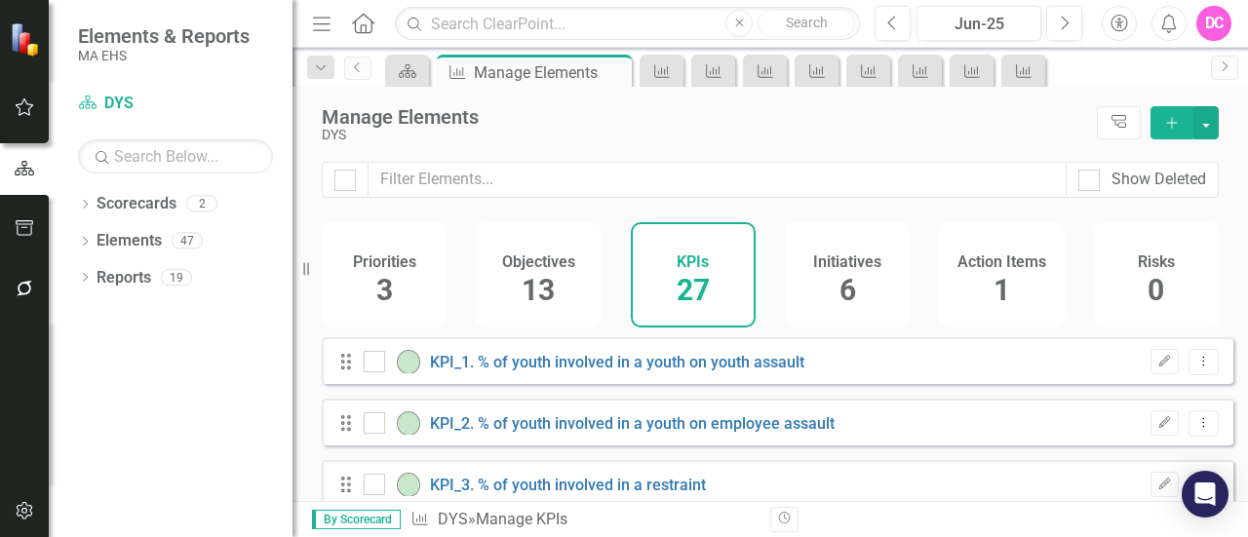
checkbox input "false"
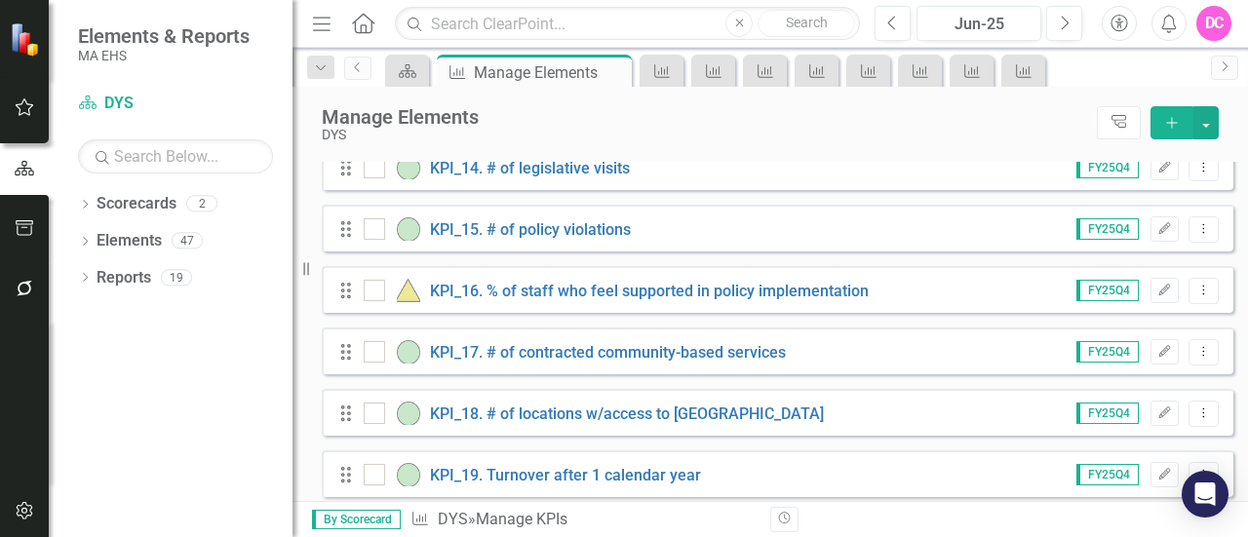
scroll to position [1003, 0]
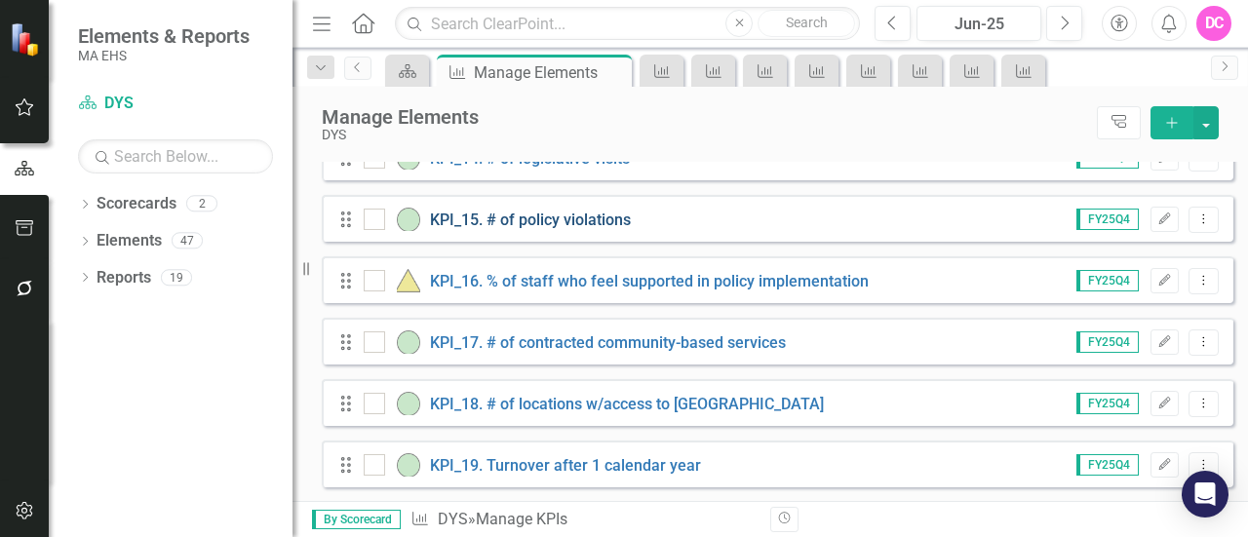
click at [523, 229] on link "KPI_15. # of policy violations" at bounding box center [530, 220] width 201 height 19
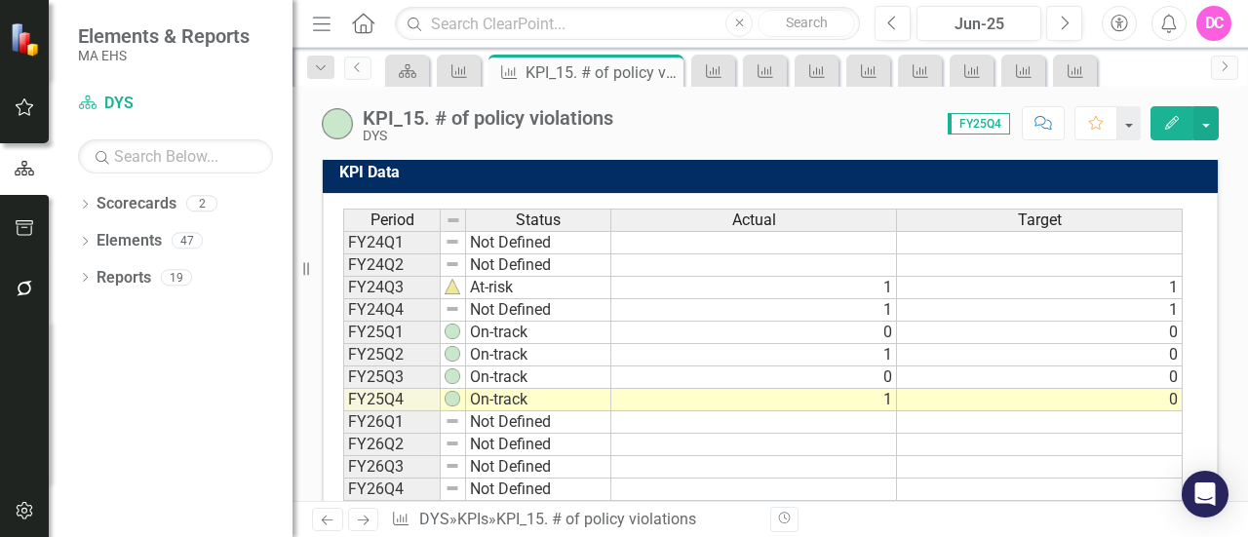
scroll to position [673, 0]
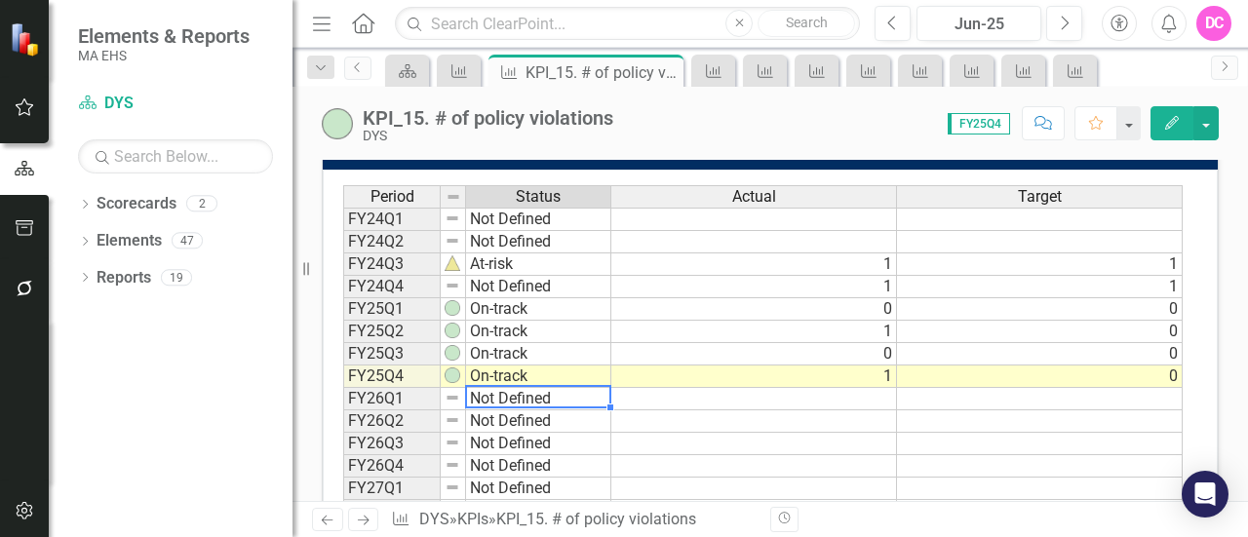
click at [498, 393] on td "Not Defined" at bounding box center [538, 399] width 145 height 22
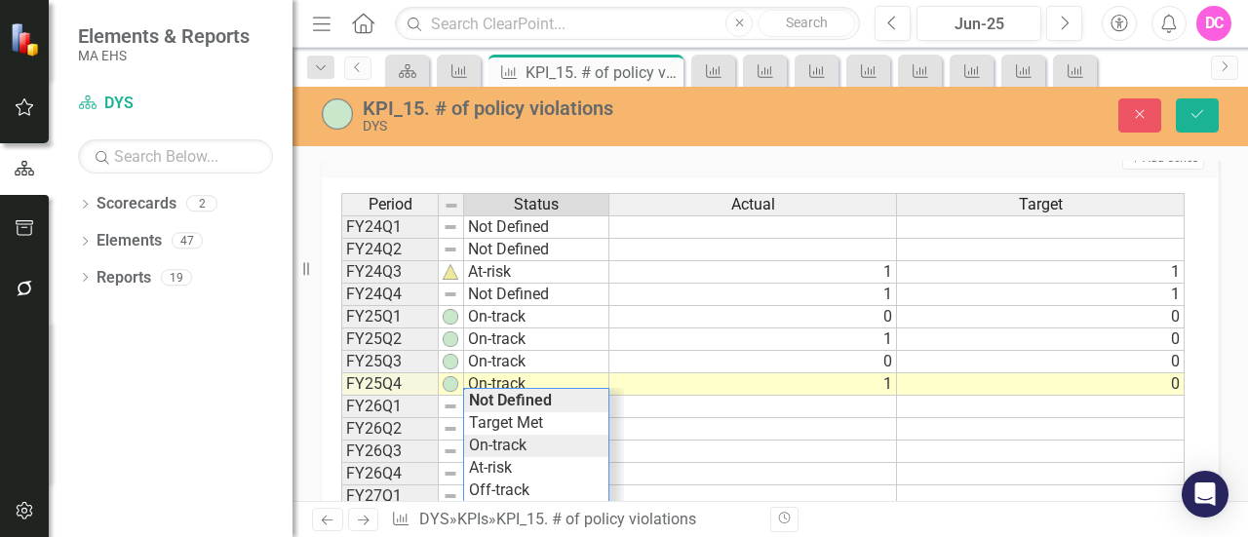
type textarea "On-track"
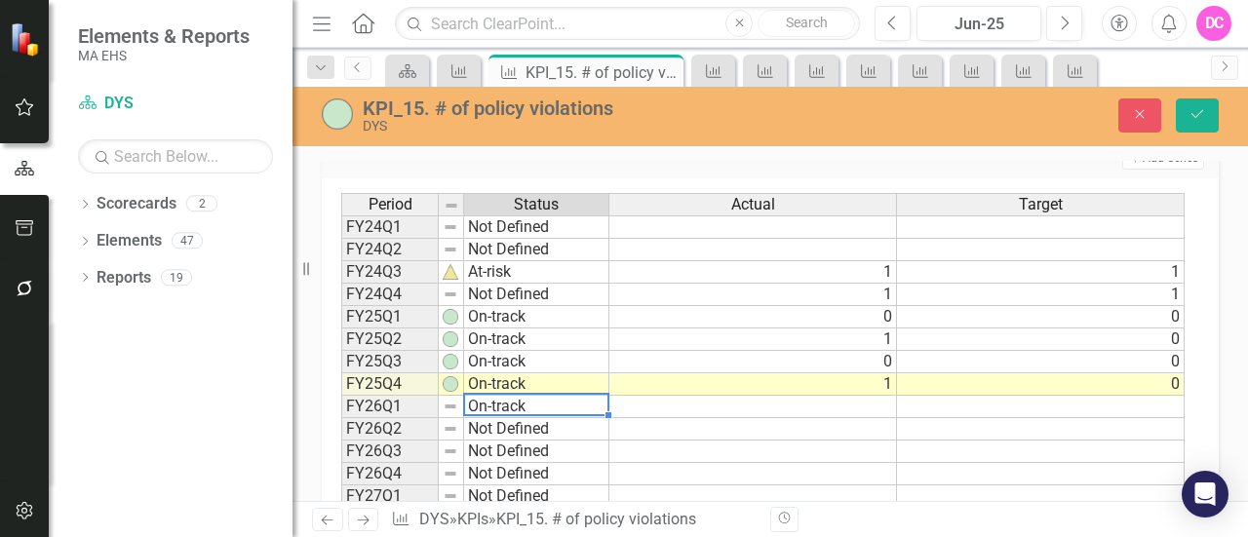
click at [520, 438] on div "Period Status Actual Target FY24Q1 Not Defined FY24Q2 Not Defined FY24Q3 At-ris…" at bounding box center [763, 384] width 844 height 383
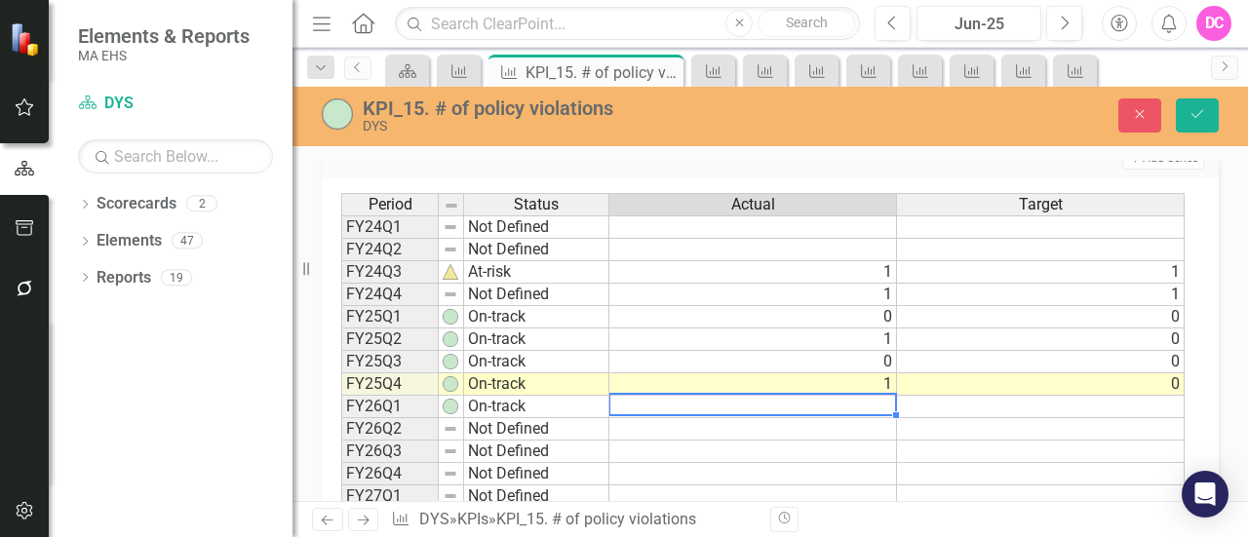
click at [847, 402] on td at bounding box center [754, 407] width 288 height 22
type textarea "0"
click at [1171, 397] on td at bounding box center [1041, 407] width 288 height 22
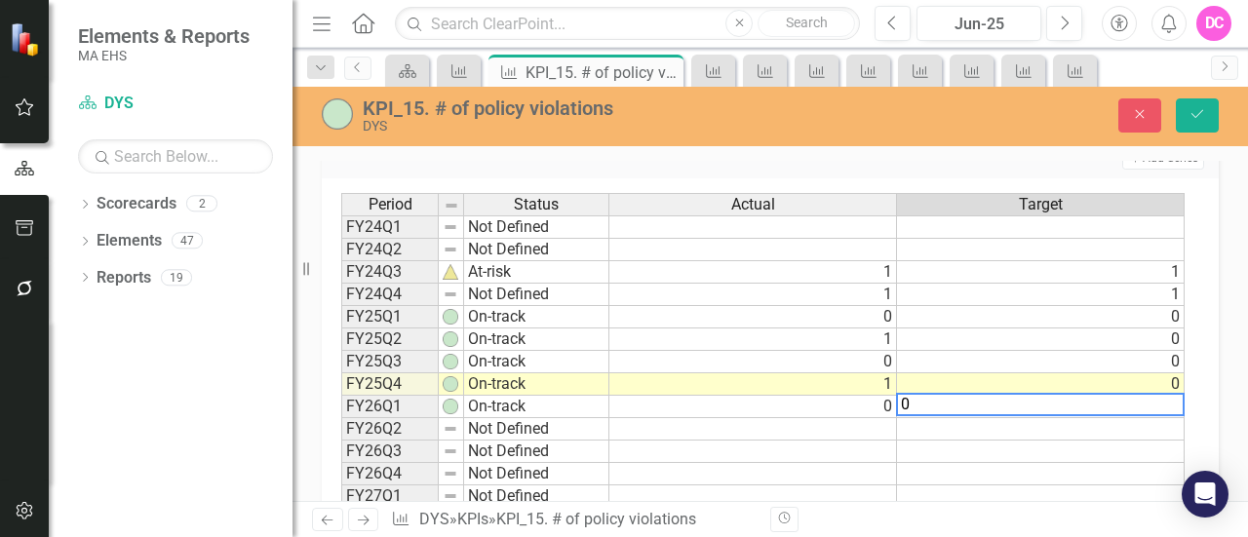
type textarea "0"
click at [1220, 260] on div "Polarity Low Commentary KPI_15. # of policy violations Chart Bar chart with 2 d…" at bounding box center [771, 44] width 956 height 1161
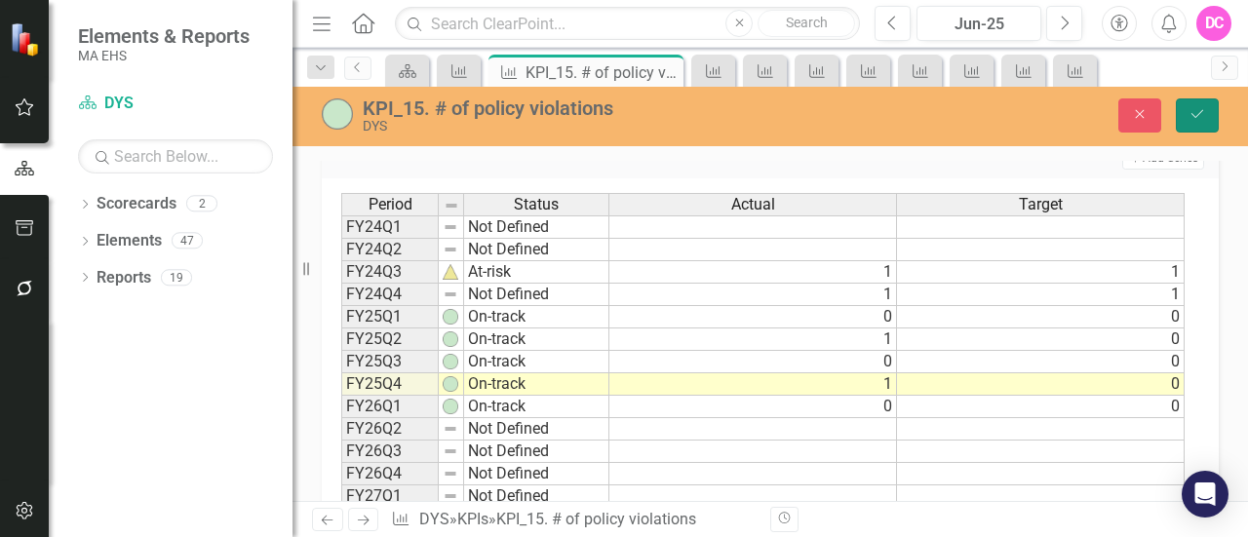
click at [1194, 103] on button "Save" at bounding box center [1197, 115] width 43 height 34
